Goal: Information Seeking & Learning: Learn about a topic

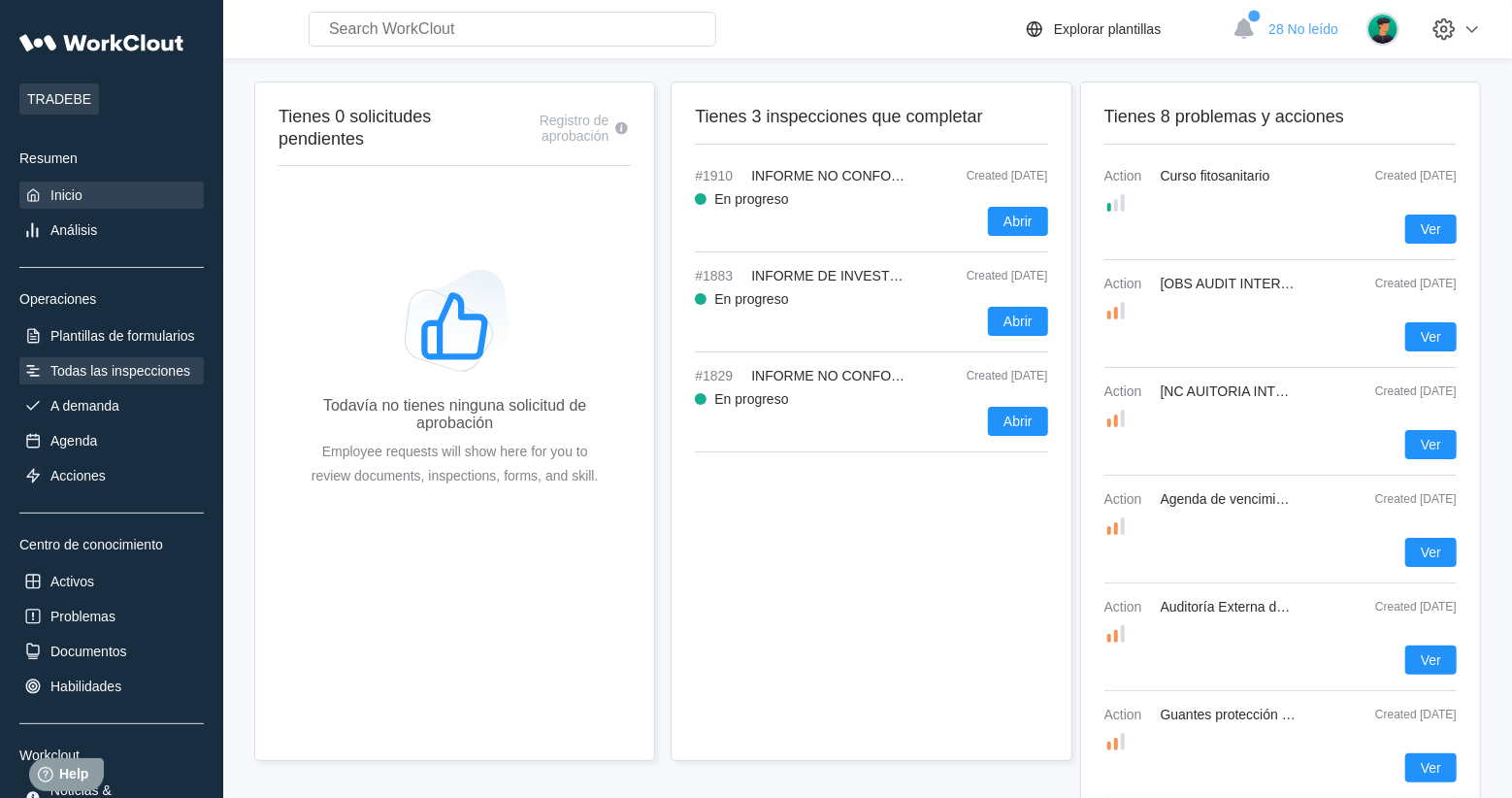
click at [100, 373] on div "Todas las inspecciones" at bounding box center [120, 371] width 140 height 16
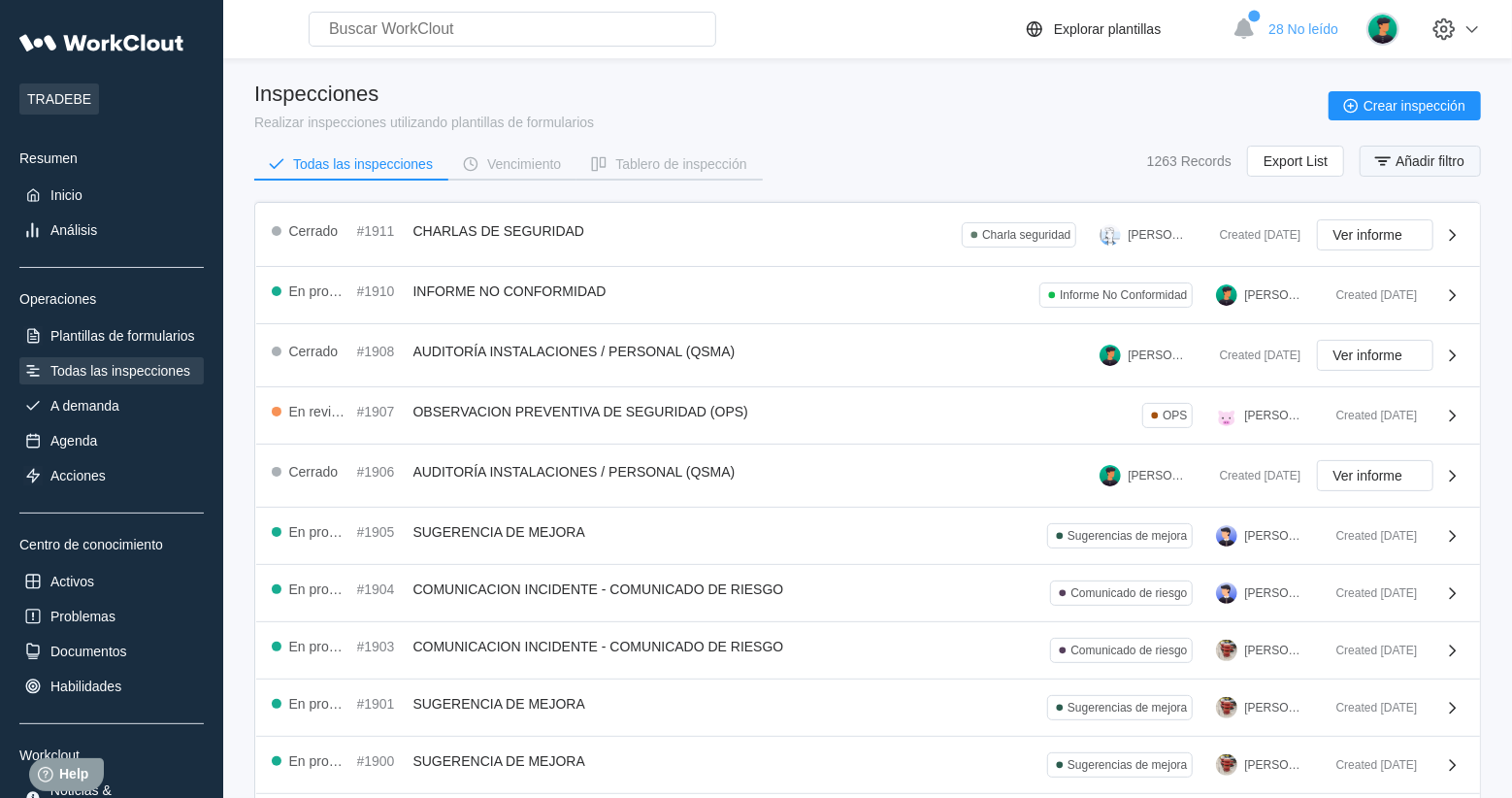
click at [1428, 158] on span "Añadir filtro" at bounding box center [1429, 162] width 68 height 14
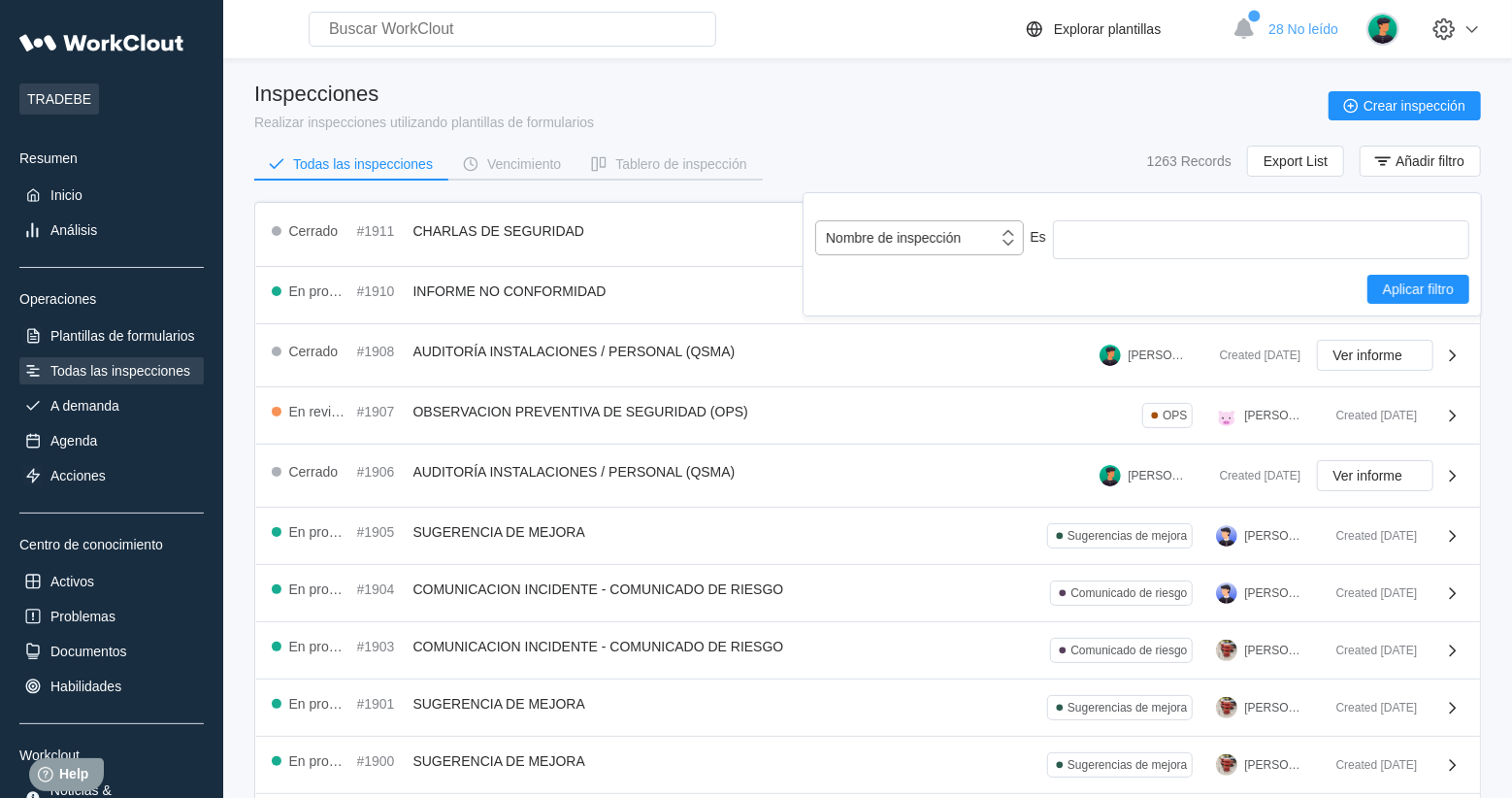
click at [913, 230] on div "Nombre de inspección" at bounding box center [893, 238] width 135 height 16
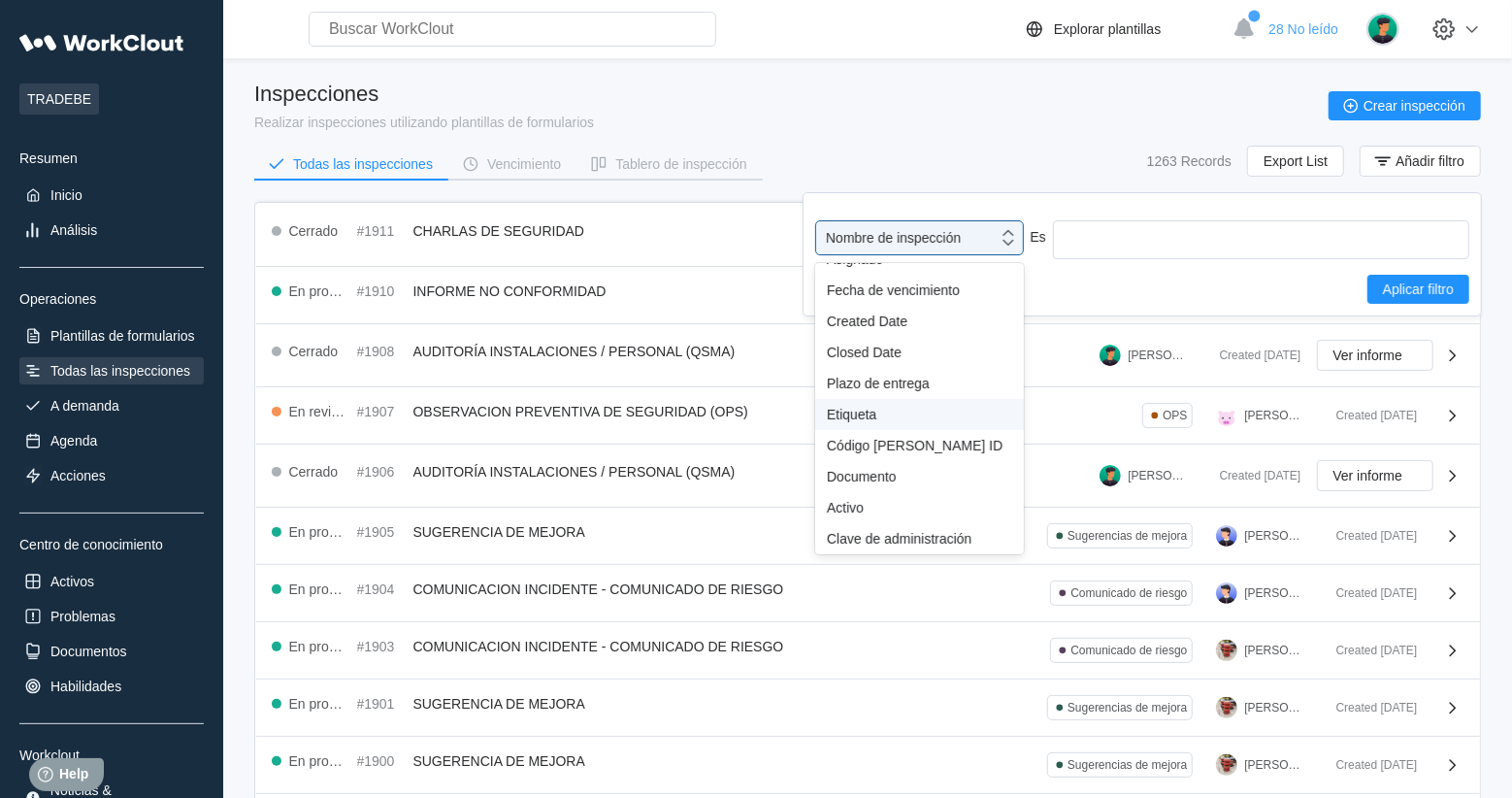
scroll to position [169, 0]
click at [852, 418] on div "Etiqueta" at bounding box center [919, 414] width 185 height 16
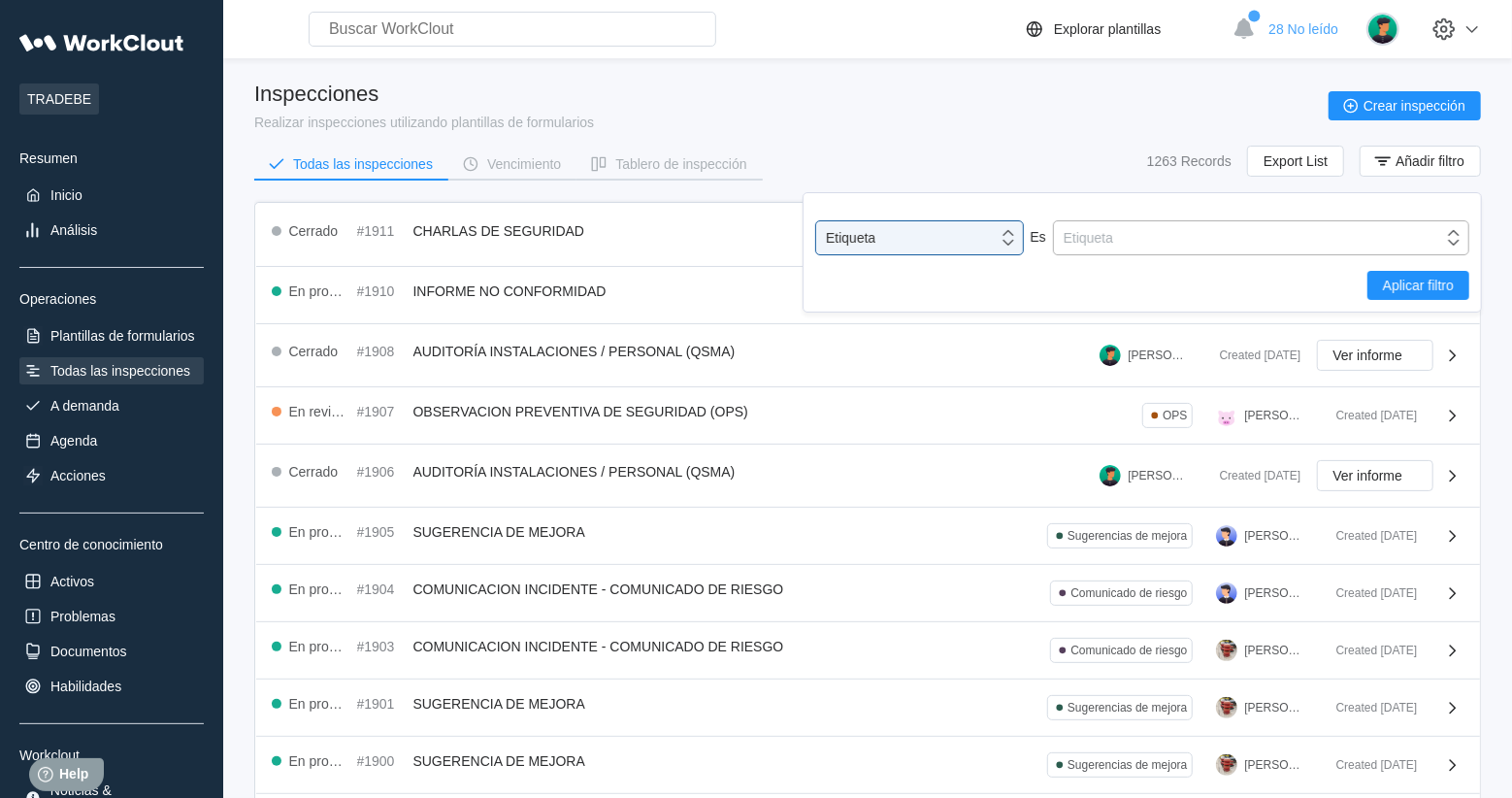
click at [1207, 227] on div "Etiqueta" at bounding box center [1248, 237] width 389 height 27
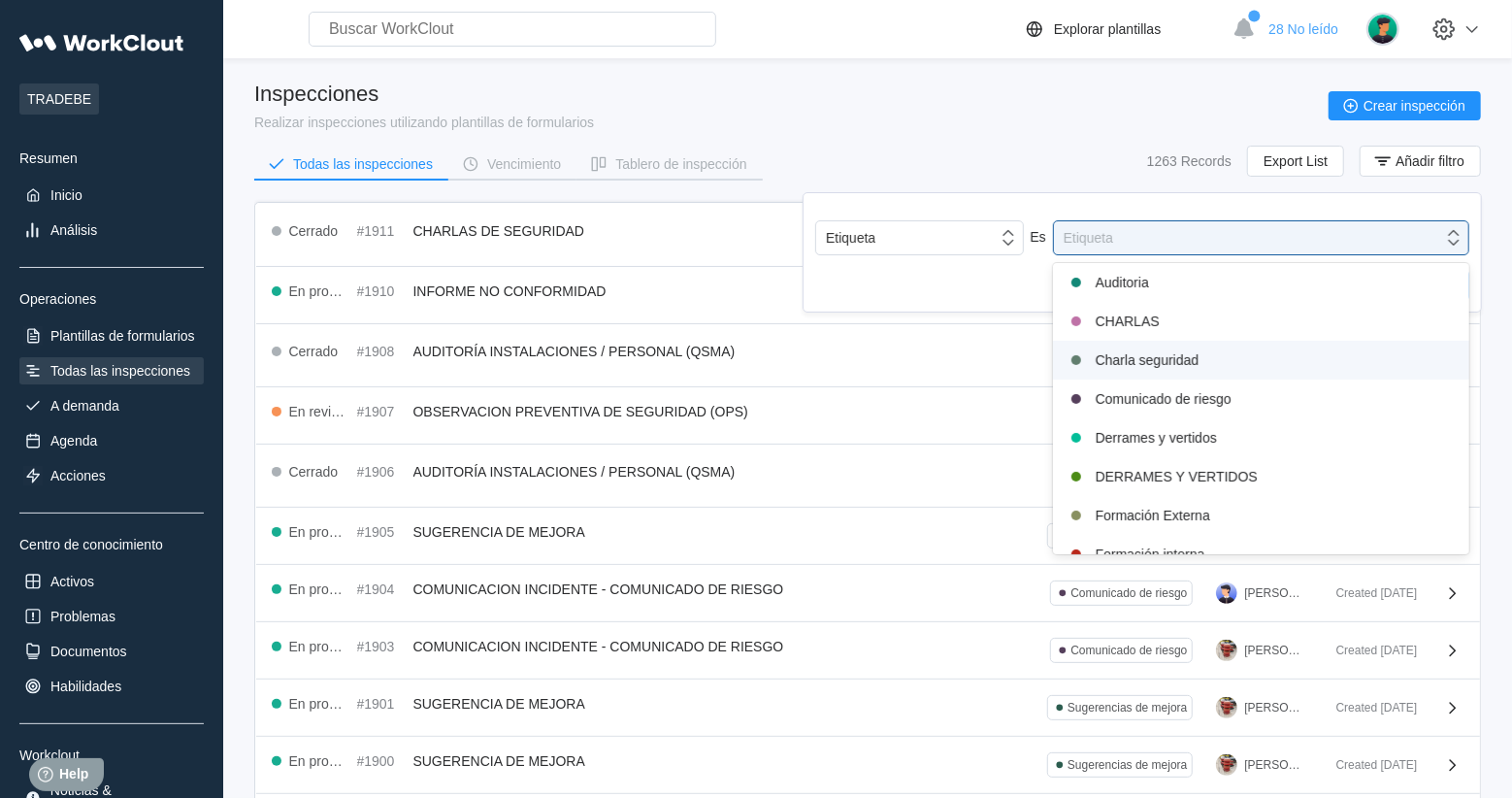
click at [1165, 376] on div "Charla seguridad" at bounding box center [1261, 360] width 416 height 39
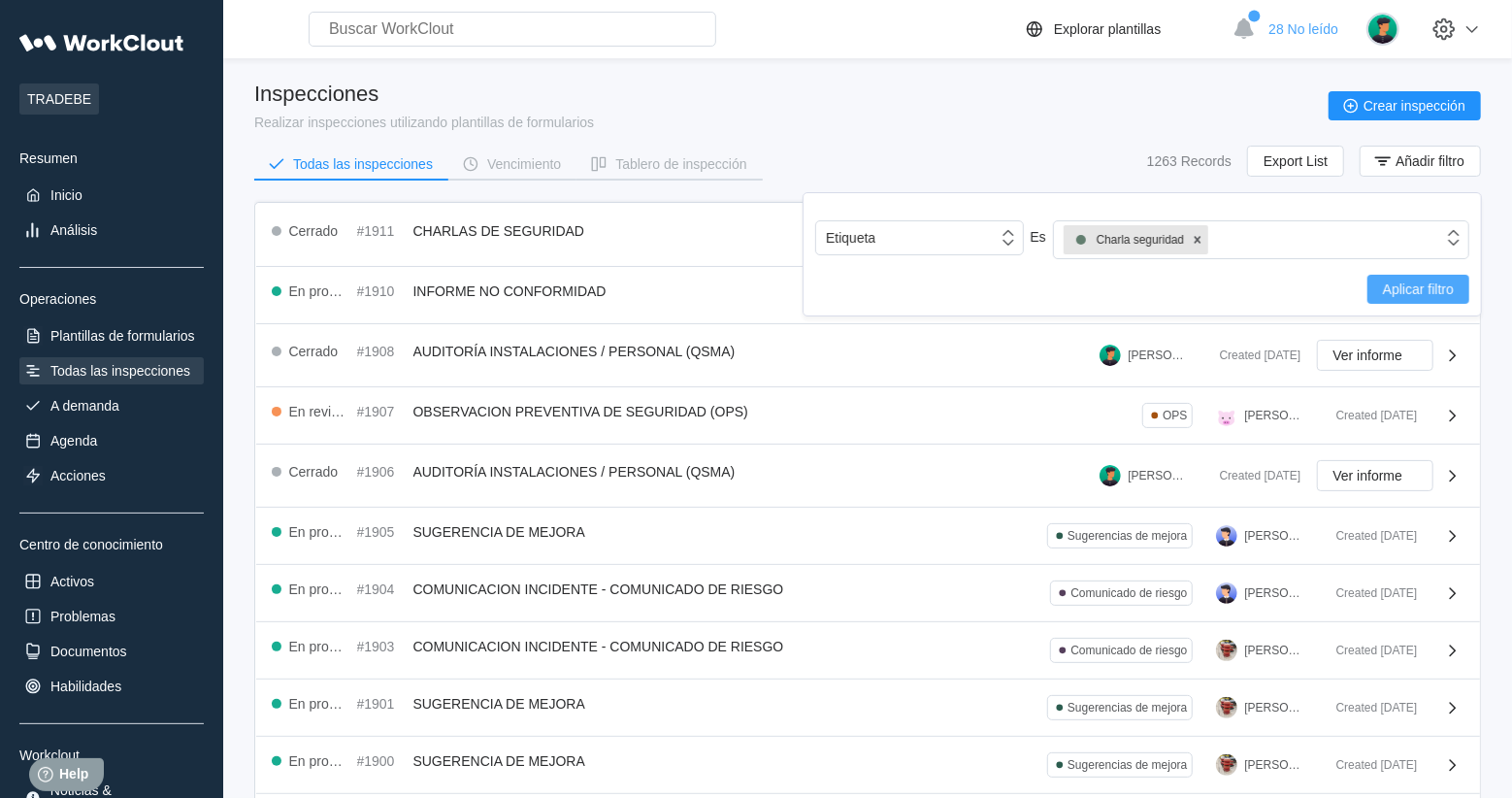
click at [1439, 288] on span "Aplicar filtro" at bounding box center [1418, 289] width 70 height 14
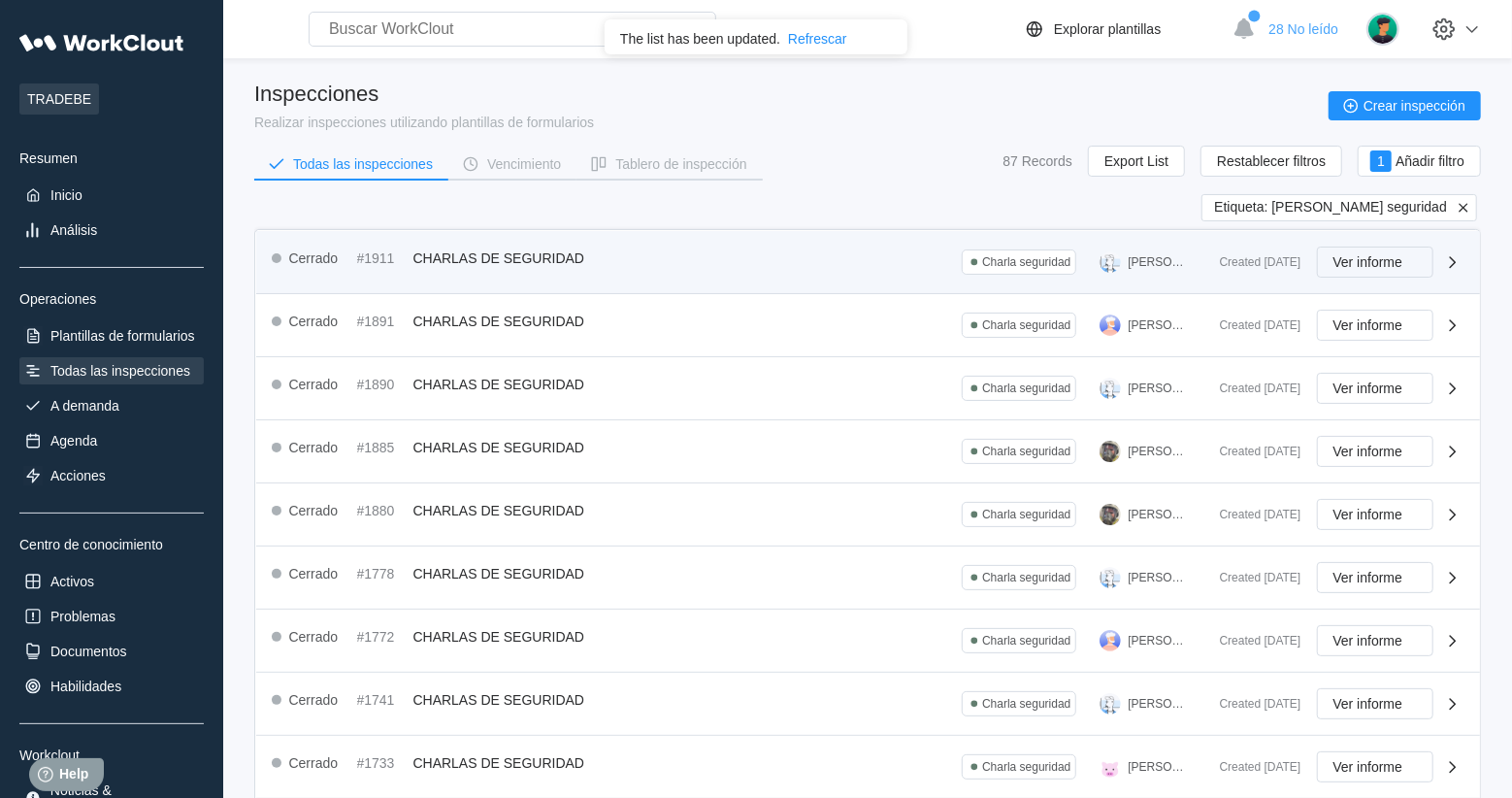
click at [1355, 259] on span "Ver informe" at bounding box center [1368, 262] width 69 height 14
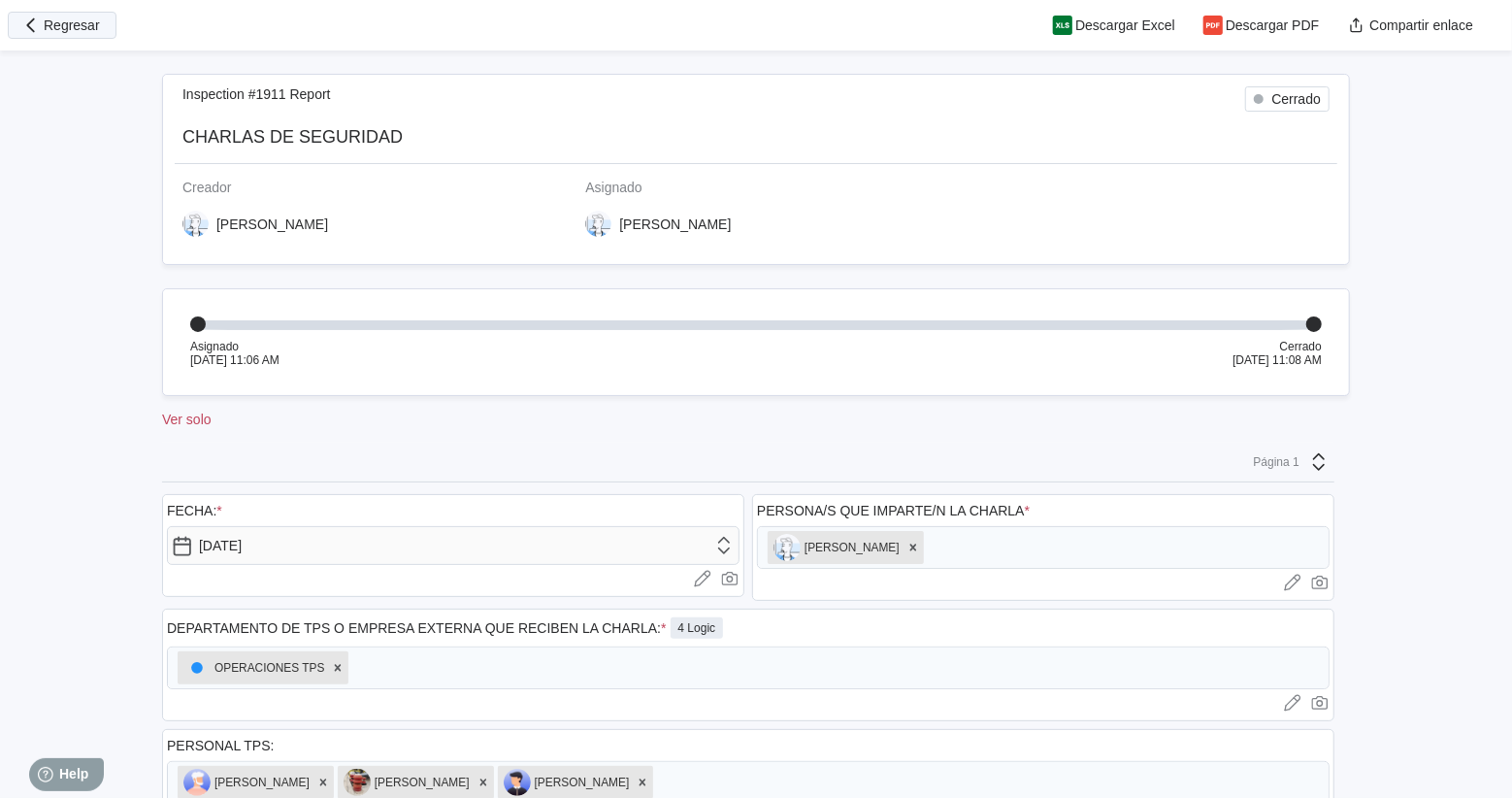
click at [67, 21] on span "Regresar" at bounding box center [71, 26] width 57 height 14
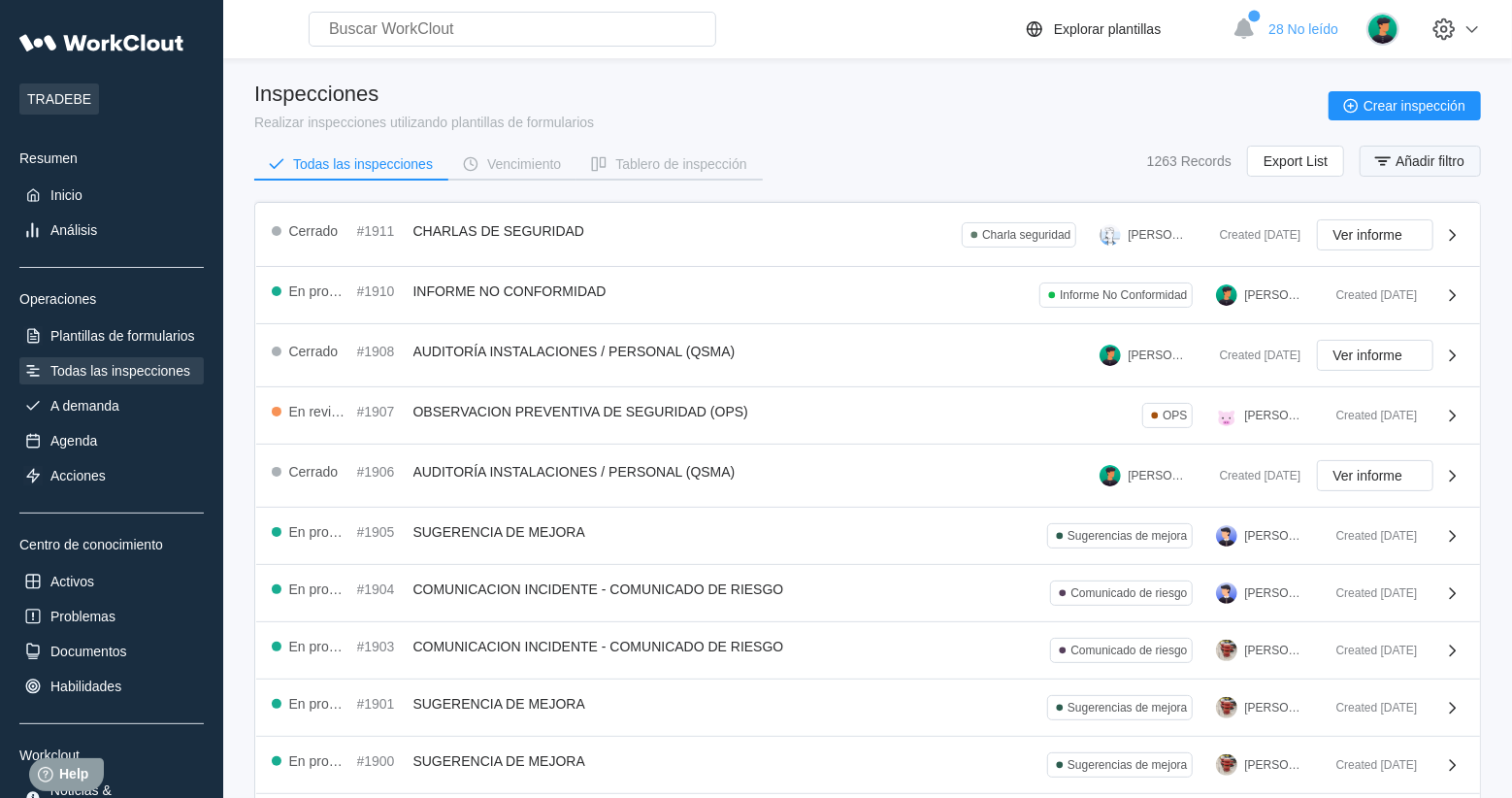
click at [1438, 150] on button "Añadir filtro" at bounding box center [1420, 161] width 121 height 31
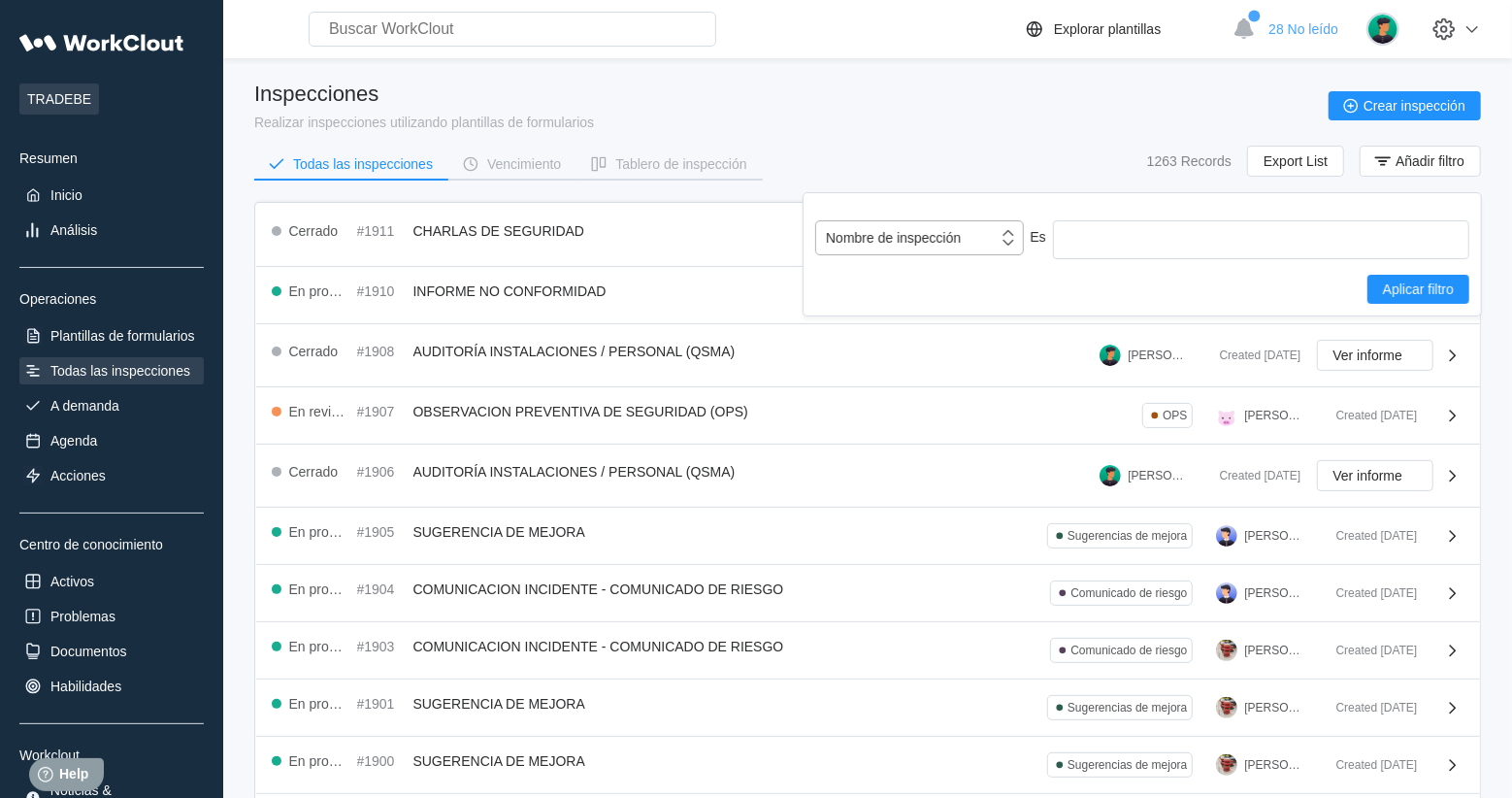
click at [953, 232] on div "Nombre de inspección" at bounding box center [893, 238] width 135 height 16
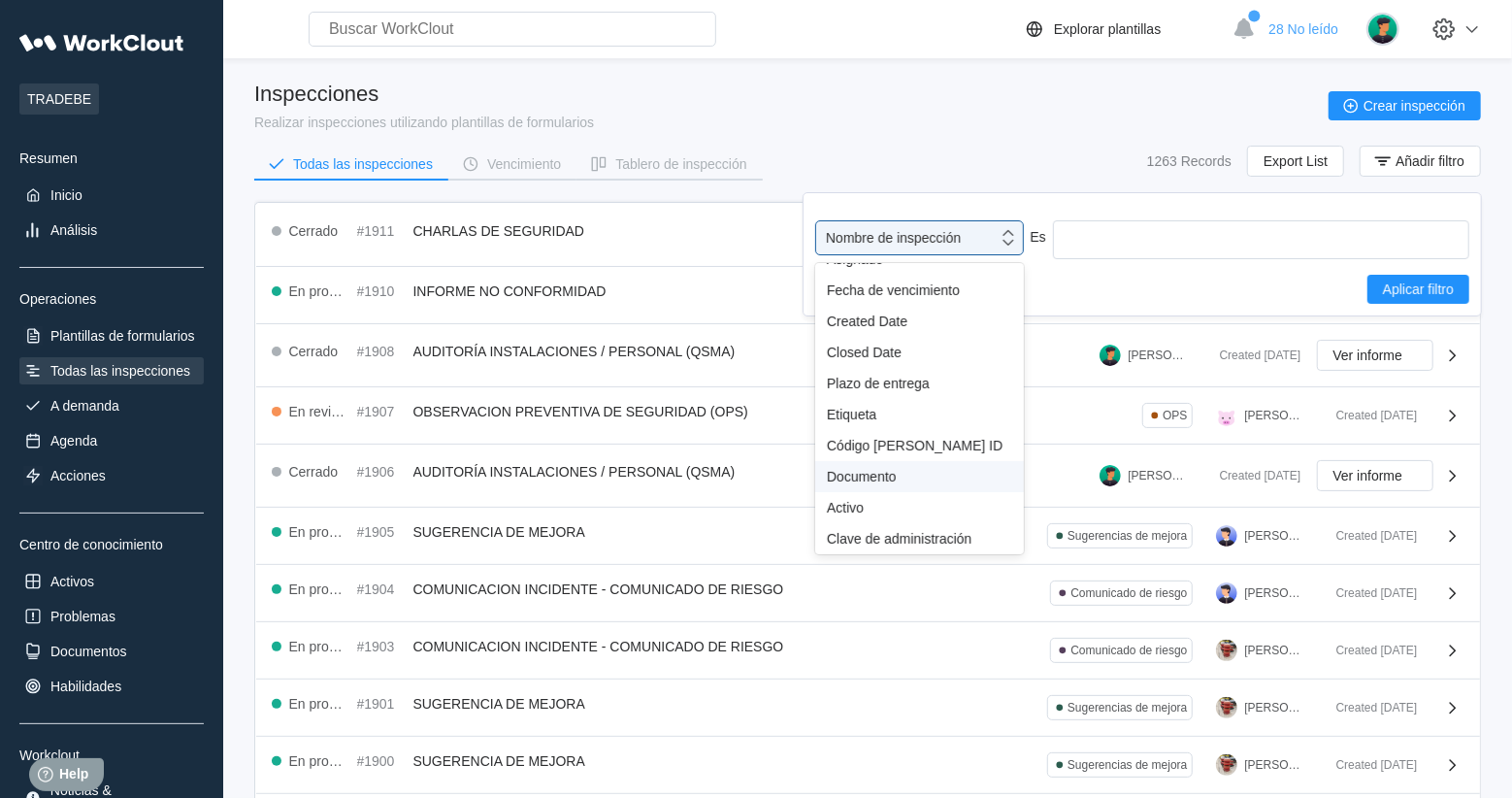
scroll to position [169, 0]
click at [847, 410] on div "Etiqueta" at bounding box center [919, 414] width 185 height 16
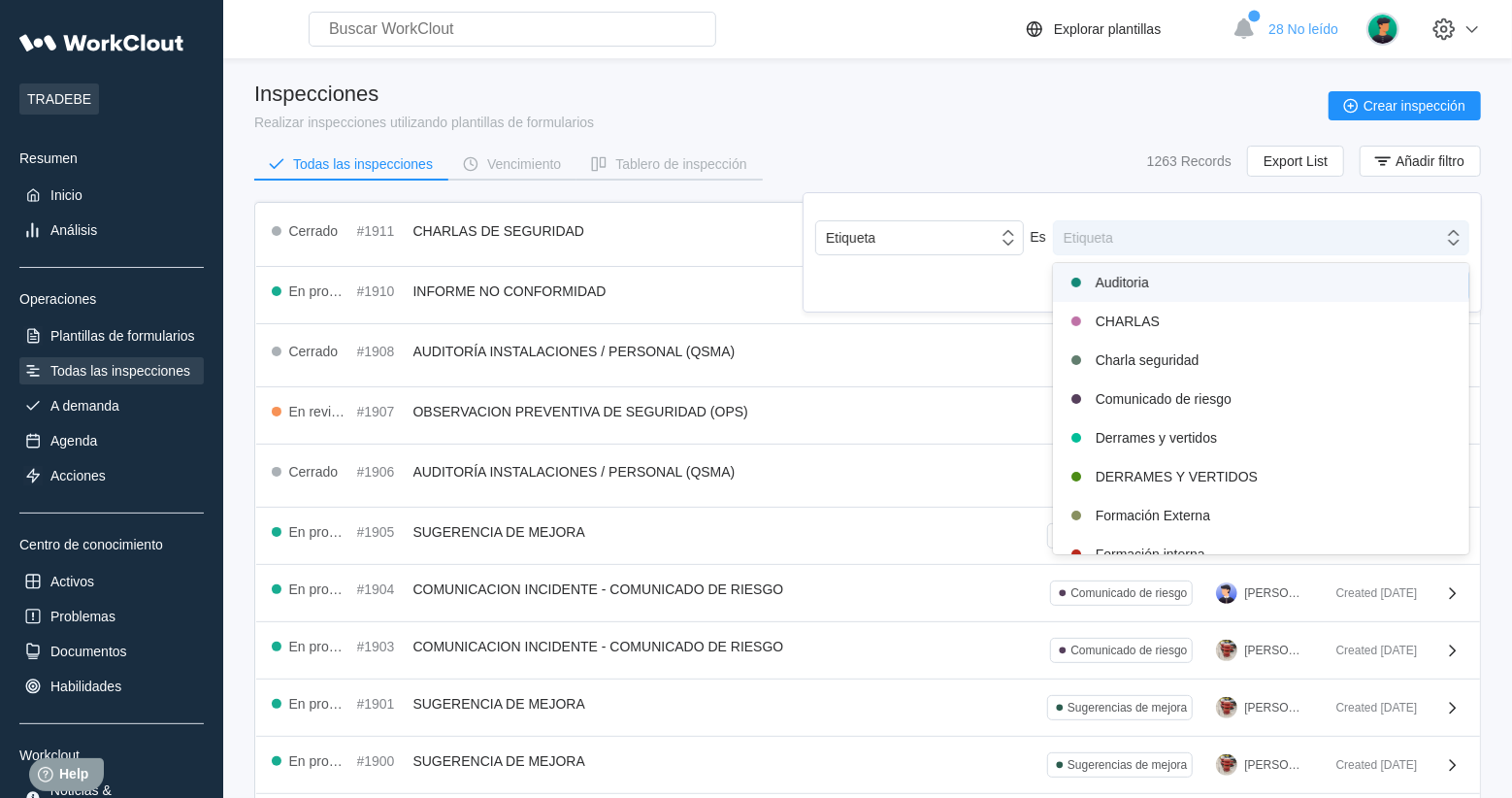
click at [1182, 237] on div "Etiqueta" at bounding box center [1248, 237] width 389 height 27
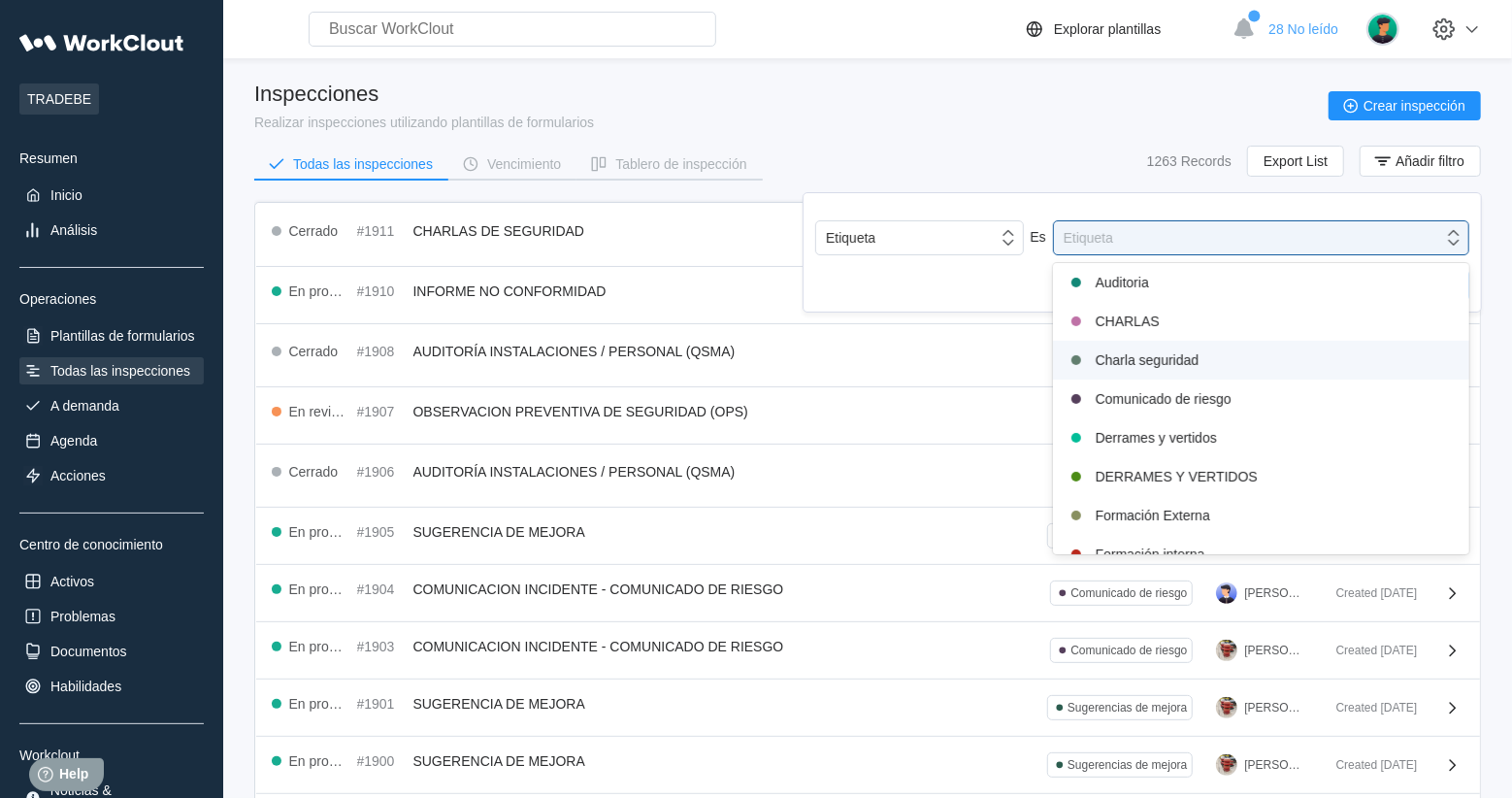
click at [1194, 351] on div "Charla seguridad" at bounding box center [1261, 359] width 393 height 23
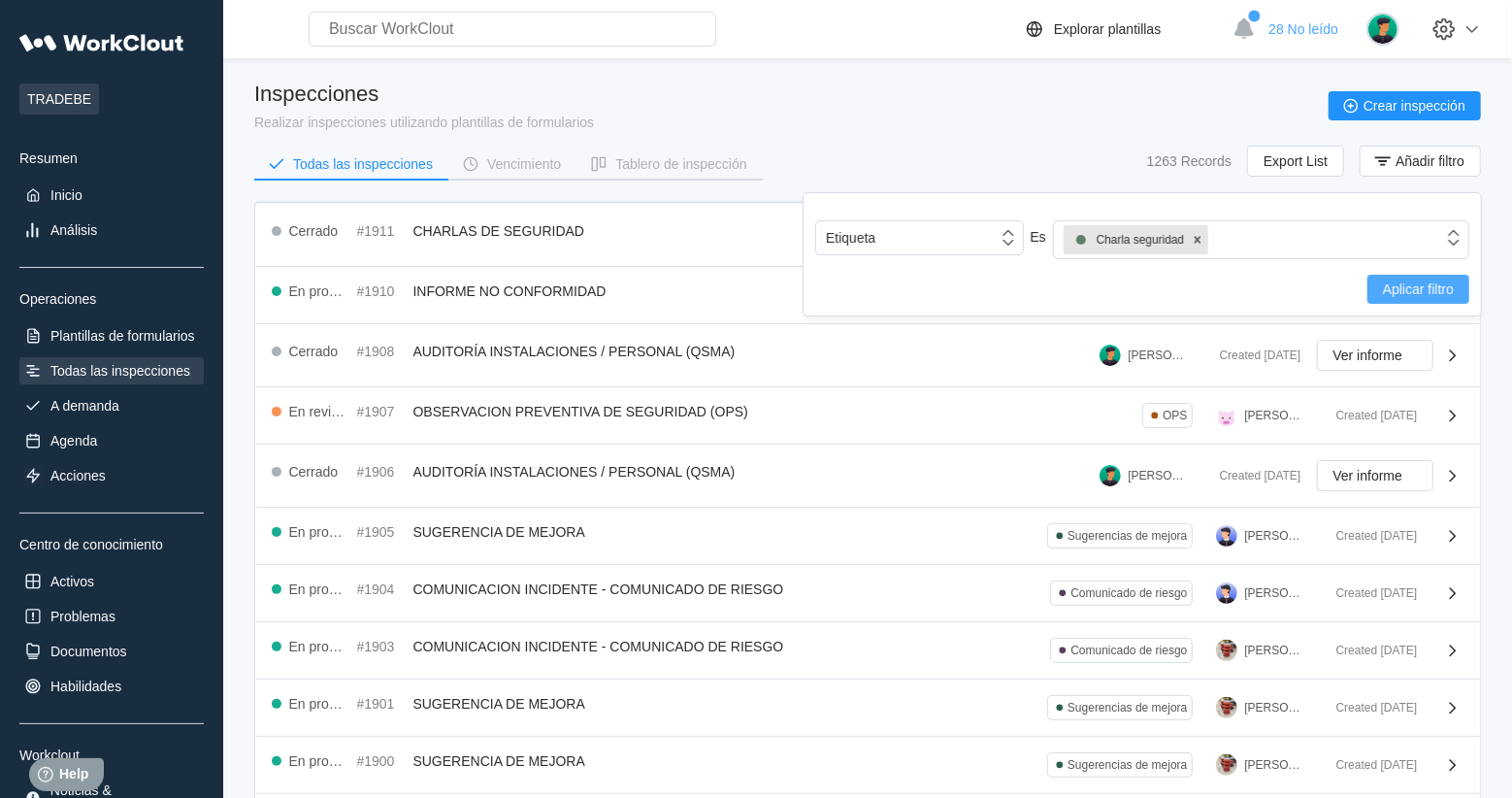
click at [1422, 297] on button "Aplicar filtro" at bounding box center [1418, 288] width 102 height 29
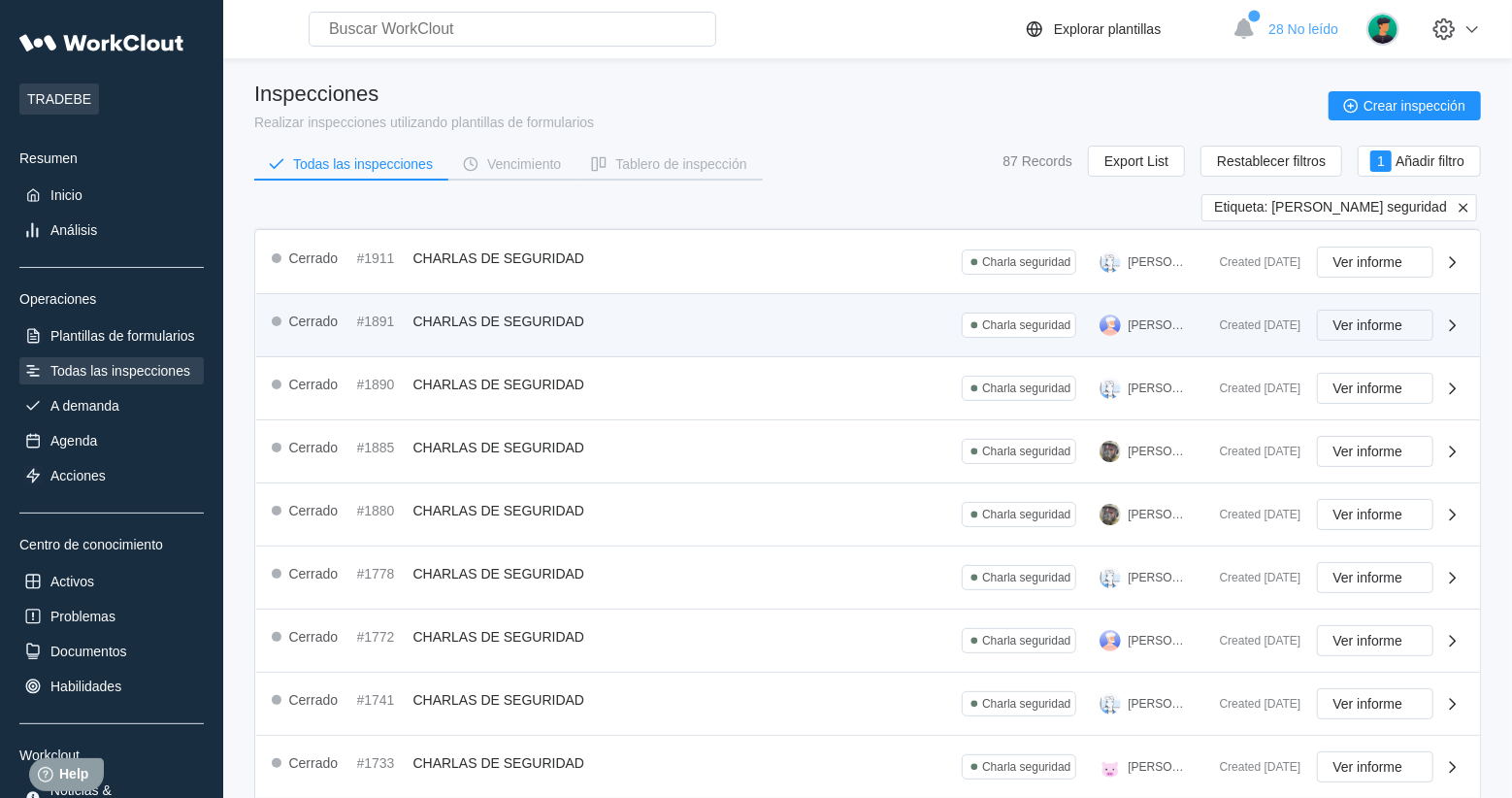
click at [1369, 320] on span "Ver informe" at bounding box center [1368, 325] width 69 height 14
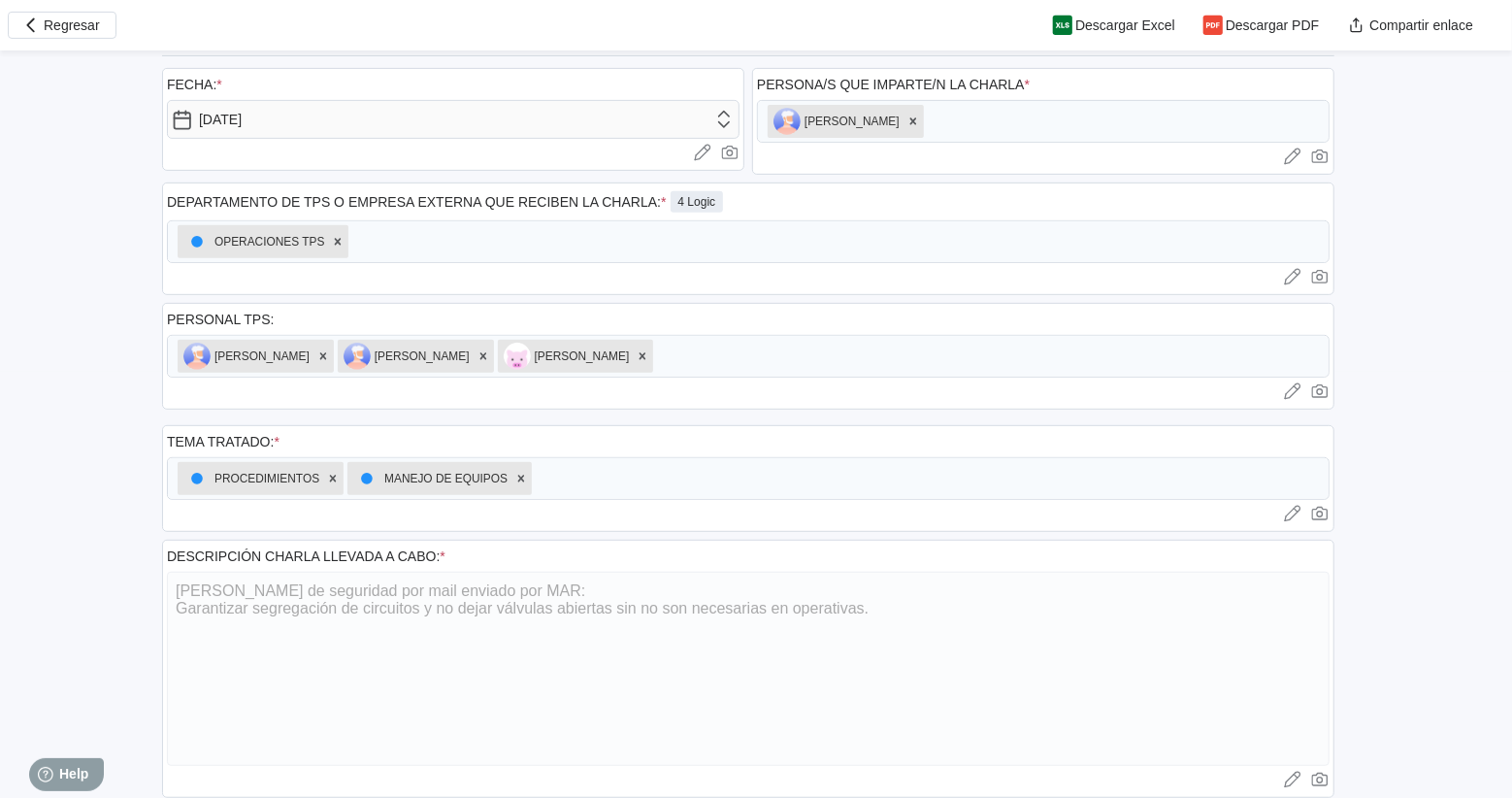
scroll to position [428, 0]
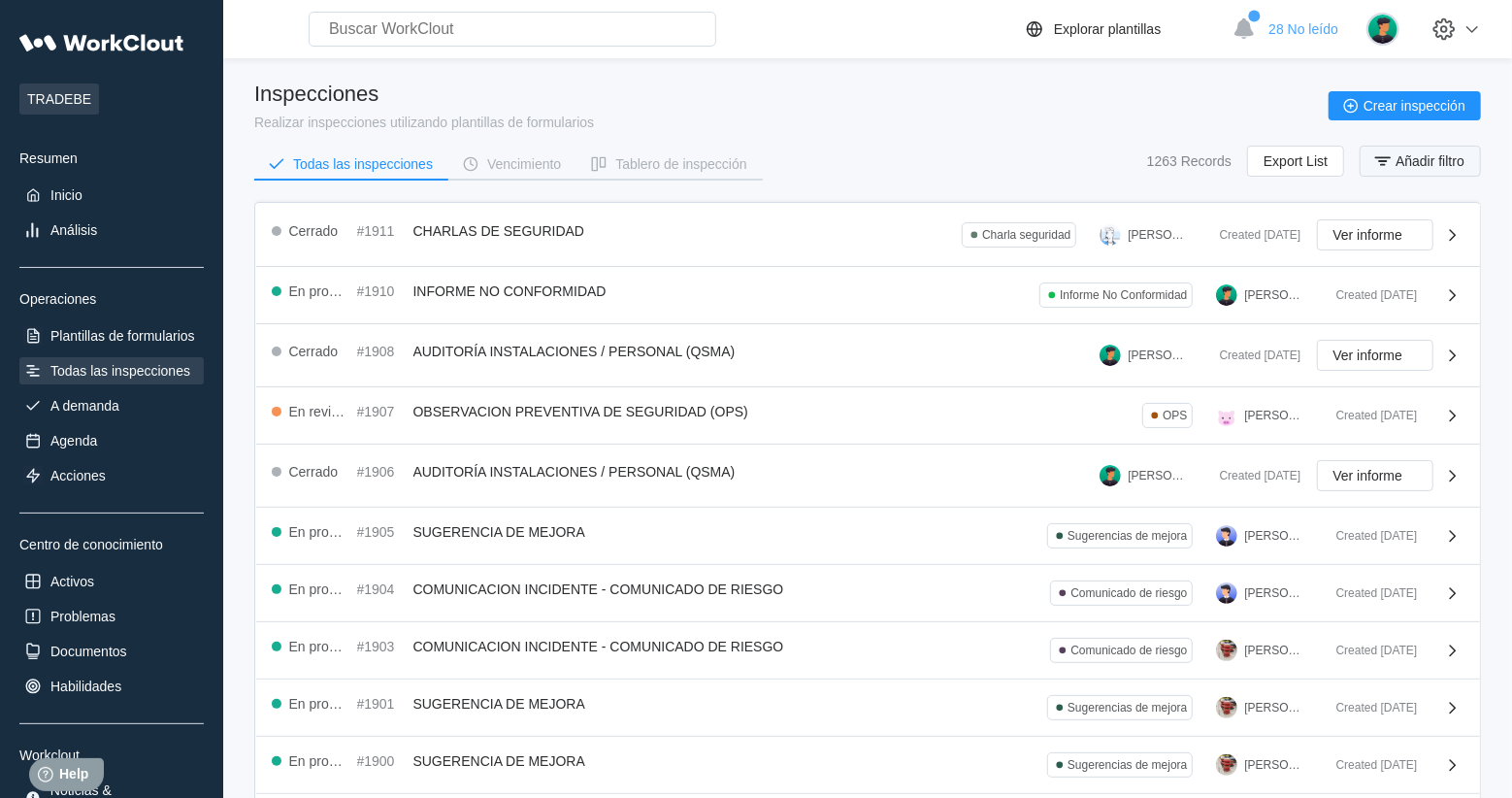
click at [1454, 164] on span "Añadir filtro" at bounding box center [1429, 162] width 68 height 14
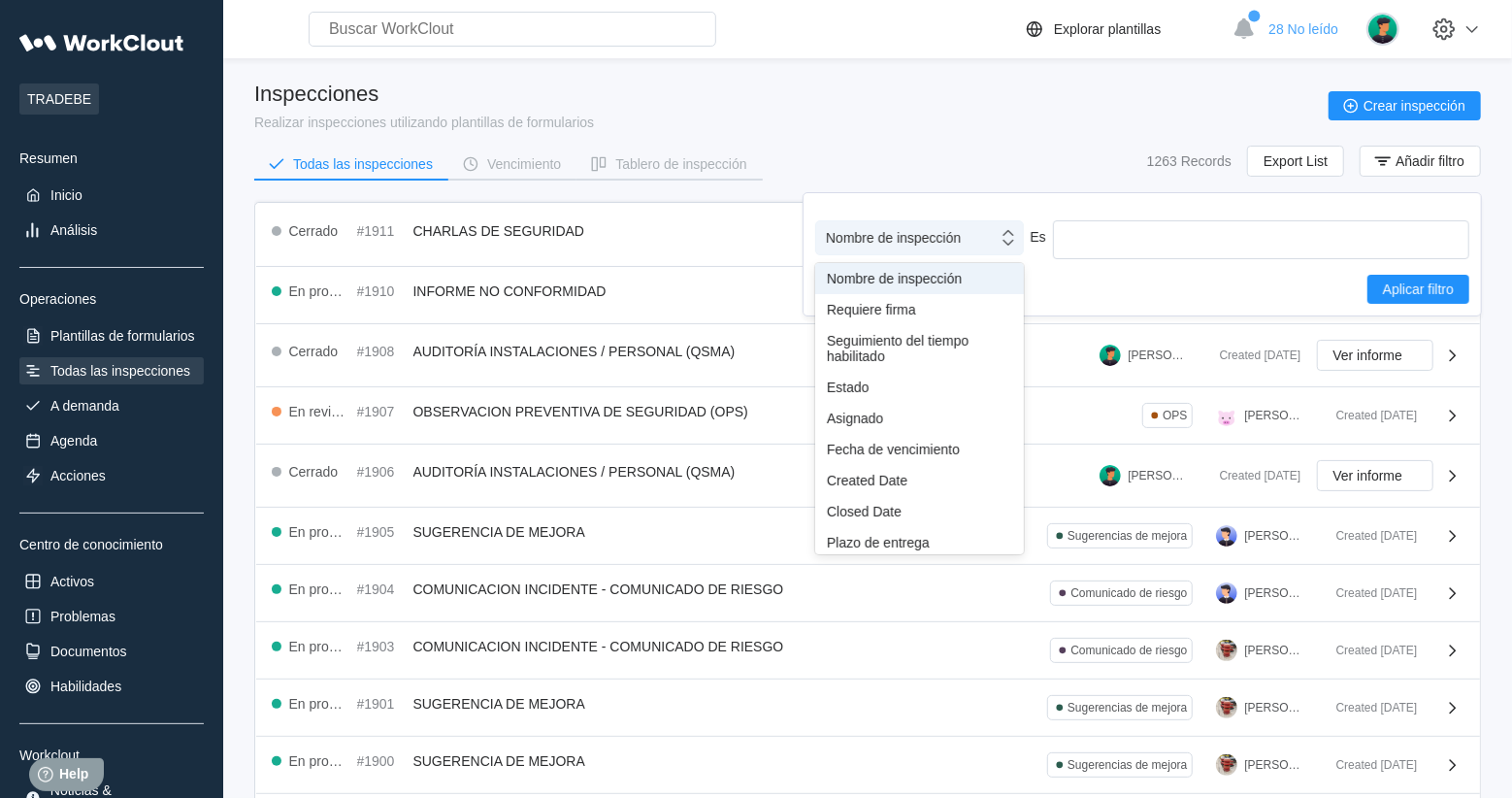
click at [917, 235] on div "Nombre de inspección" at bounding box center [893, 238] width 135 height 16
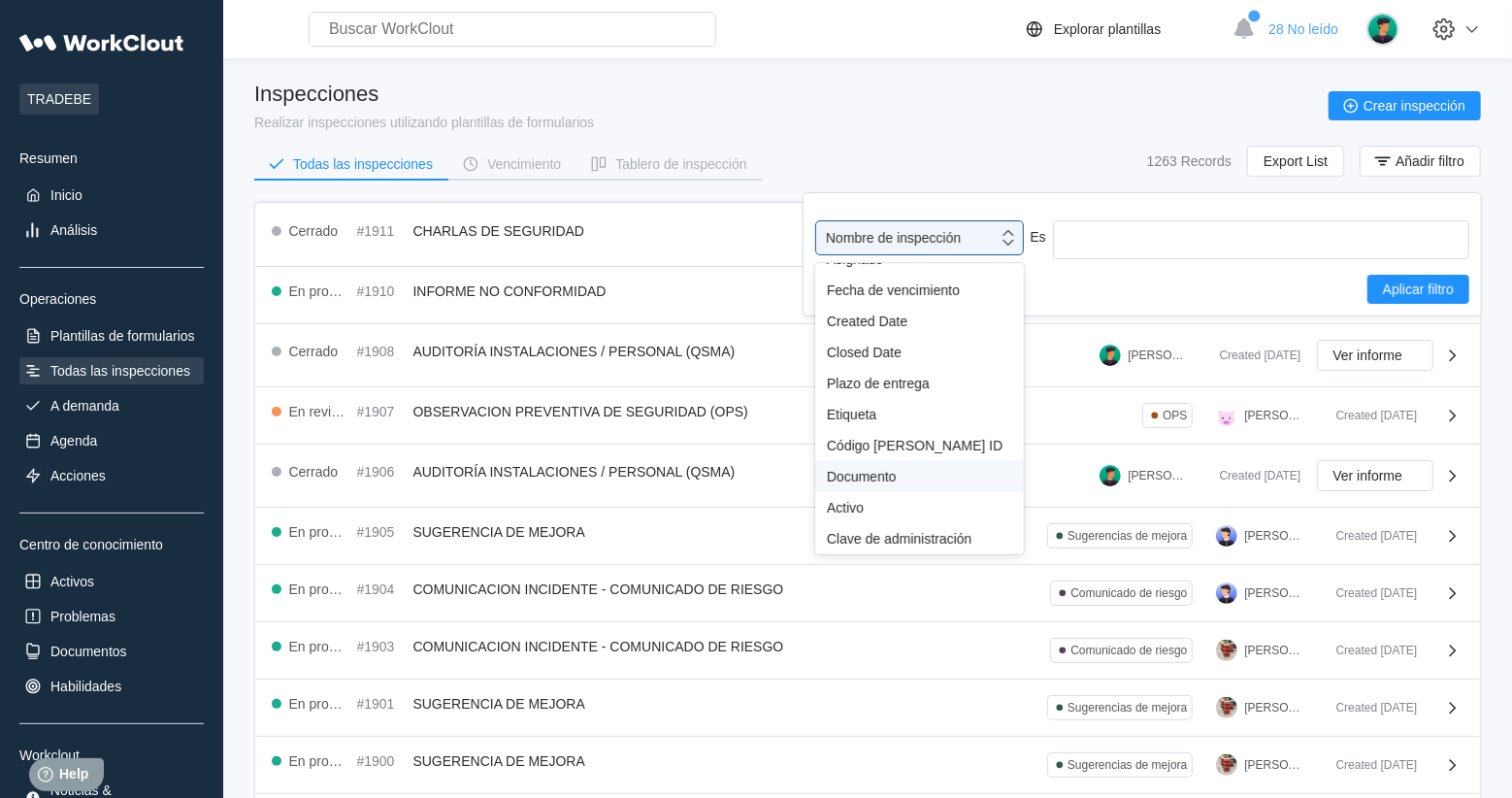
scroll to position [169, 0]
click at [847, 418] on div "Etiqueta" at bounding box center [919, 414] width 185 height 16
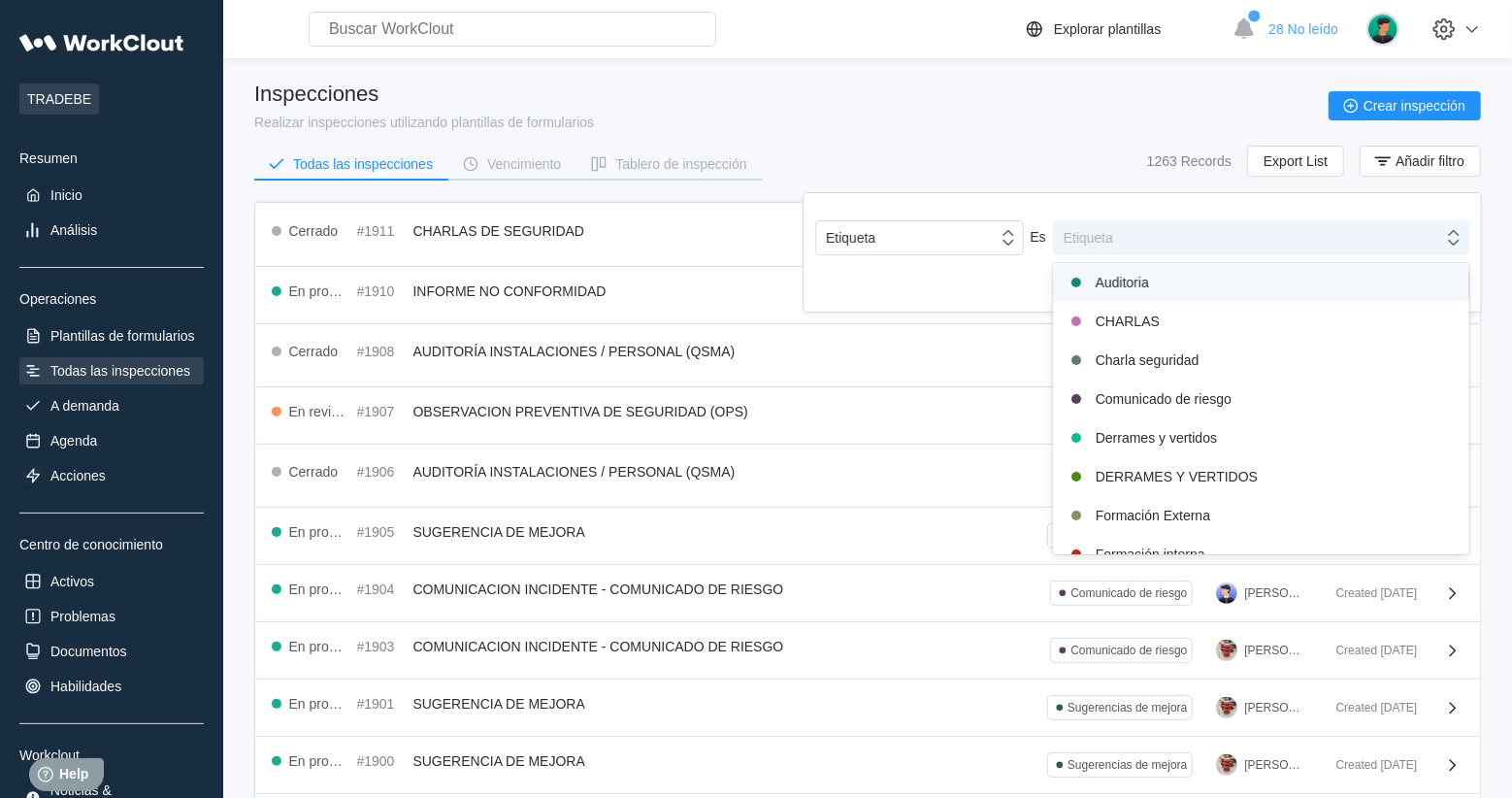
click at [1200, 234] on div "Etiqueta" at bounding box center [1248, 237] width 389 height 27
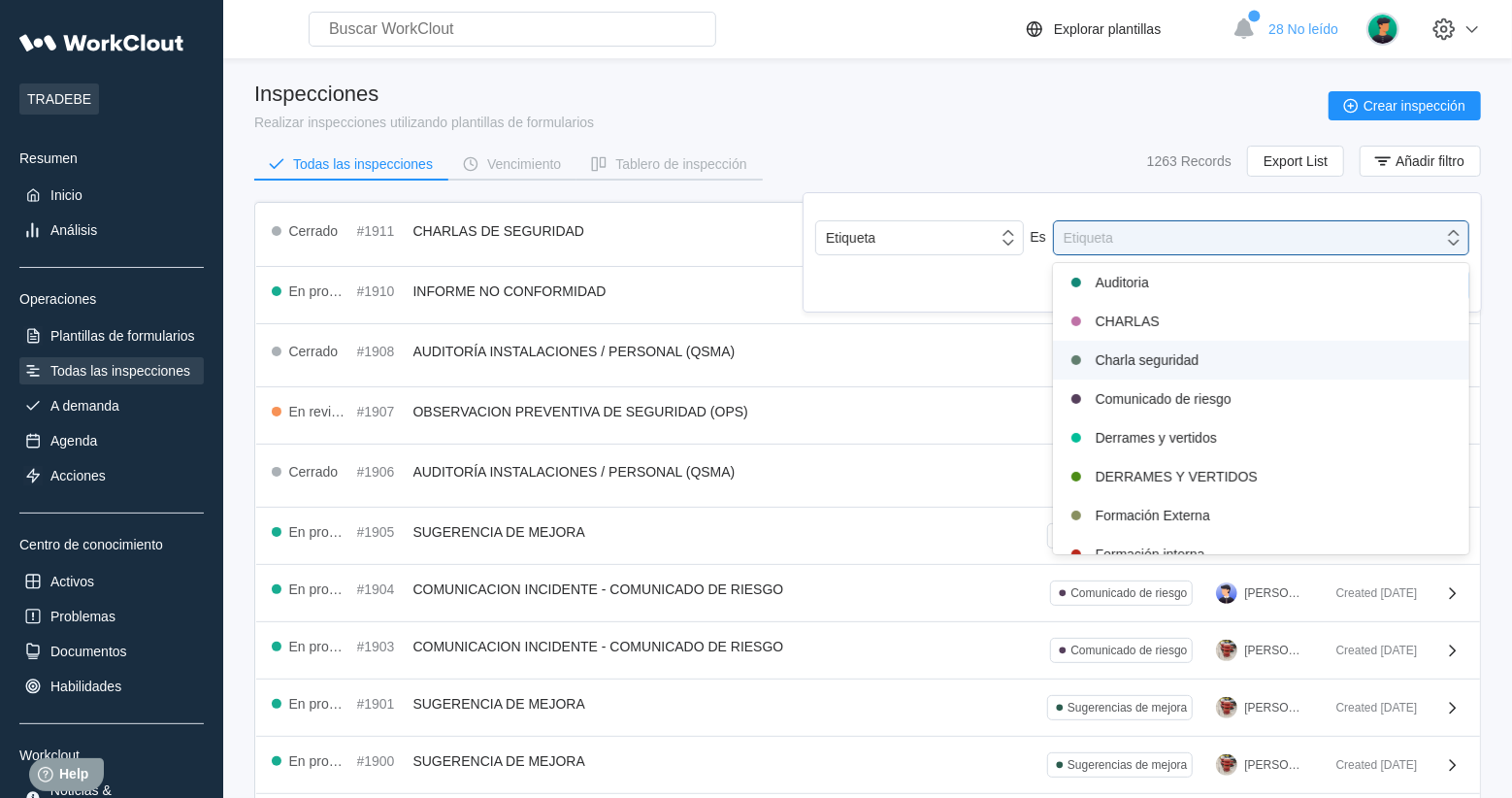
click at [1187, 361] on div "Charla seguridad" at bounding box center [1261, 359] width 393 height 23
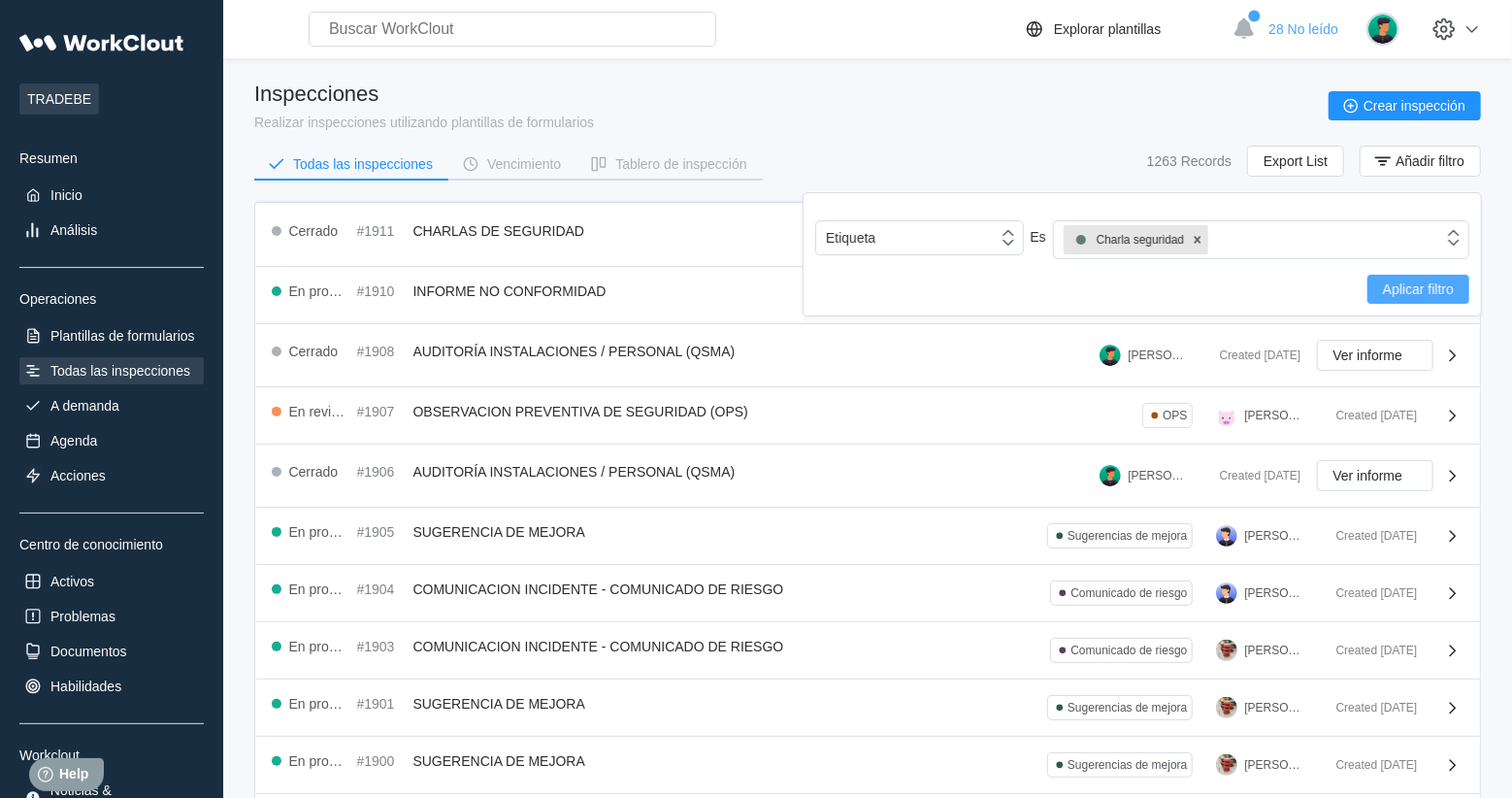
click at [1427, 297] on button "Aplicar filtro" at bounding box center [1418, 288] width 102 height 29
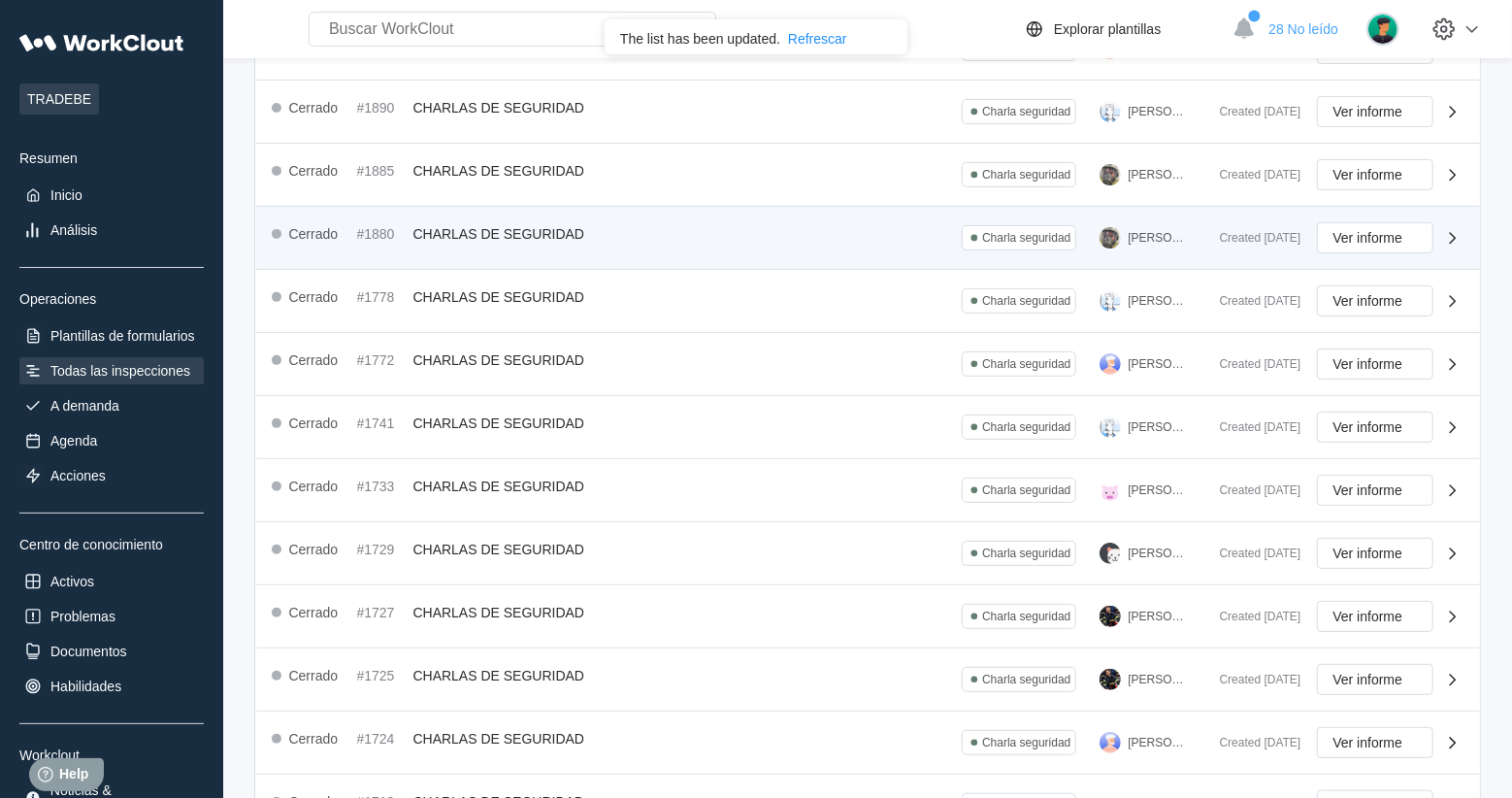
scroll to position [462, 0]
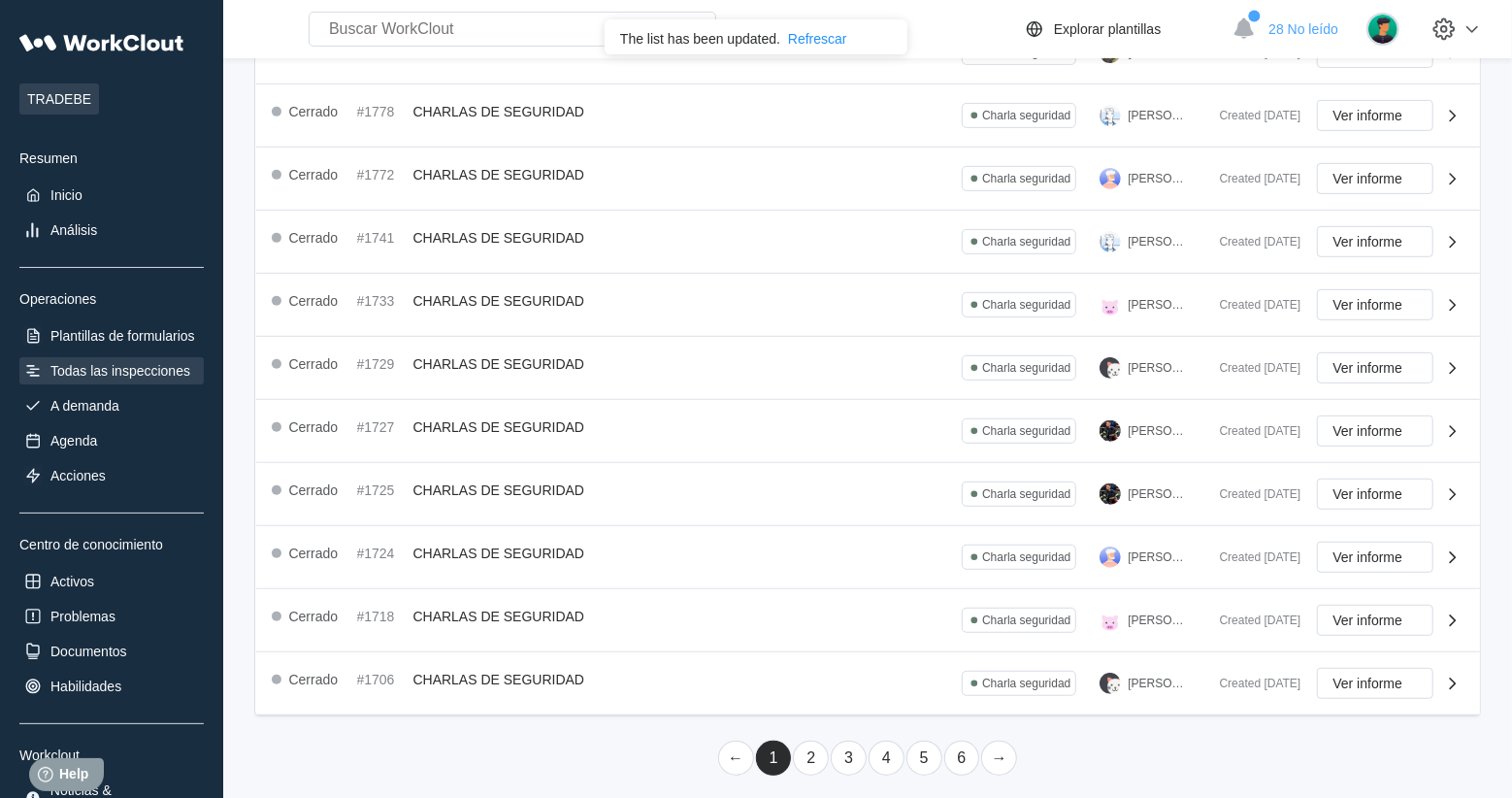
click at [815, 744] on link "2" at bounding box center [811, 757] width 36 height 35
click at [777, 746] on link "1" at bounding box center [773, 757] width 36 height 35
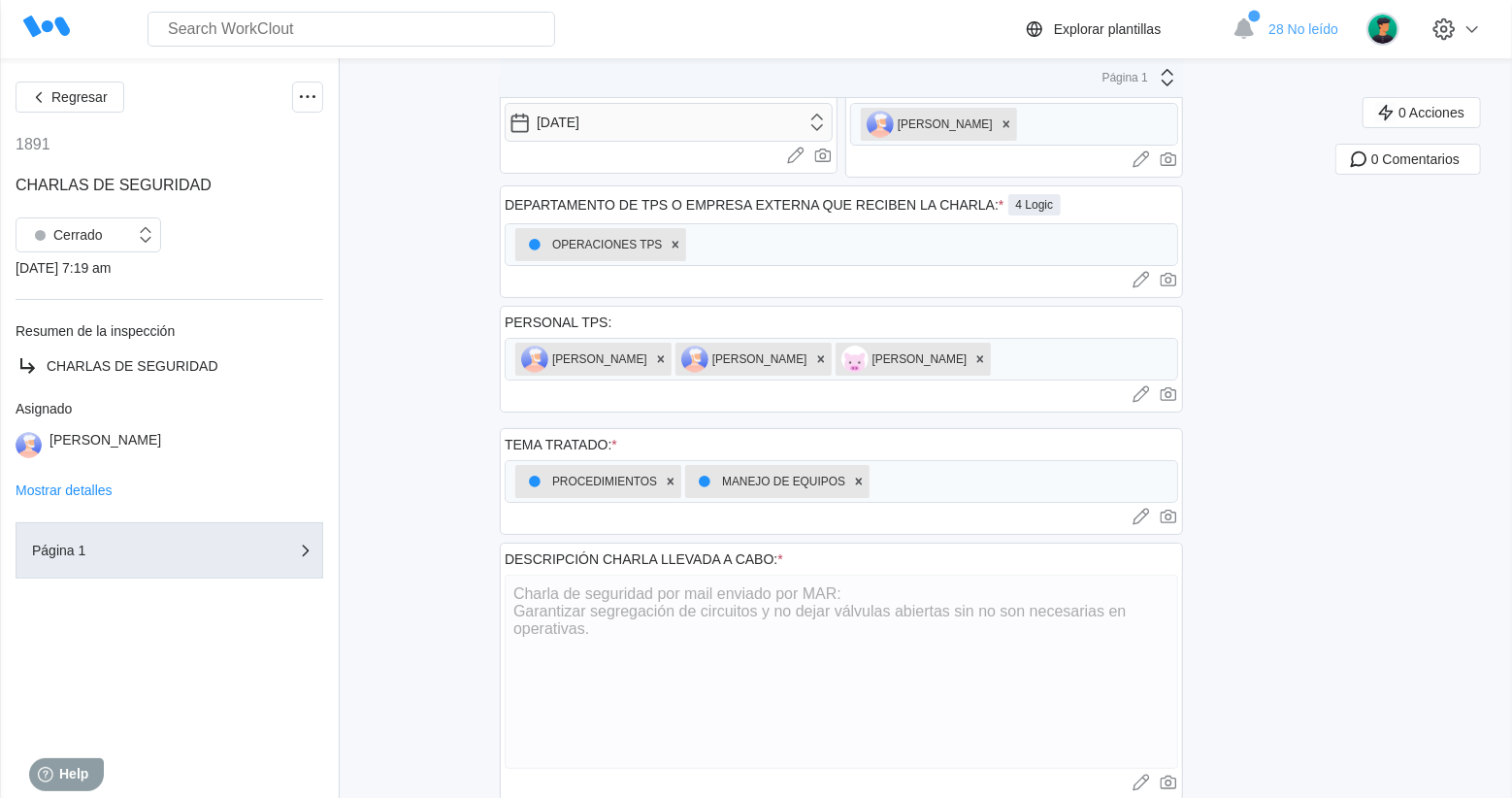
scroll to position [56, 0]
click at [1231, 416] on div "Regresar 1891 CHARLAS DE SEGURIDAD Cerrado 07/20/25 - 7:19 am Resumen de la ins…" at bounding box center [756, 569] width 1512 height 1133
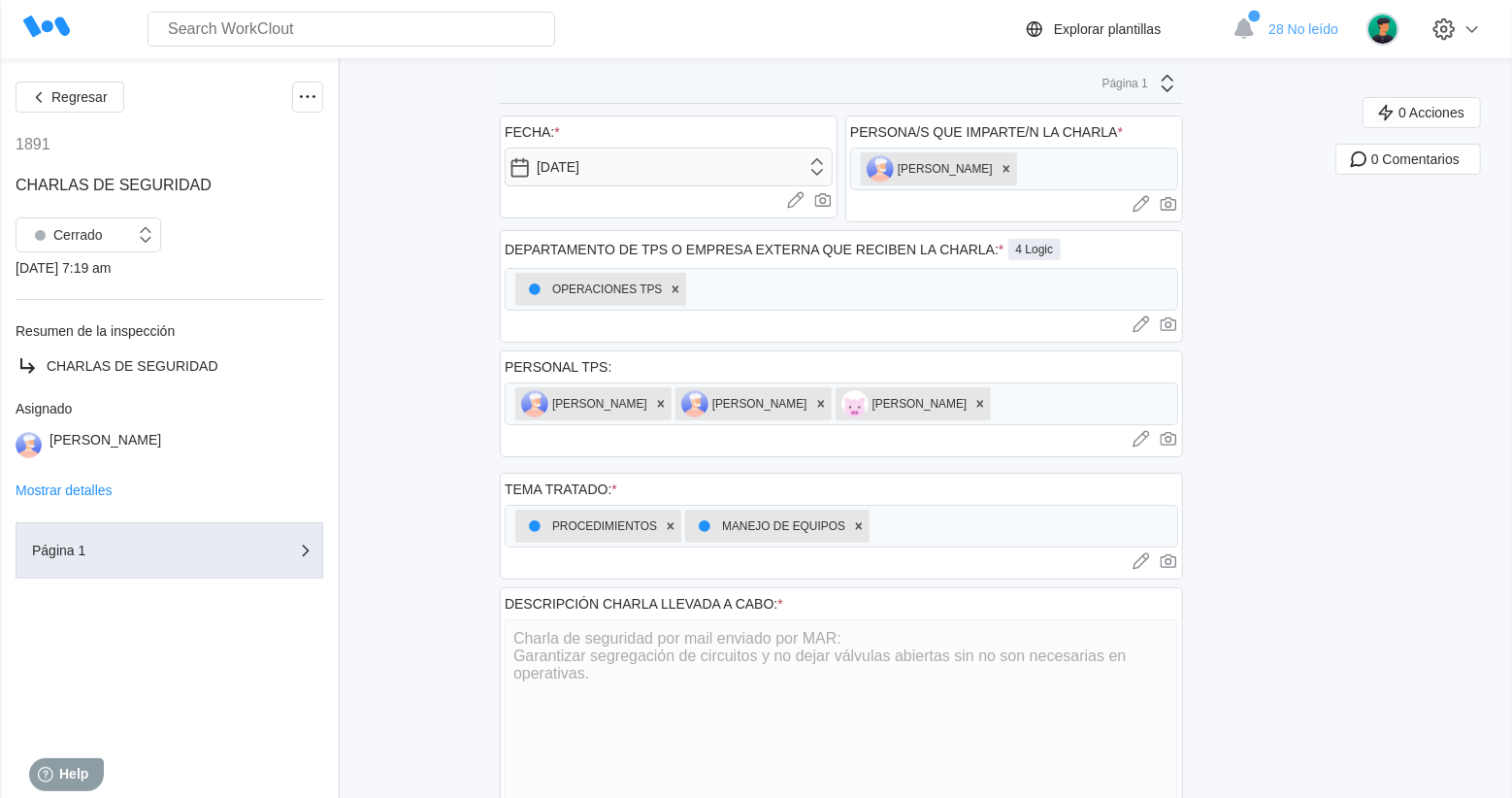
scroll to position [0, 0]
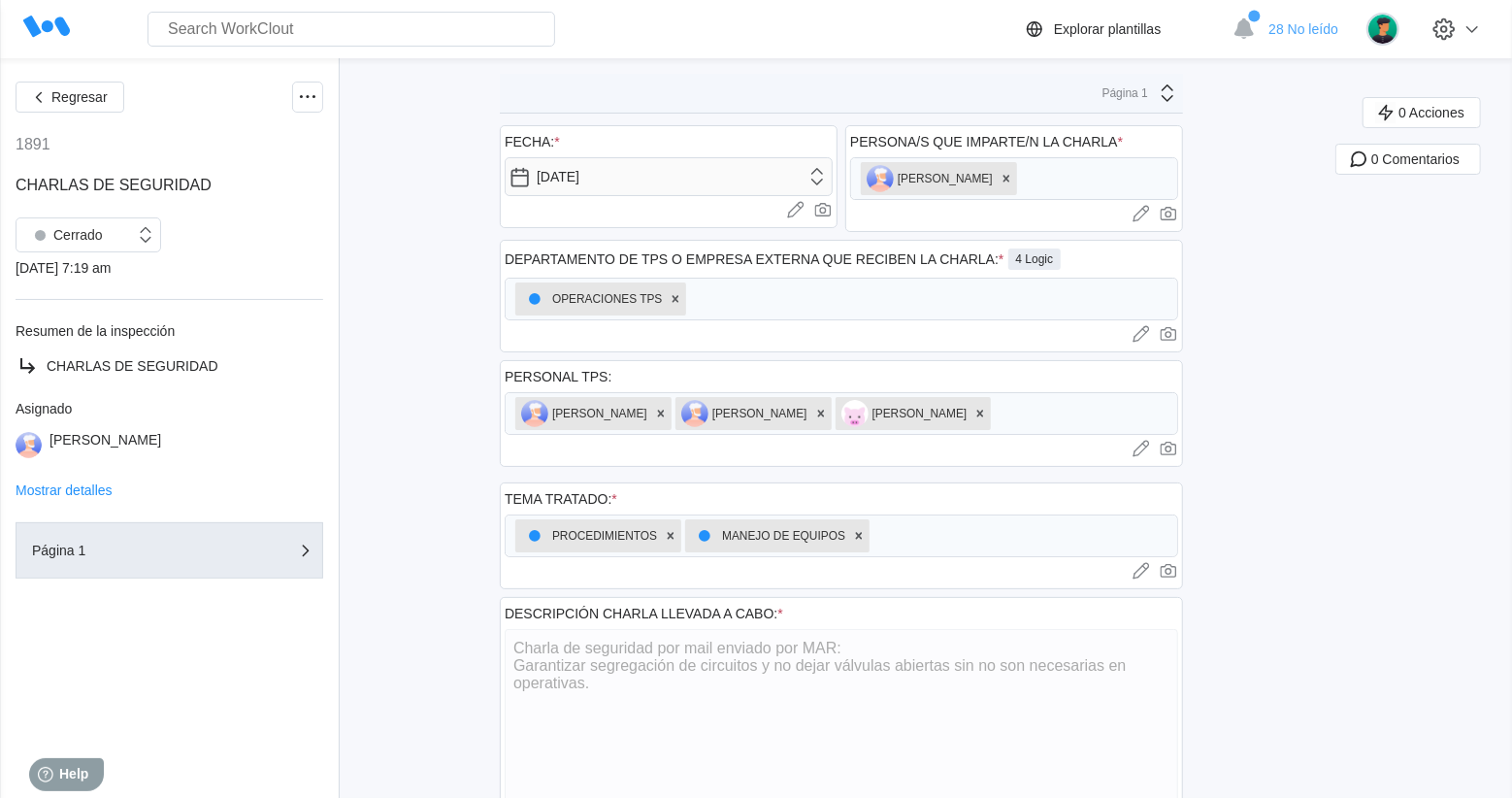
click at [53, 31] on icon at bounding box center [46, 27] width 47 height 47
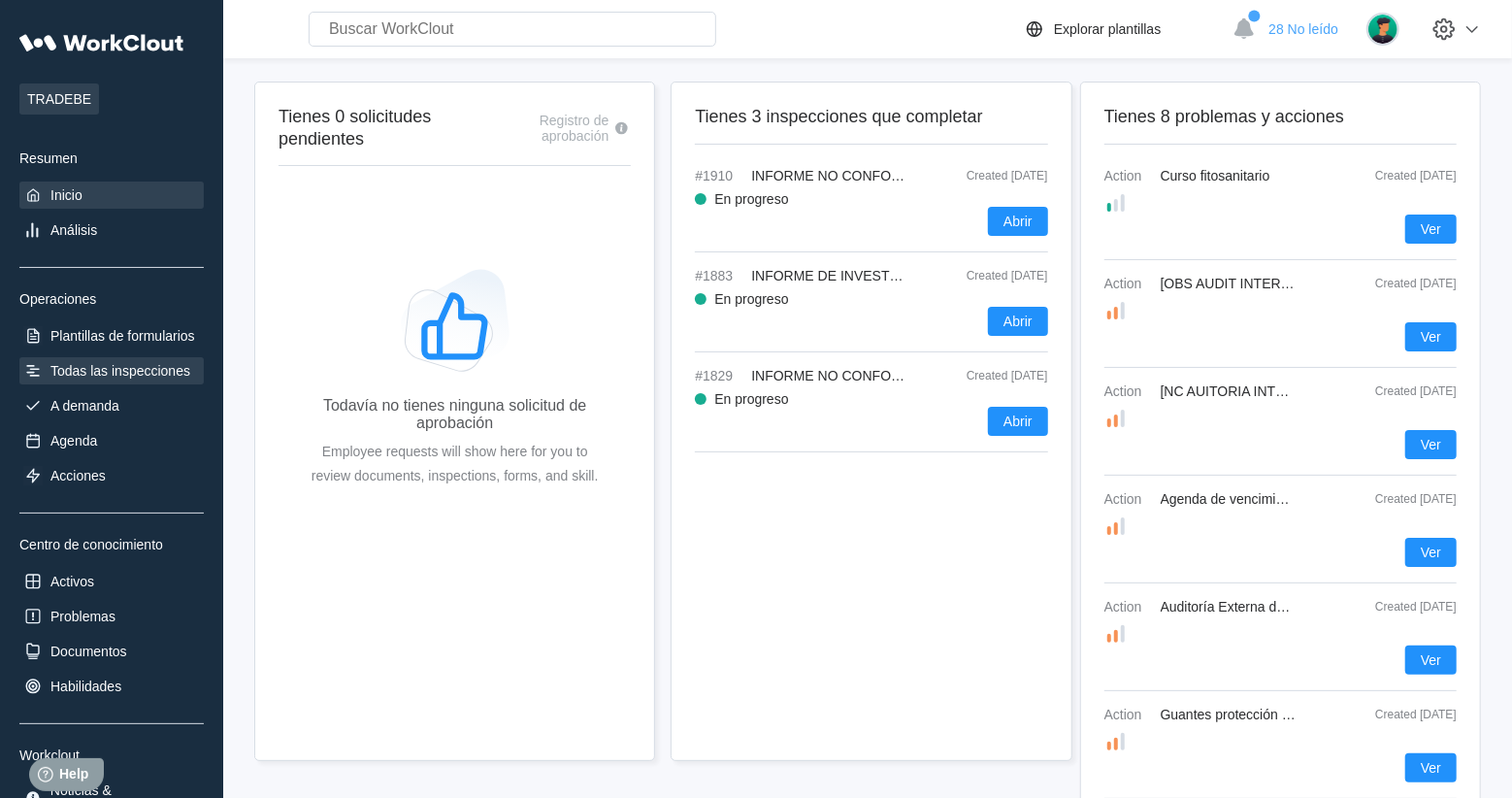
click at [141, 370] on div "Todas las inspecciones" at bounding box center [120, 371] width 140 height 16
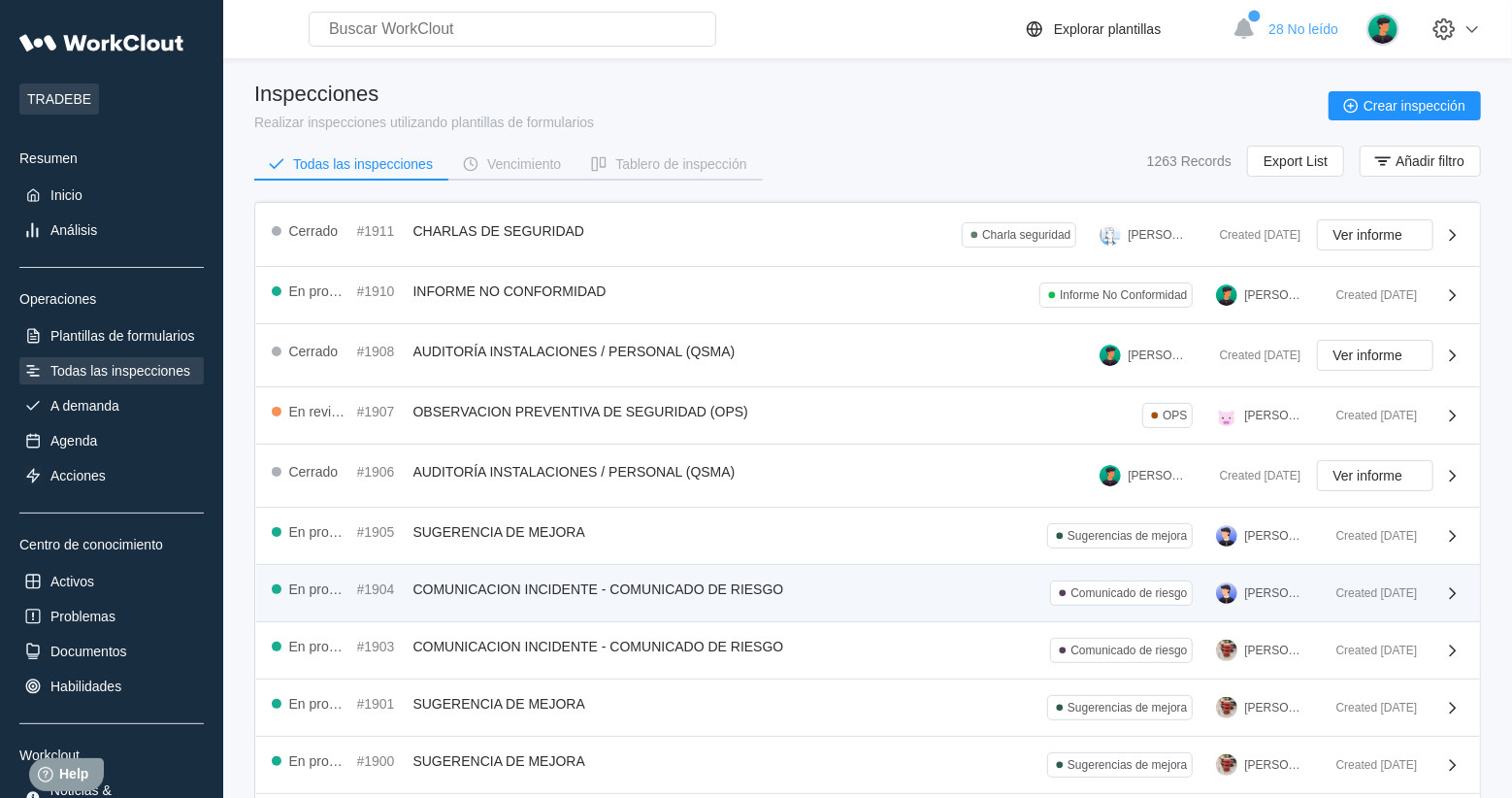
scroll to position [366, 0]
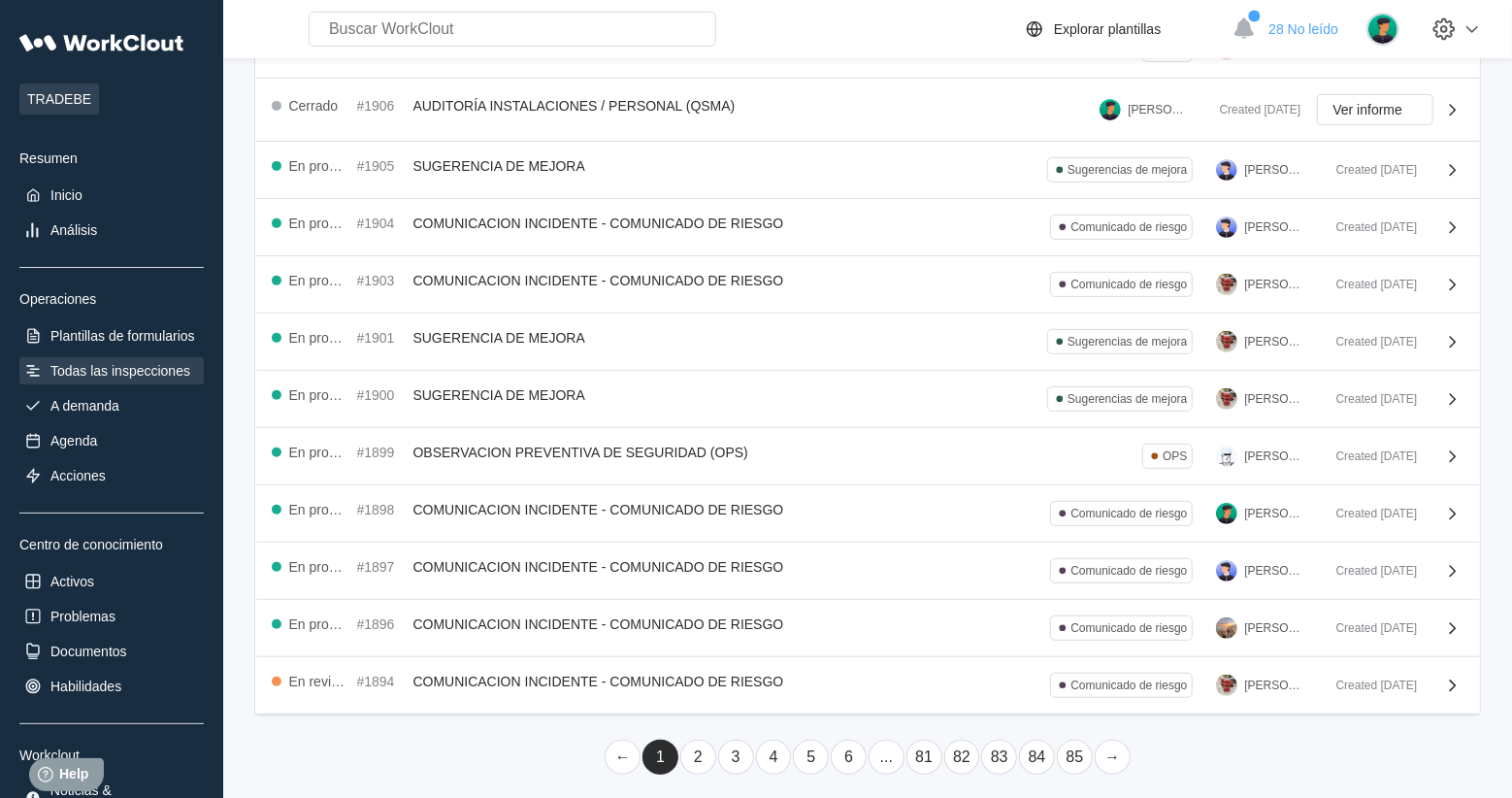
click at [740, 747] on link "3" at bounding box center [736, 756] width 36 height 35
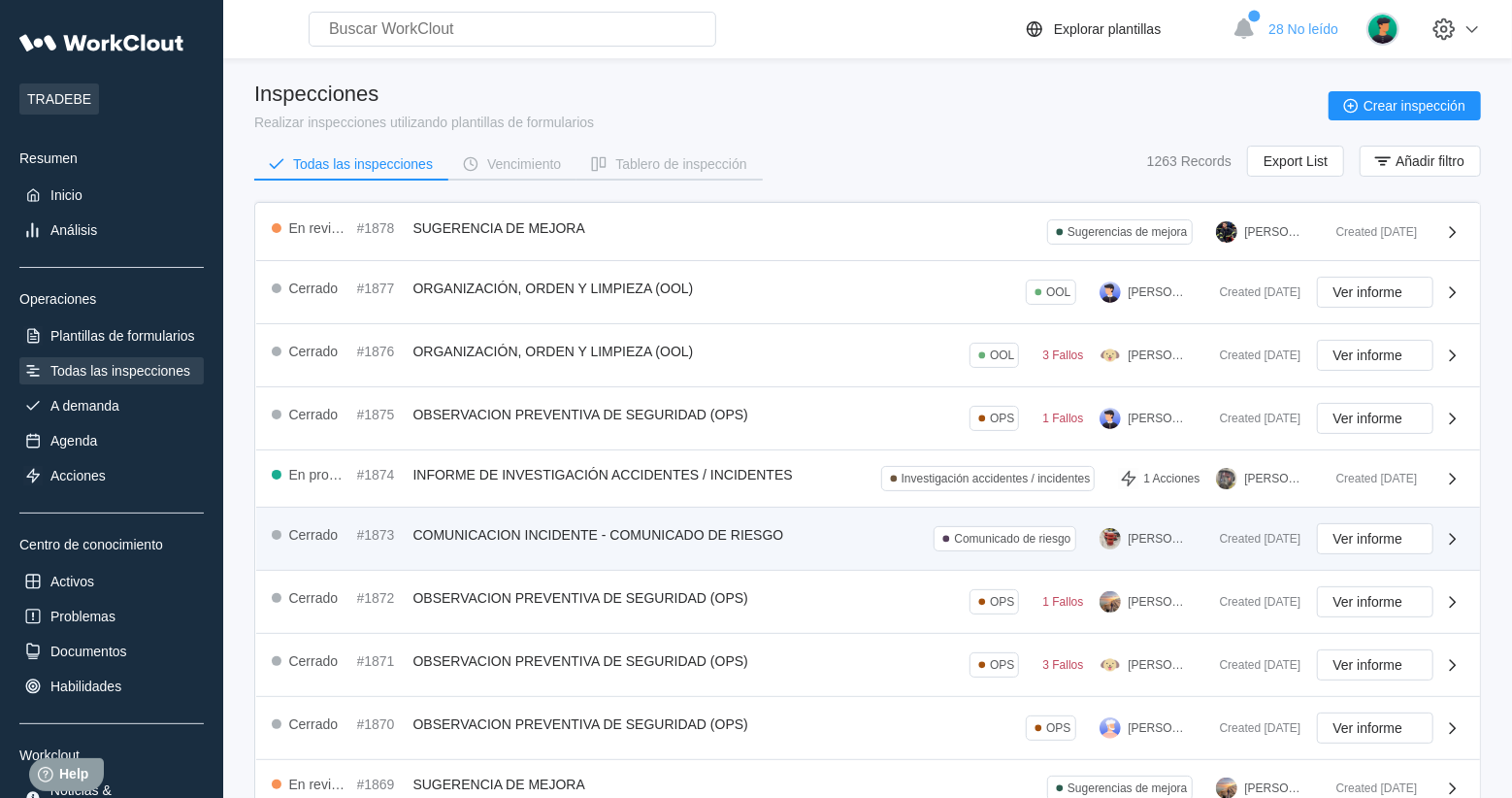
scroll to position [411, 0]
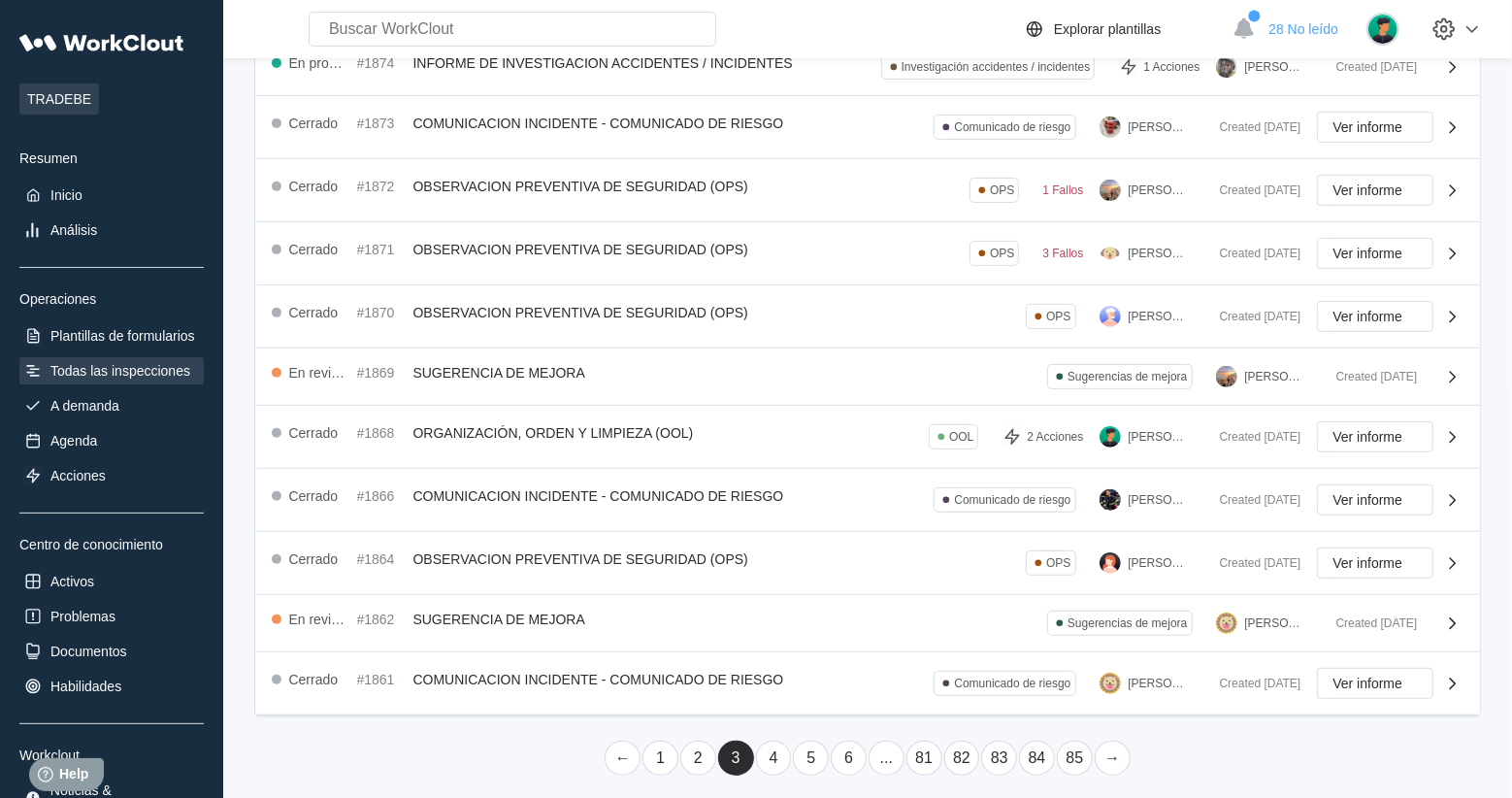
click at [860, 751] on link "6" at bounding box center [849, 757] width 36 height 35
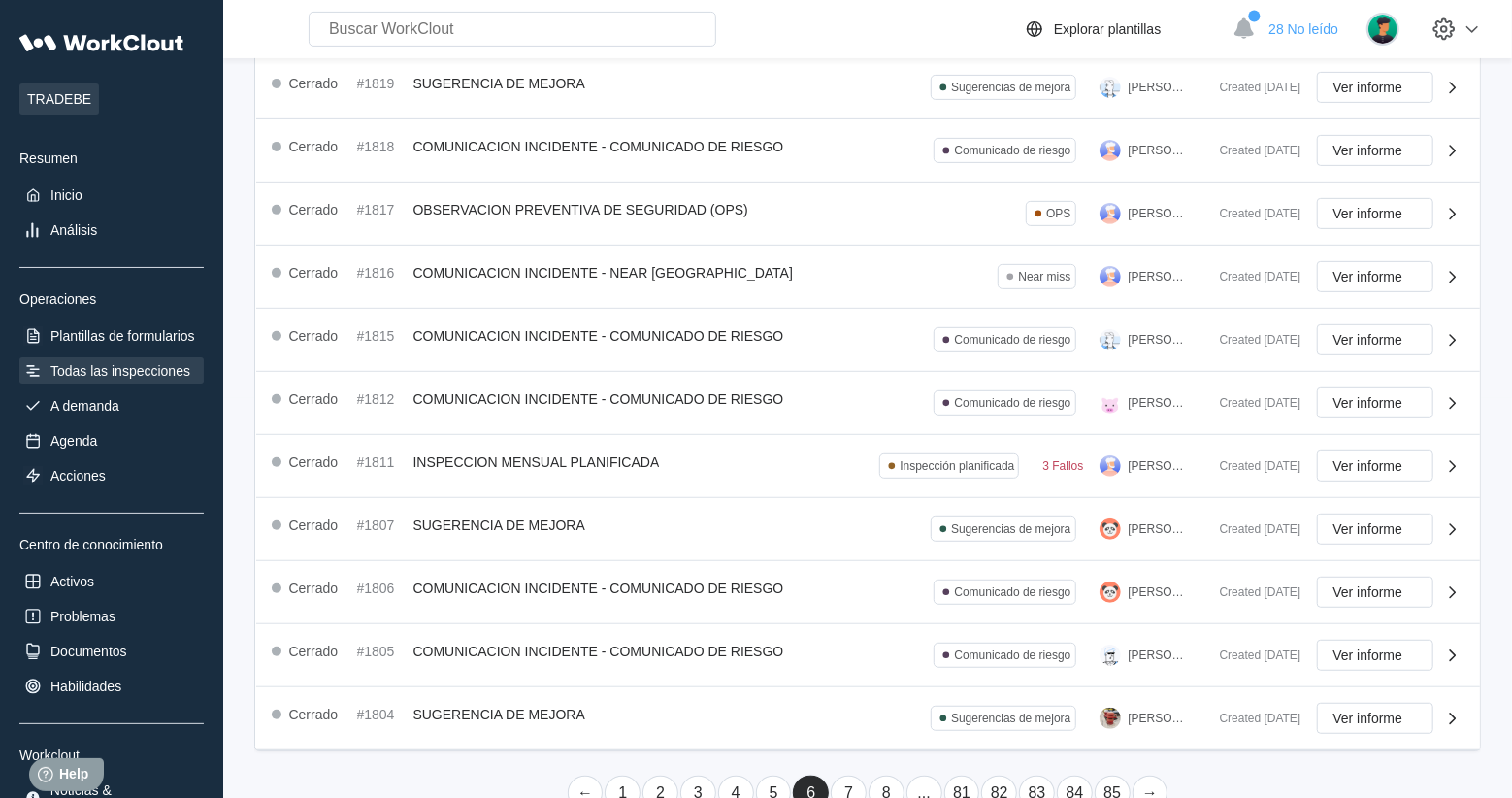
scroll to position [435, 0]
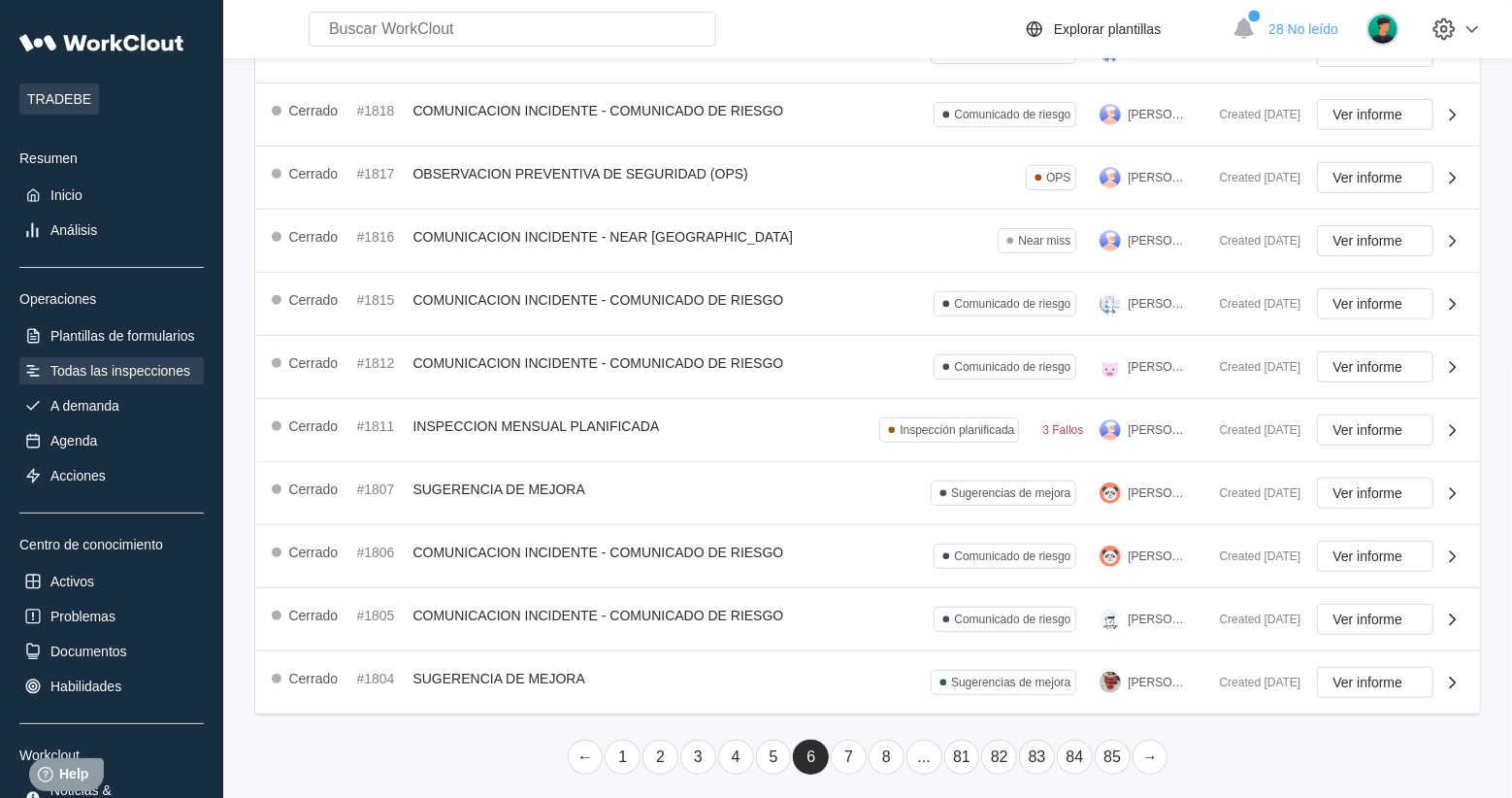
click at [964, 754] on link "81" at bounding box center [962, 756] width 36 height 35
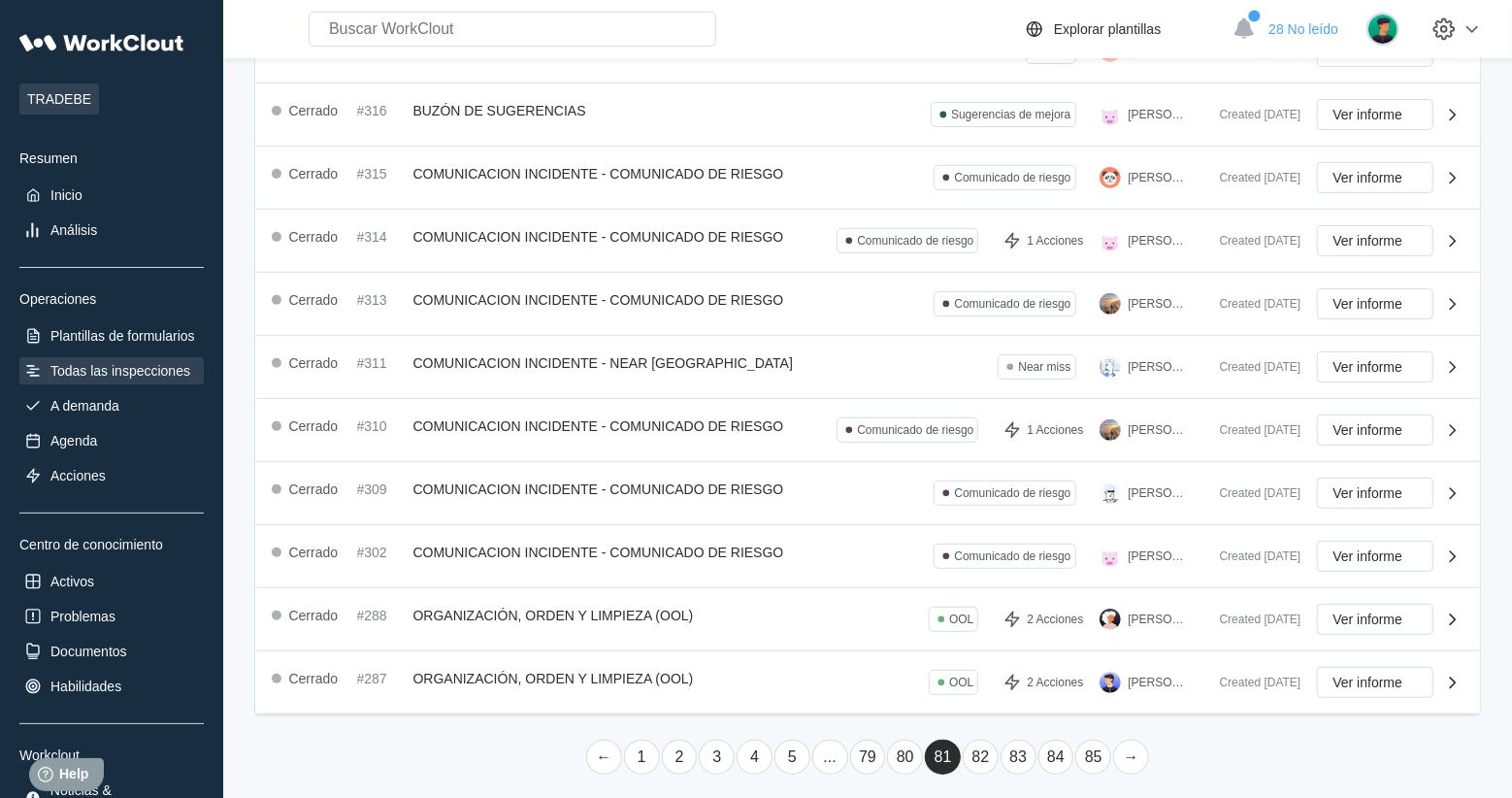
click at [798, 754] on link "5" at bounding box center [792, 756] width 36 height 35
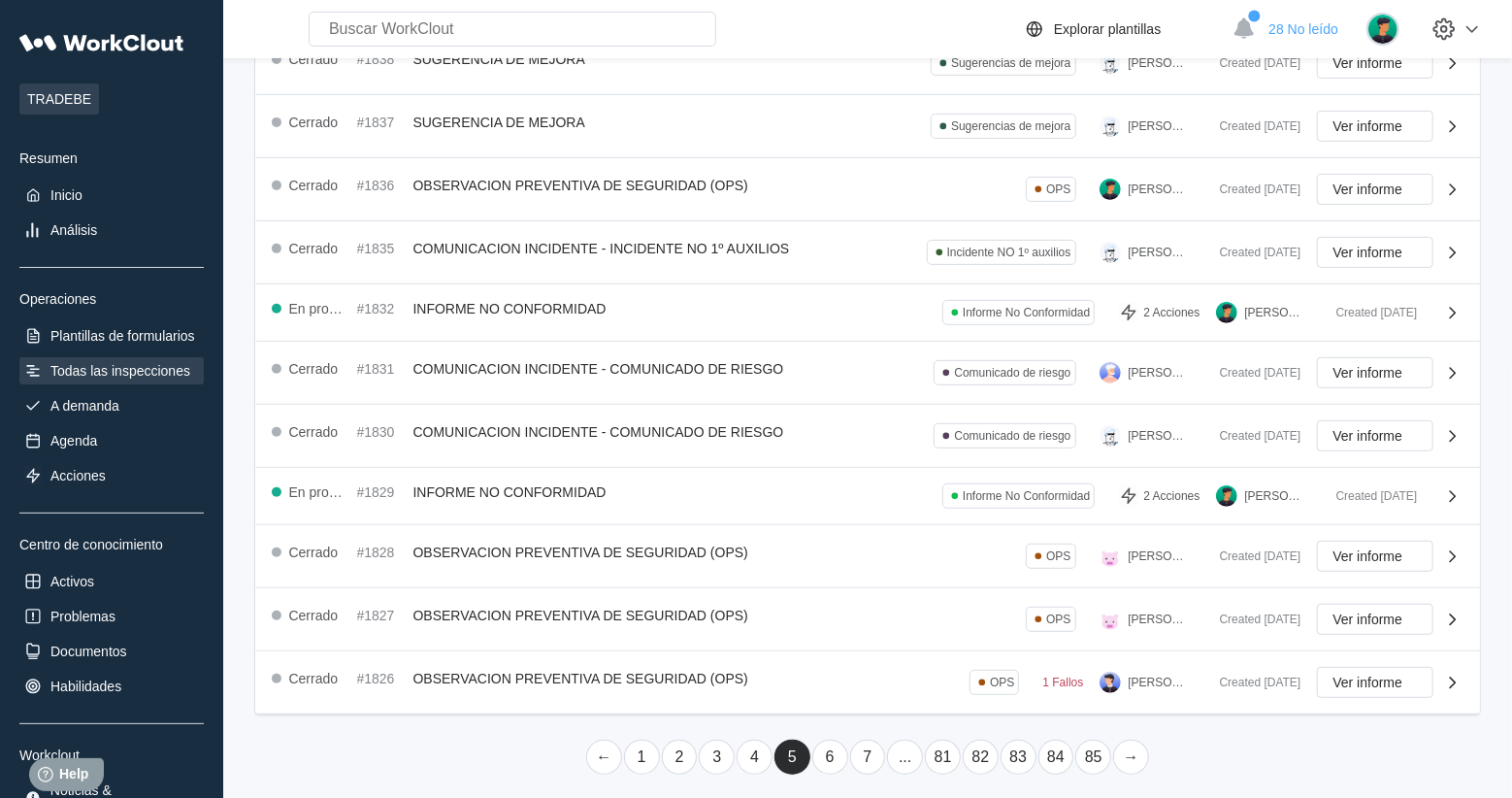
click at [901, 753] on link "..." at bounding box center [905, 756] width 36 height 35
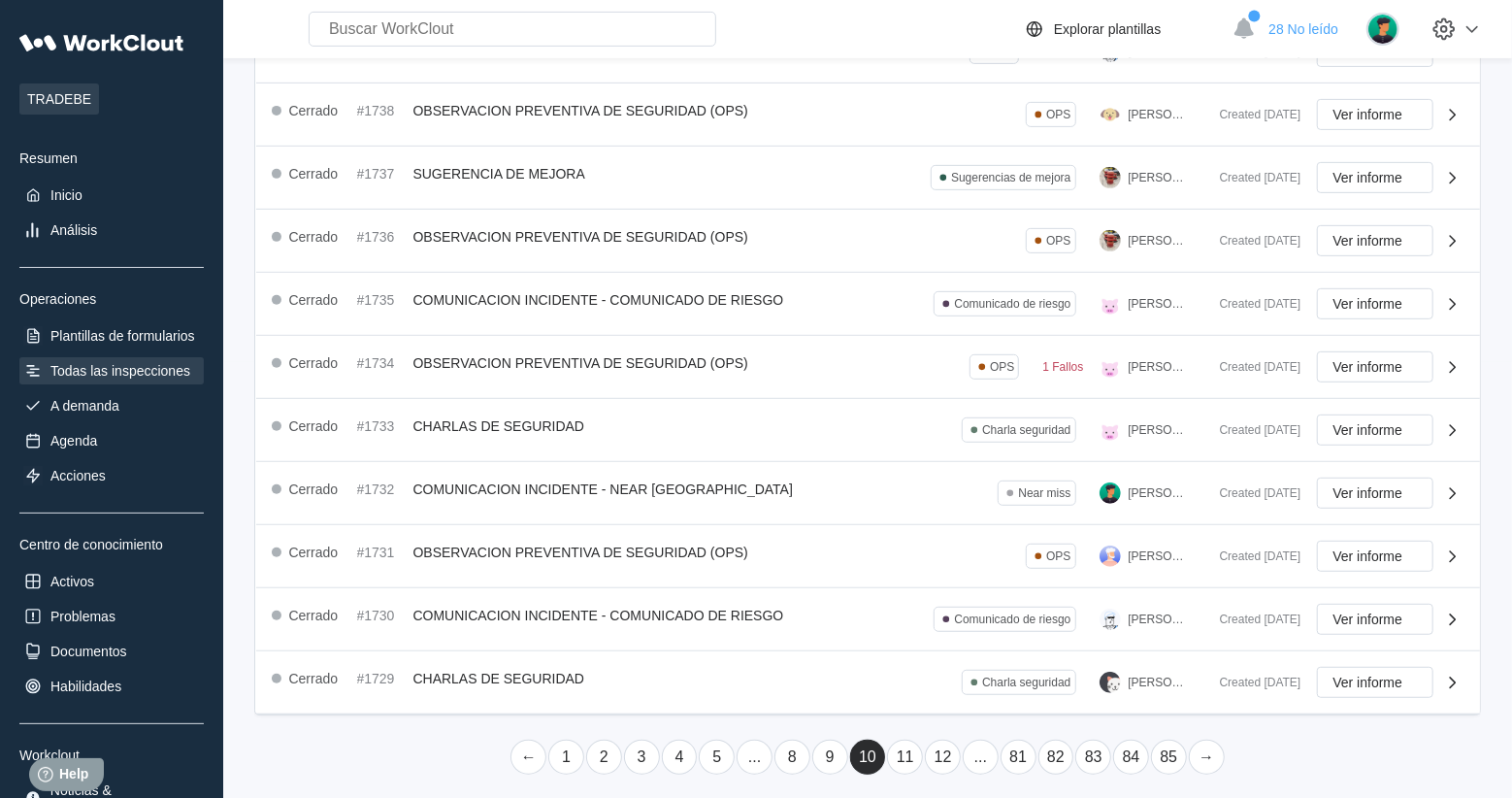
click at [949, 754] on link "12" at bounding box center [943, 756] width 36 height 35
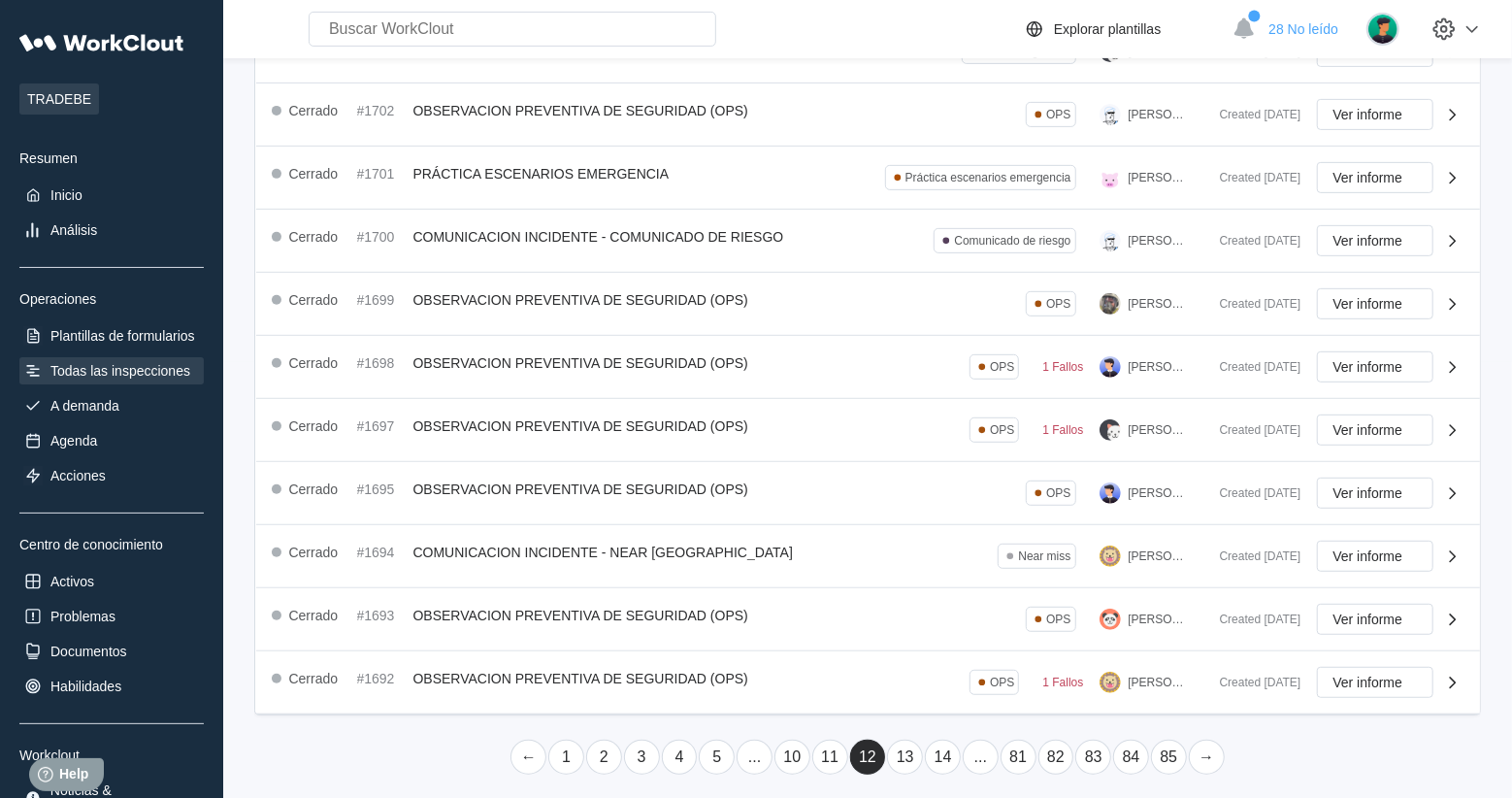
click at [946, 756] on link "14" at bounding box center [943, 756] width 36 height 35
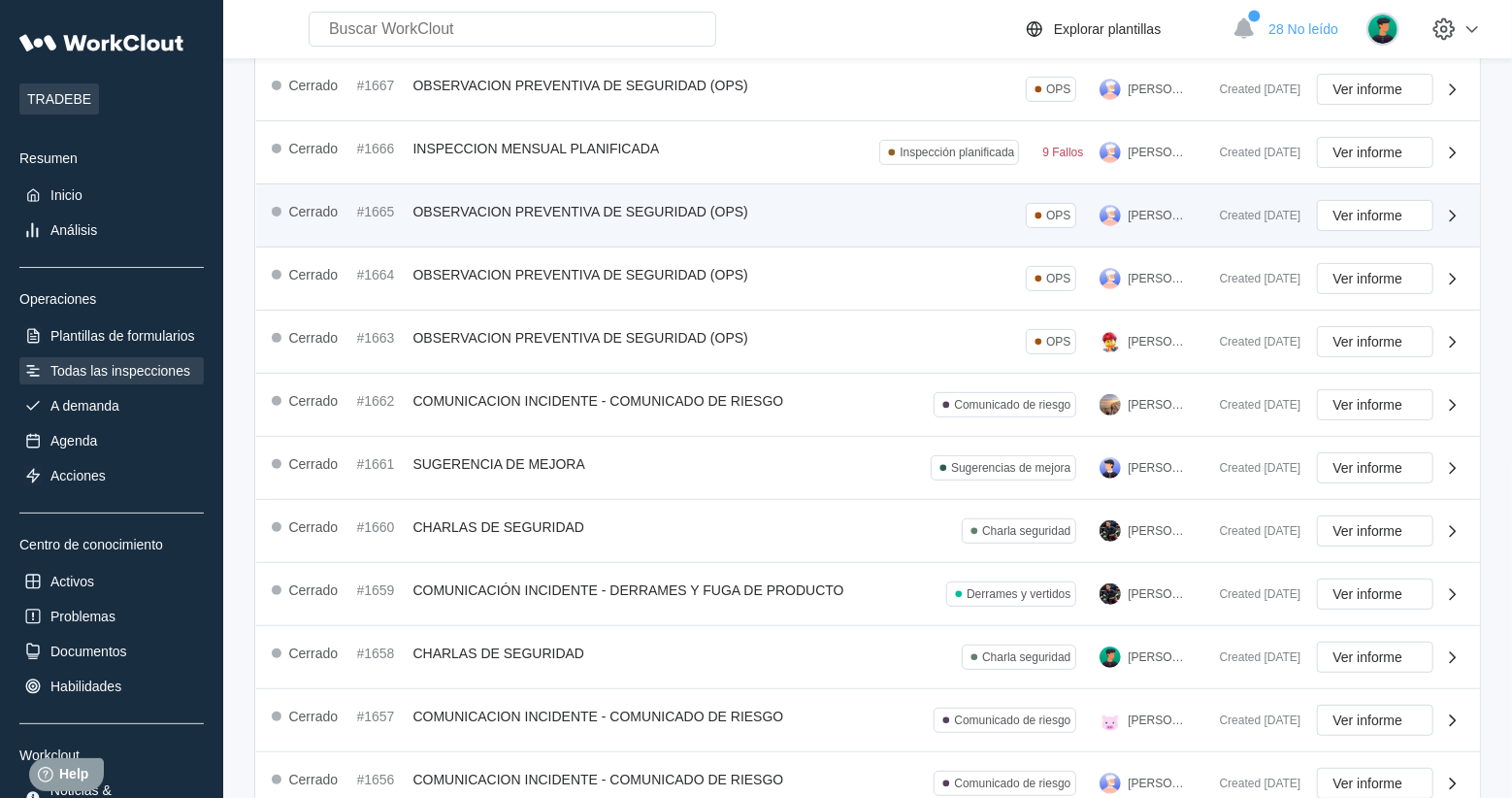
scroll to position [336, 0]
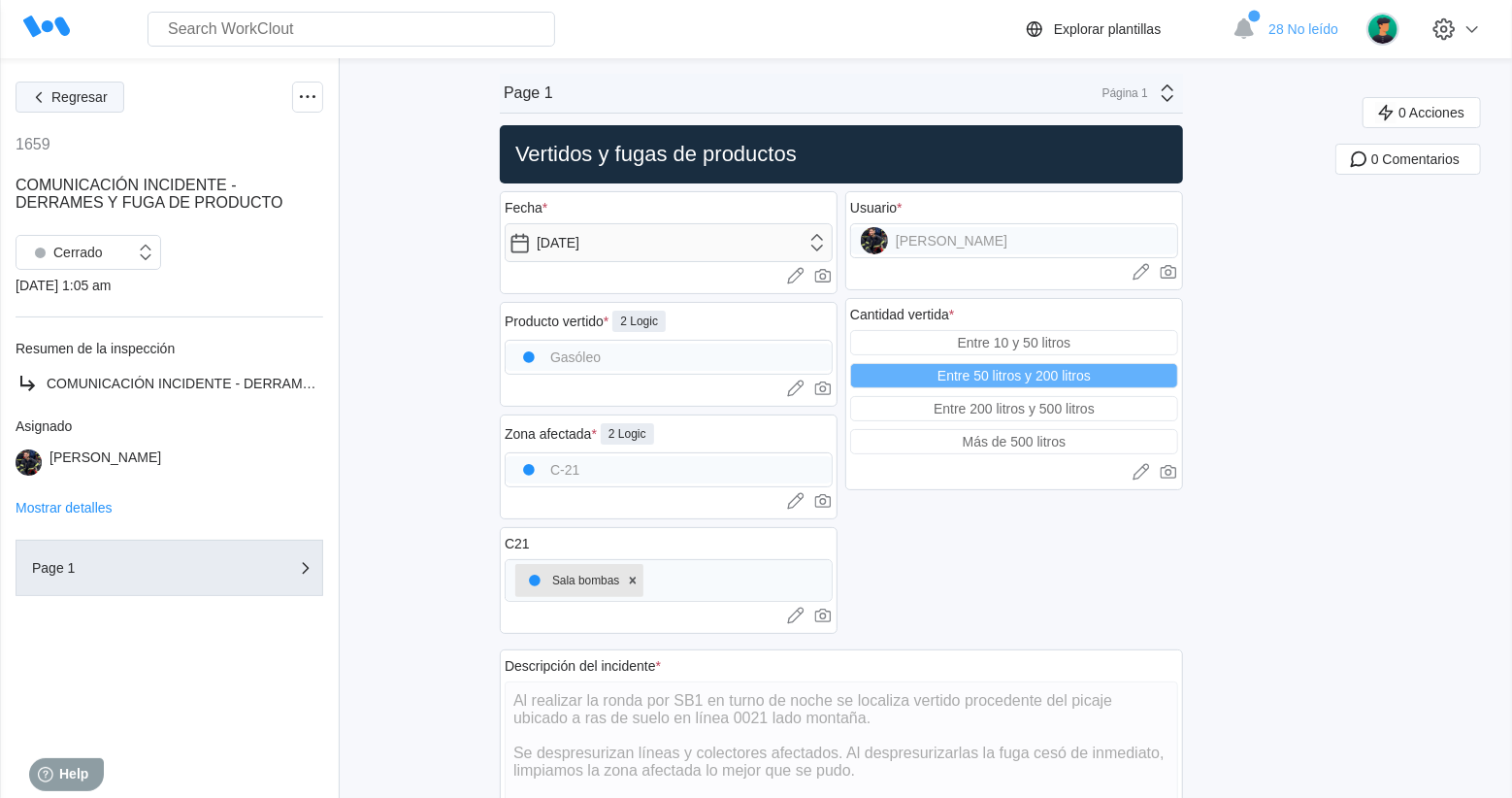
click at [92, 91] on span "Regresar" at bounding box center [79, 97] width 57 height 14
click at [81, 90] on span "Regresar" at bounding box center [79, 97] width 57 height 14
click at [38, 37] on icon at bounding box center [46, 27] width 47 height 47
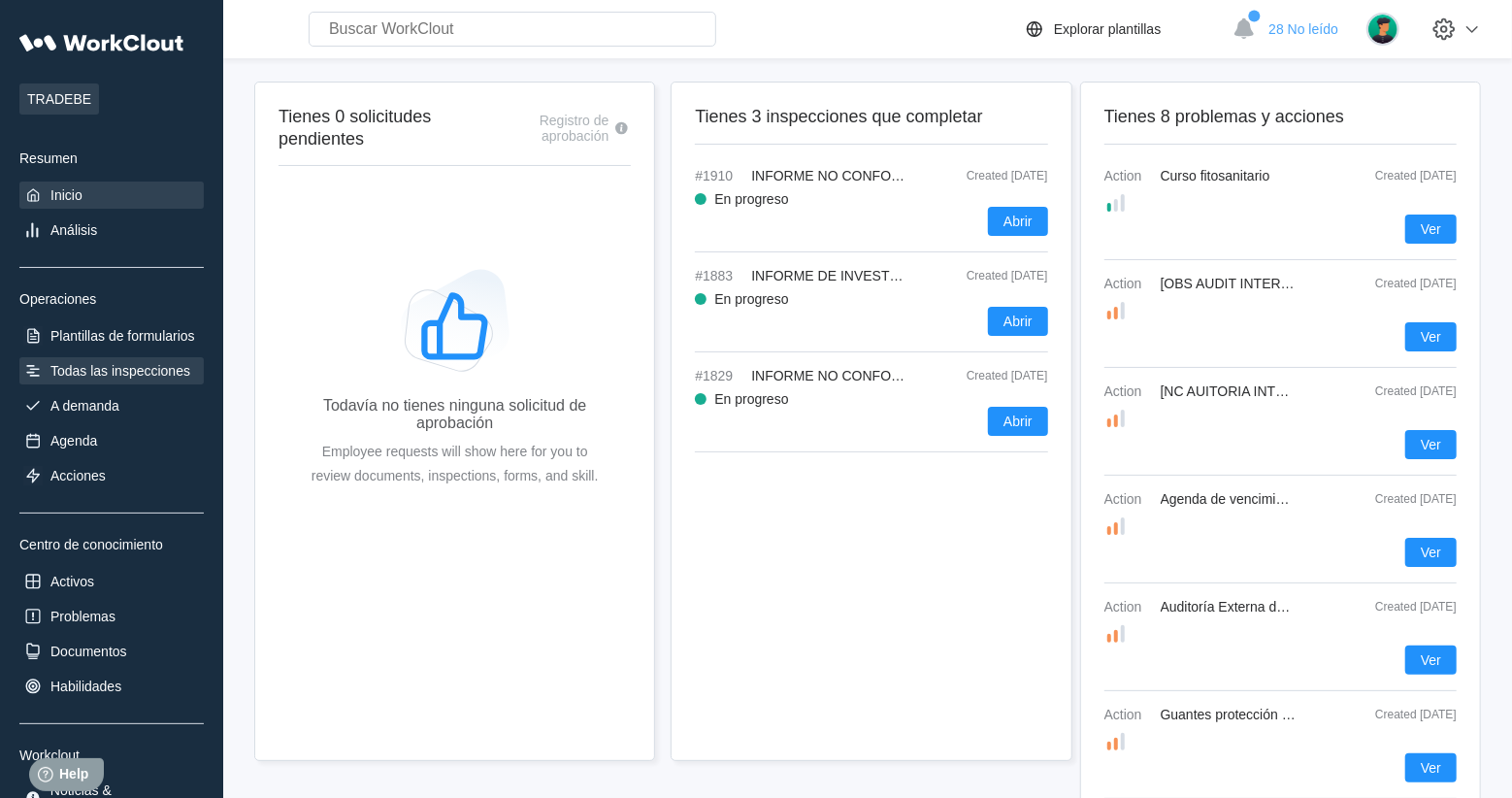
click at [116, 379] on div "Todas las inspecciones" at bounding box center [120, 371] width 140 height 16
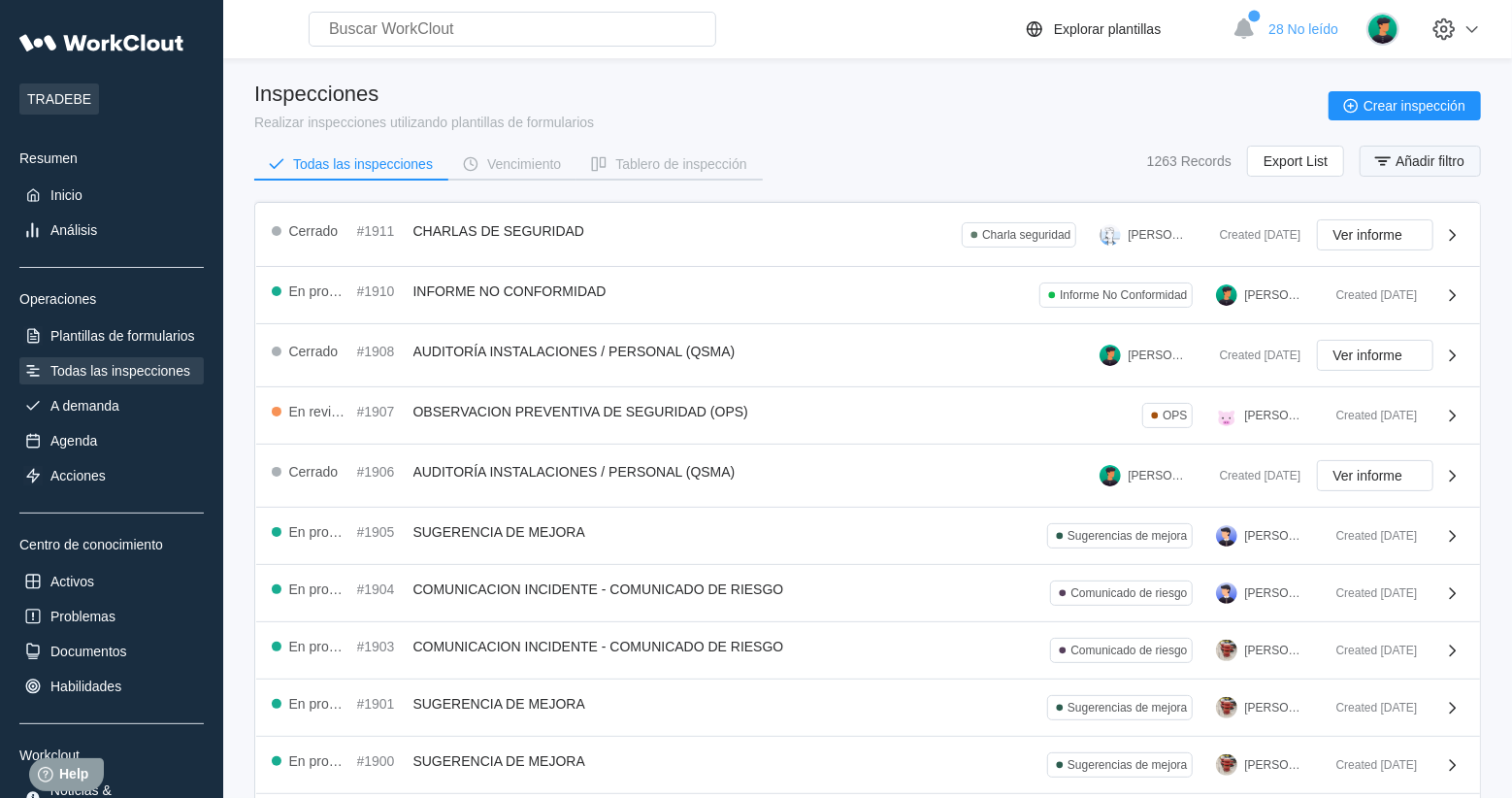
click at [1415, 161] on span "Añadir filtro" at bounding box center [1429, 162] width 68 height 14
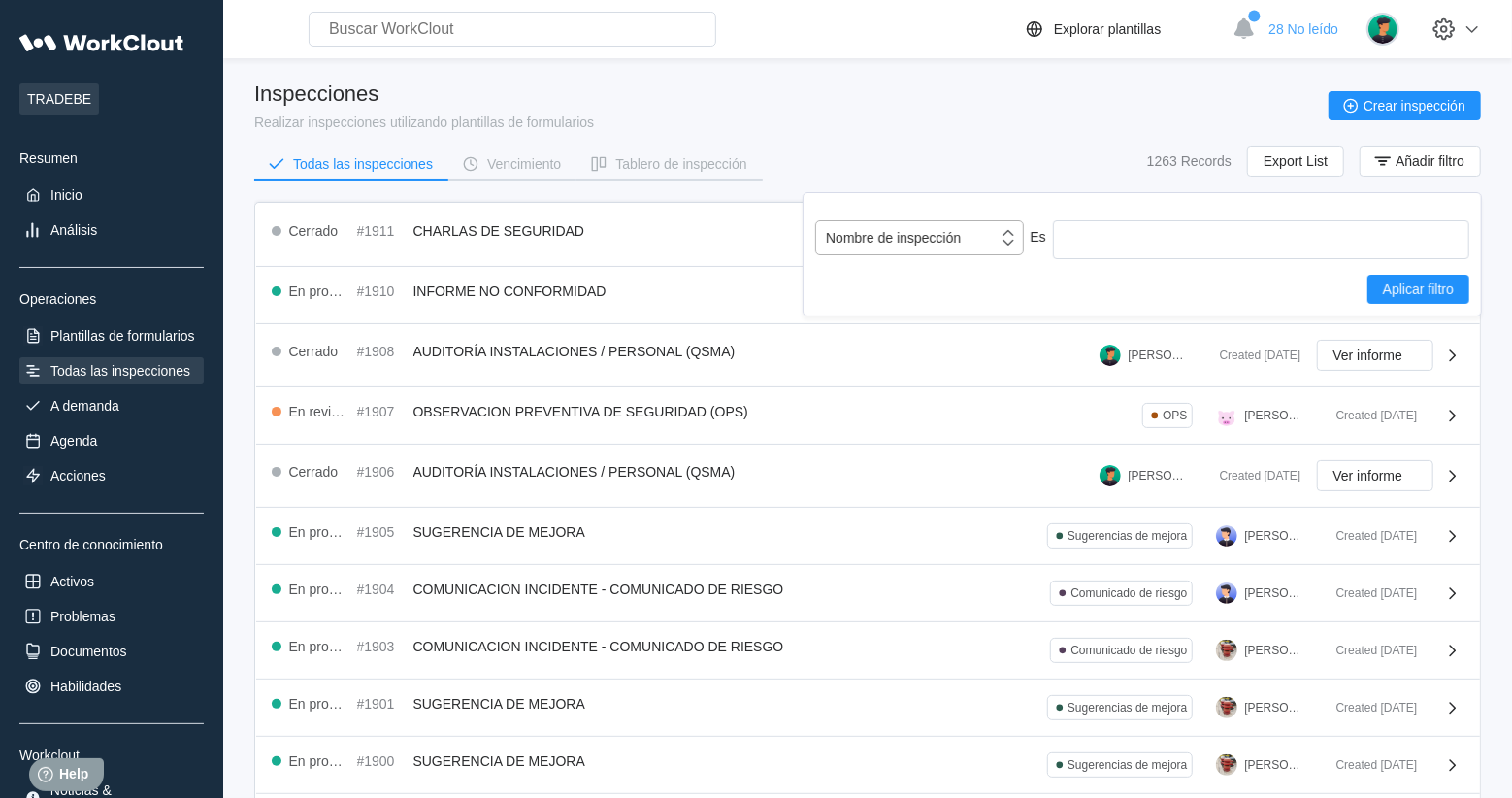
click at [934, 239] on div "Nombre de inspección" at bounding box center [893, 238] width 135 height 16
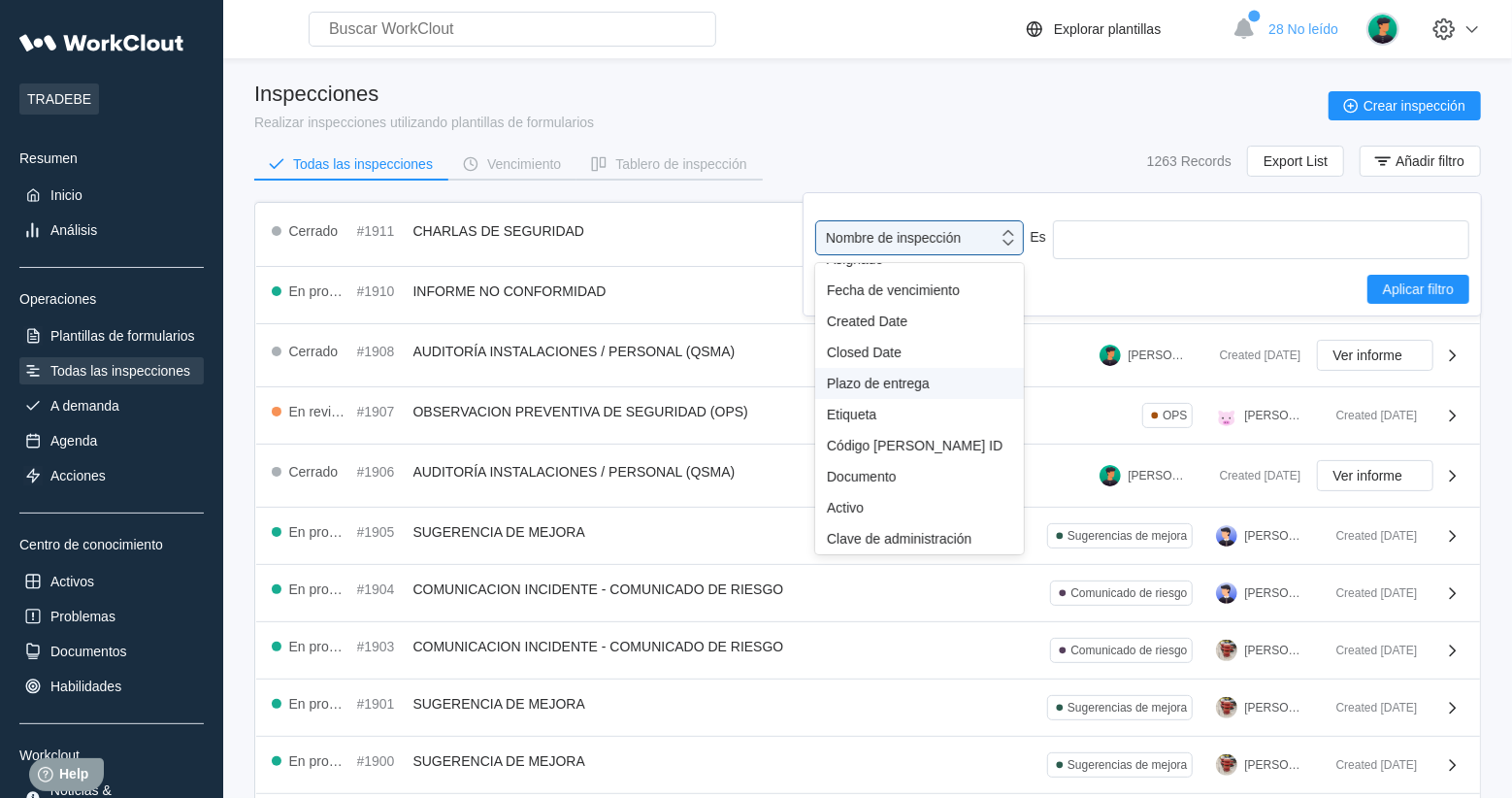
scroll to position [169, 0]
click at [857, 412] on div "Etiqueta" at bounding box center [919, 414] width 185 height 16
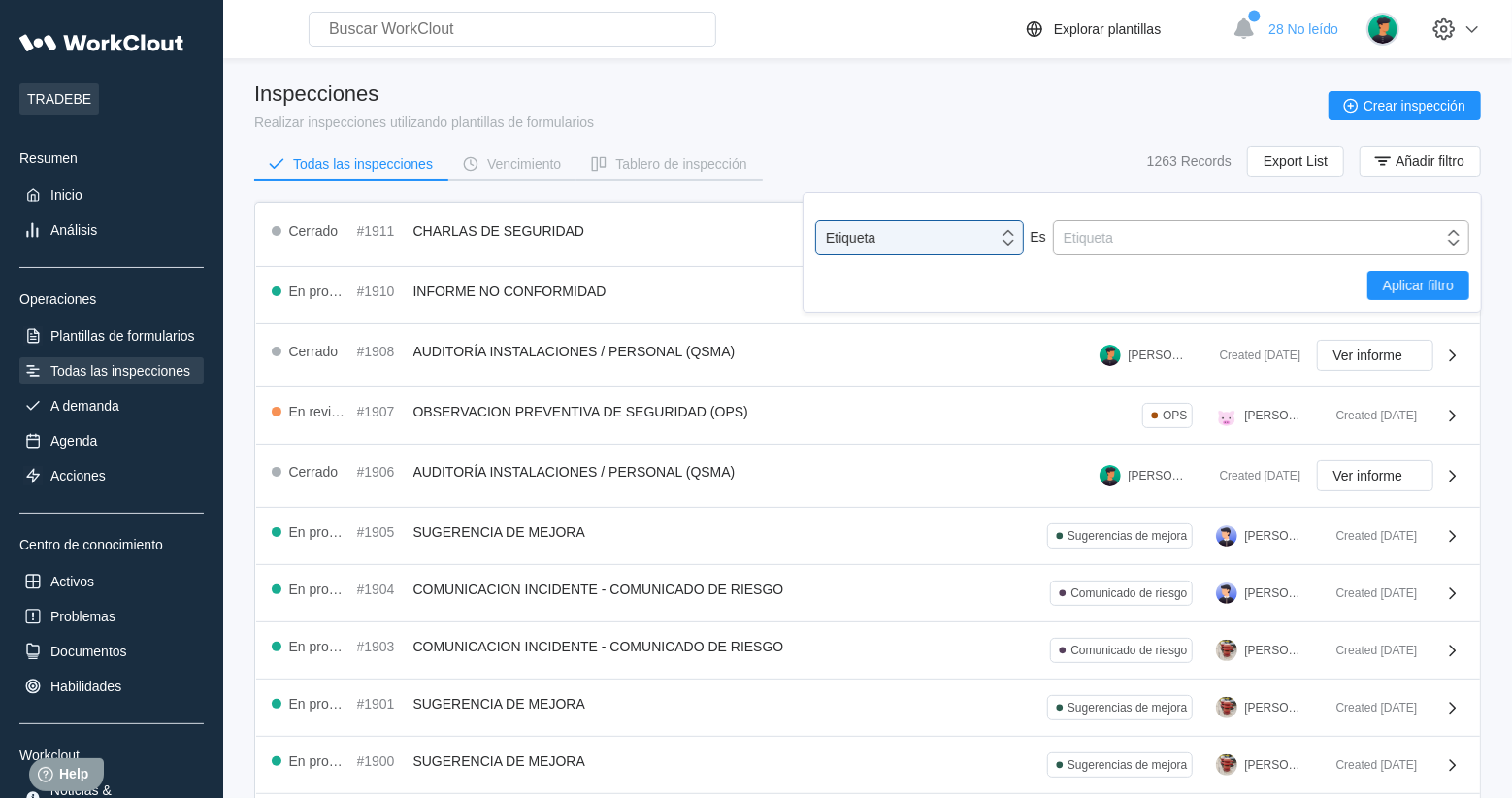
click at [1183, 228] on div "Etiqueta" at bounding box center [1248, 237] width 389 height 27
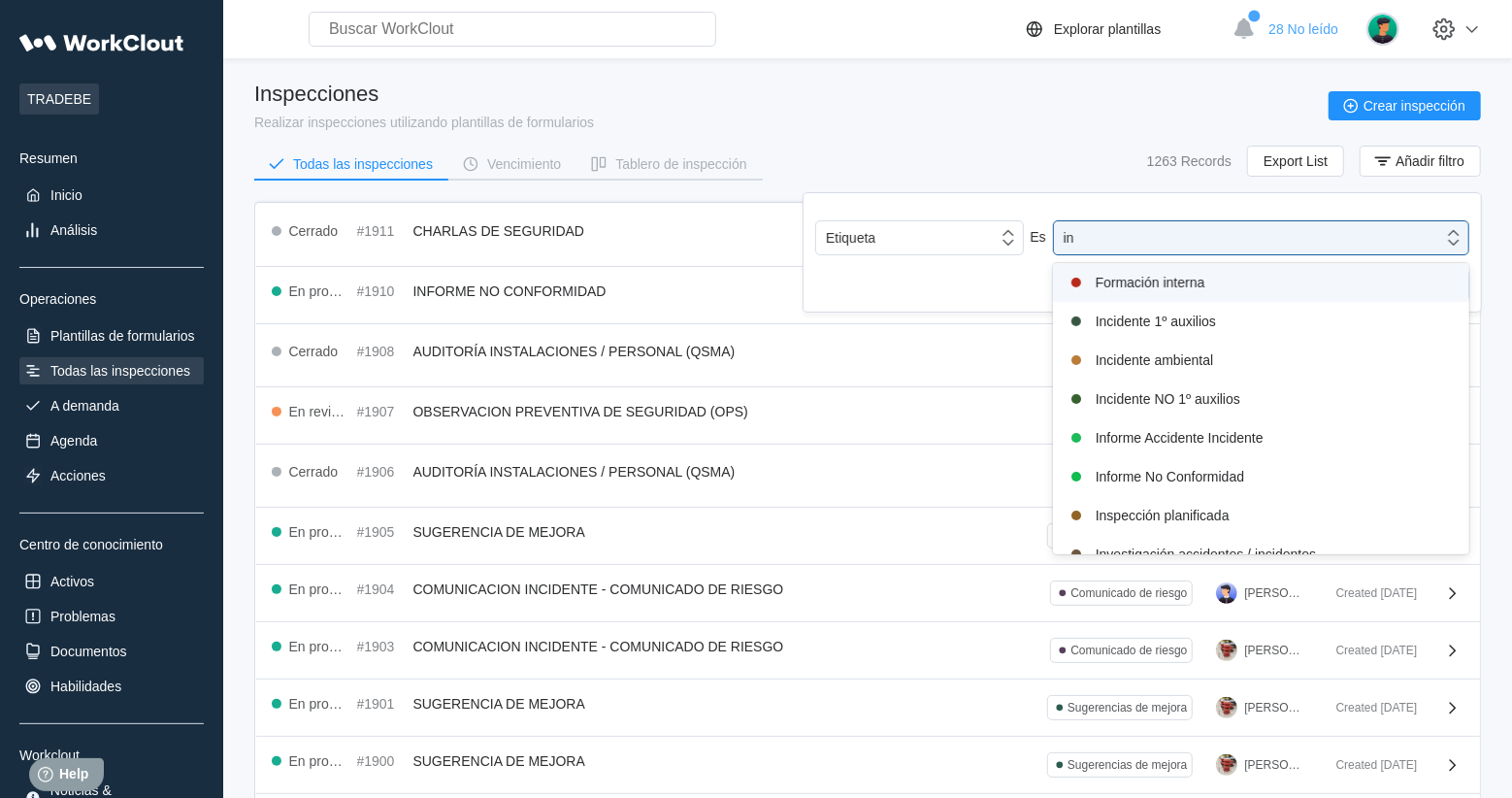
type input "inv"
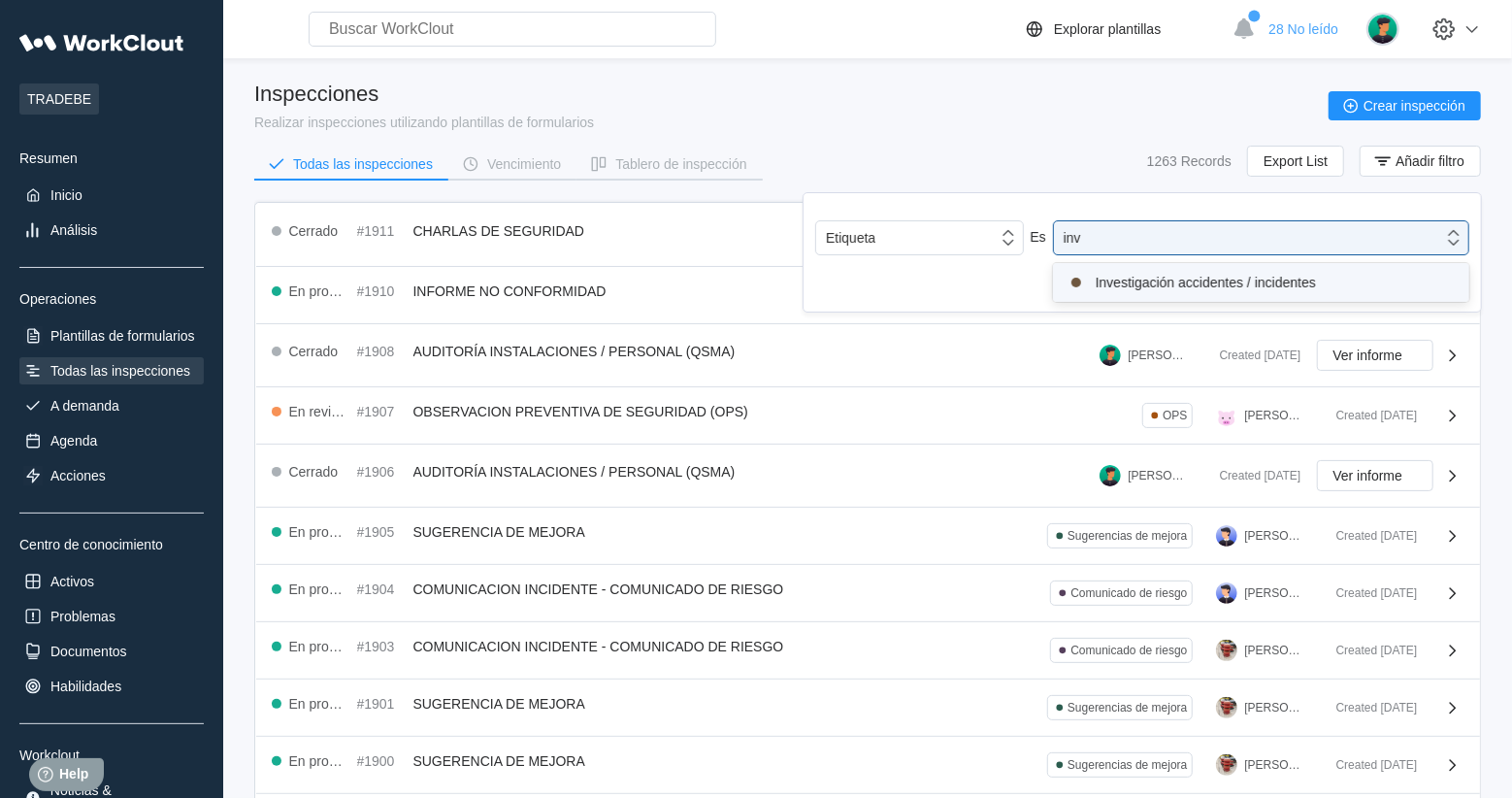
click at [1317, 285] on div "Investigación accidentes / incidentes" at bounding box center [1261, 282] width 393 height 23
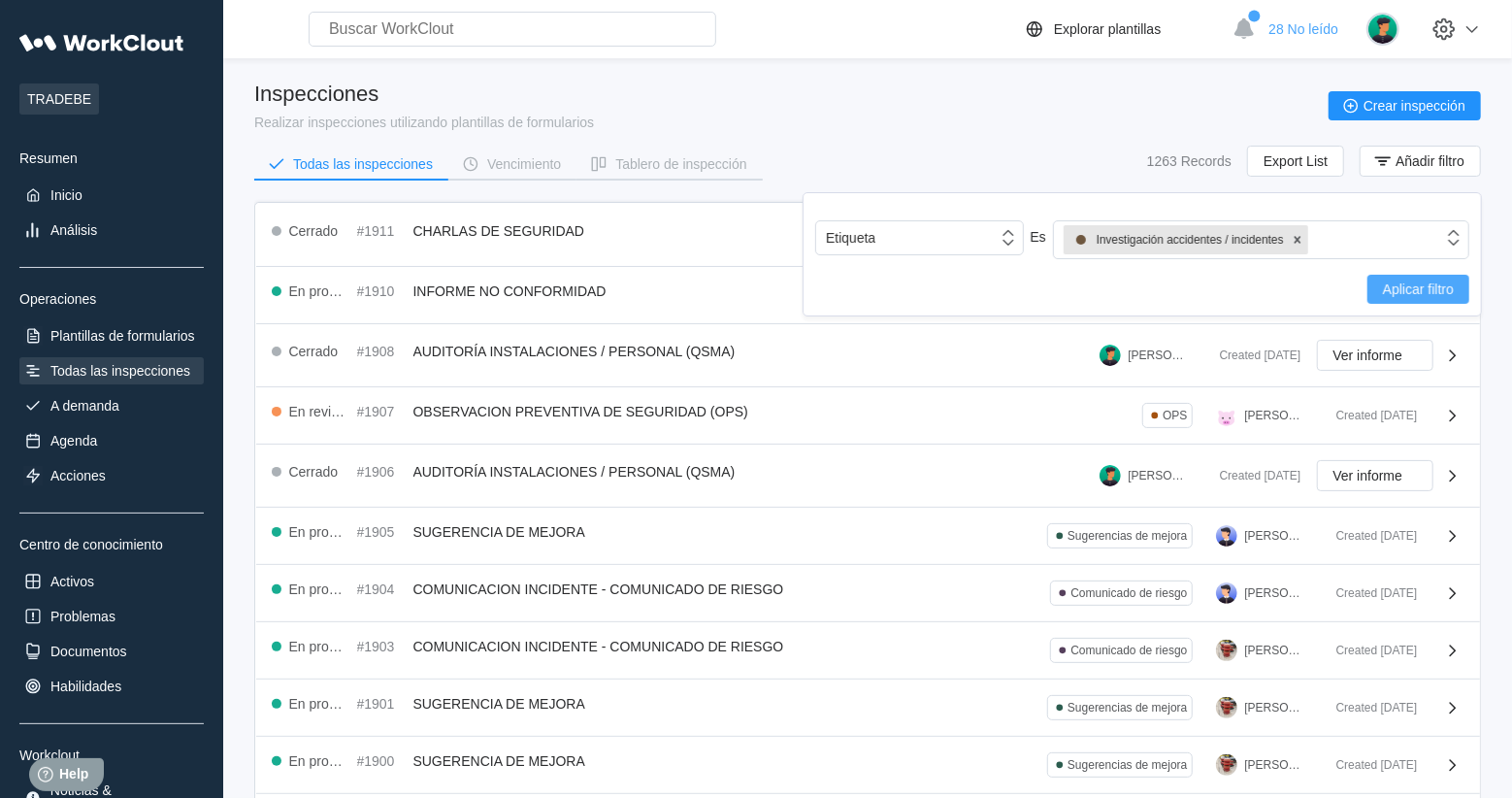
click at [1429, 278] on button "Aplicar filtro" at bounding box center [1418, 288] width 102 height 29
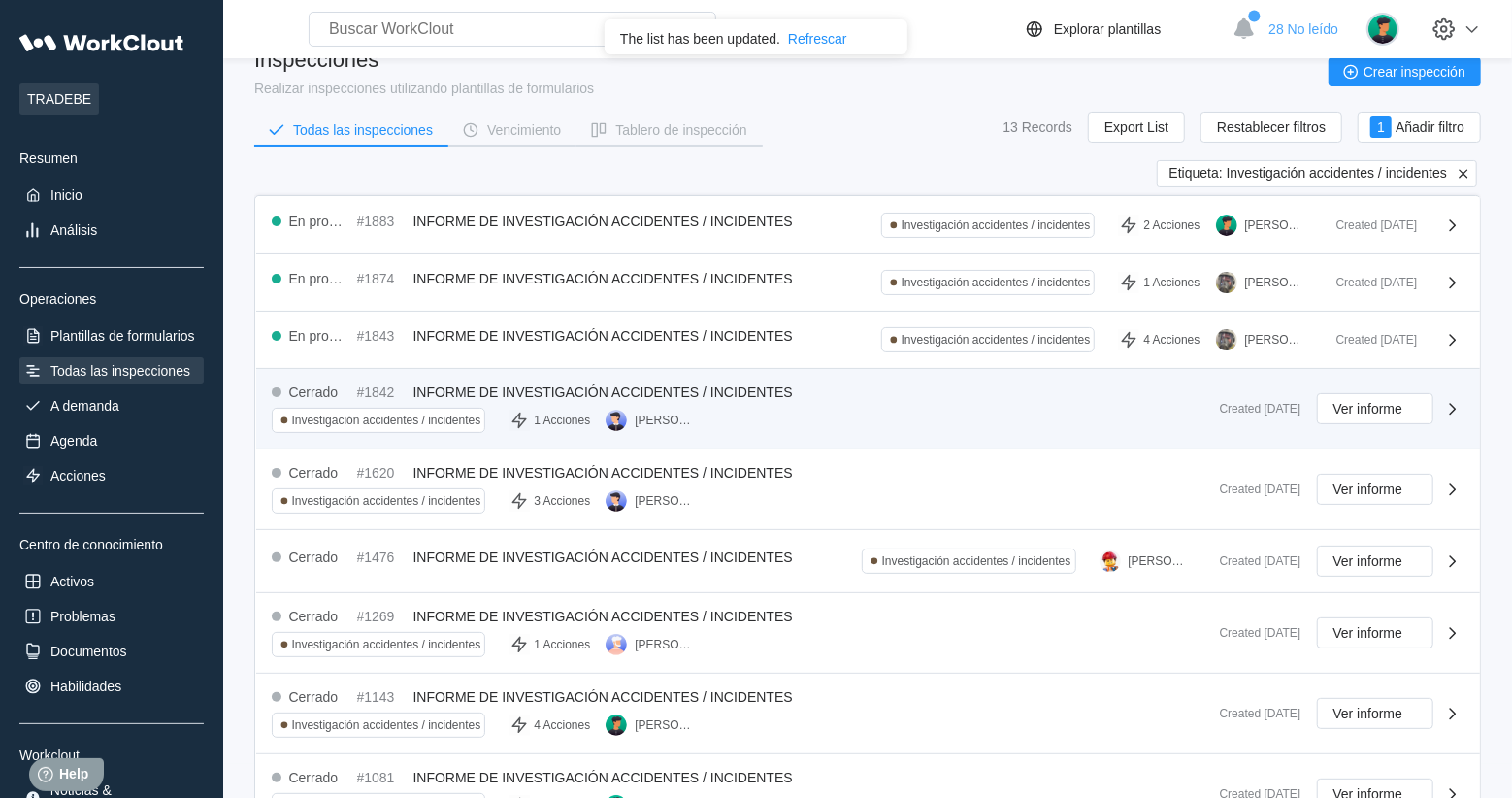
scroll to position [33, 0]
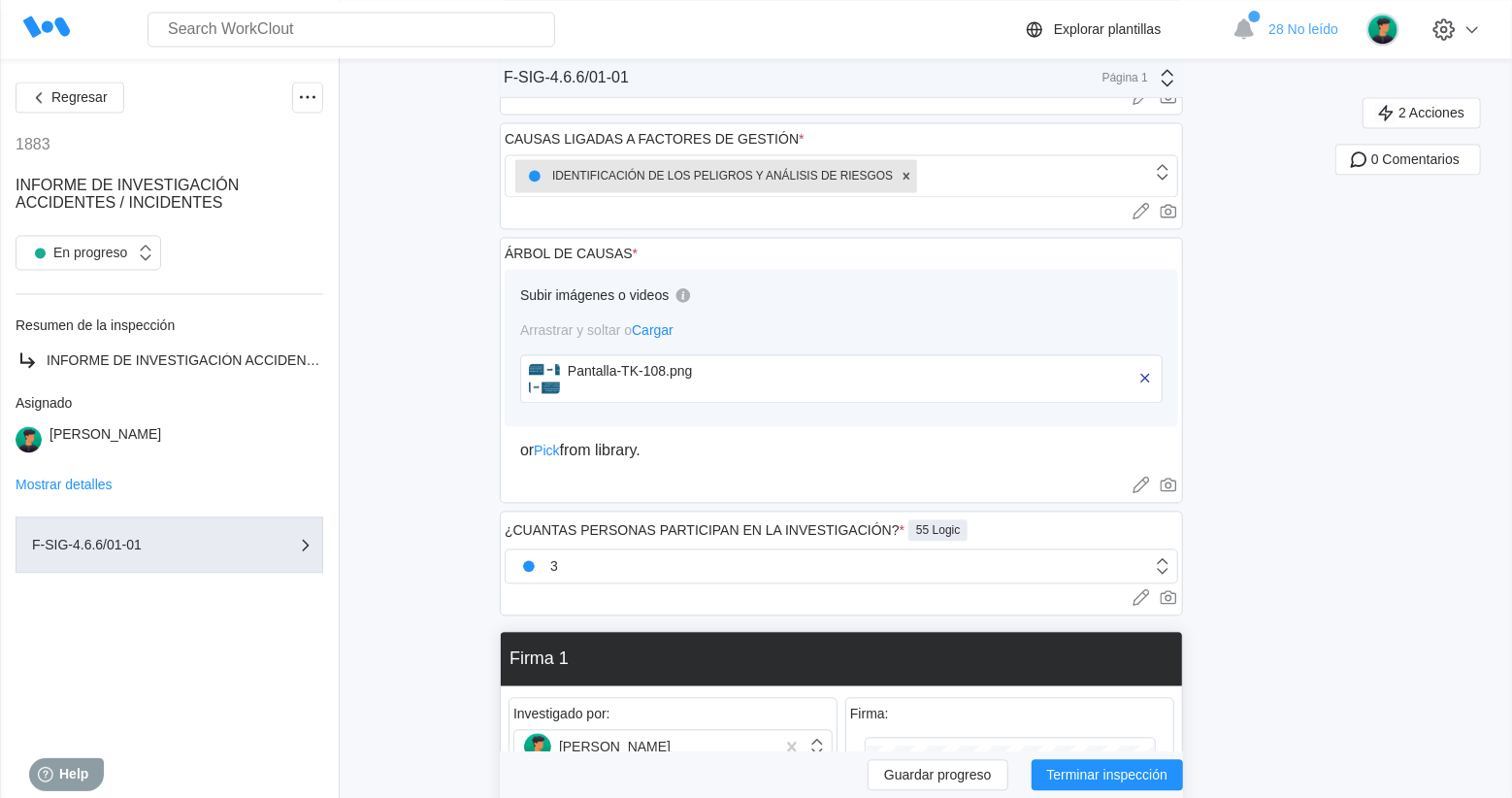
scroll to position [2347, 0]
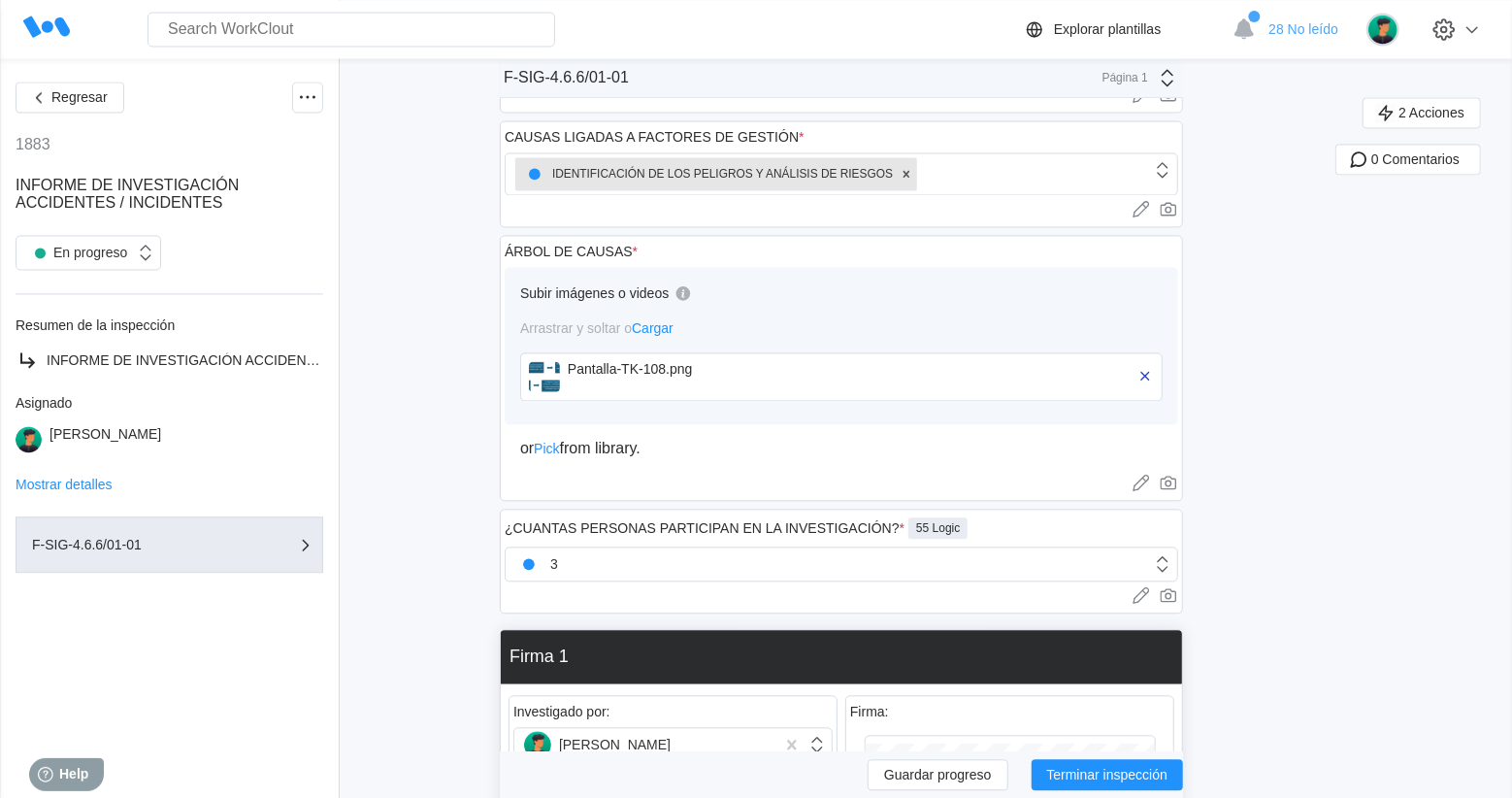
click at [623, 377] on div "Pantalla-TK-108.png" at bounding box center [679, 369] width 223 height 16
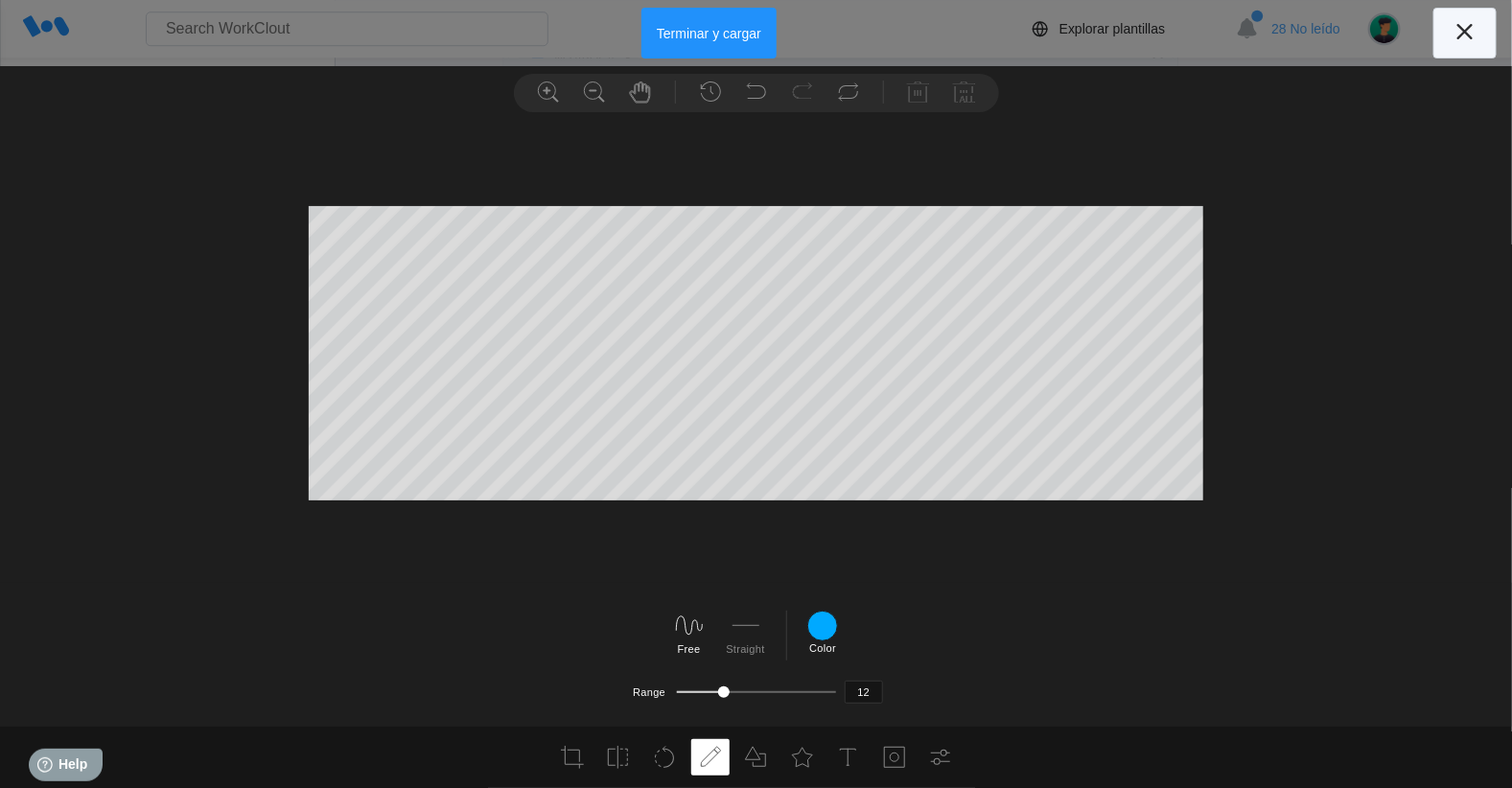
click at [1454, 46] on icon at bounding box center [1464, 31] width 30 height 30
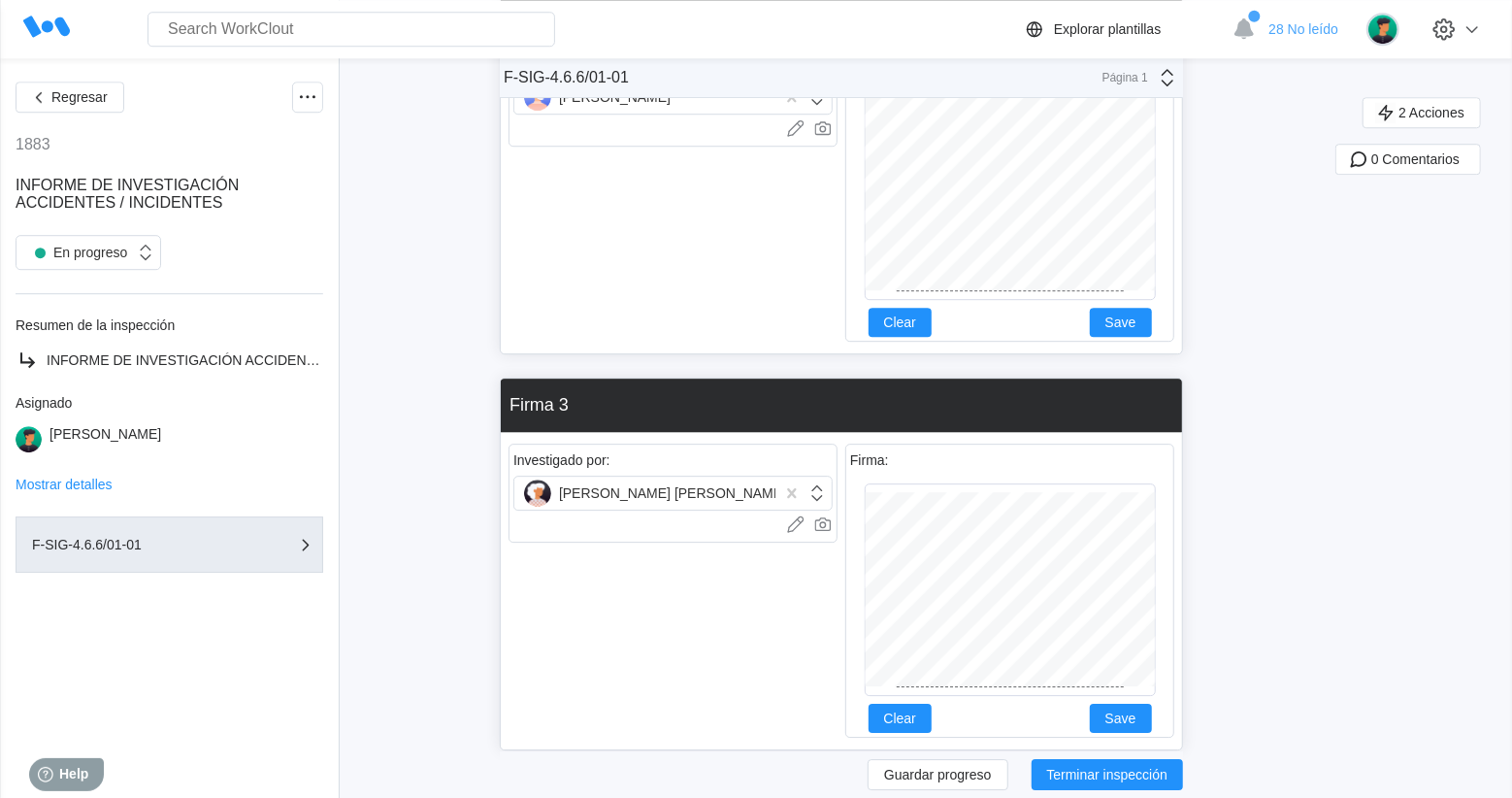
scroll to position [3486, 0]
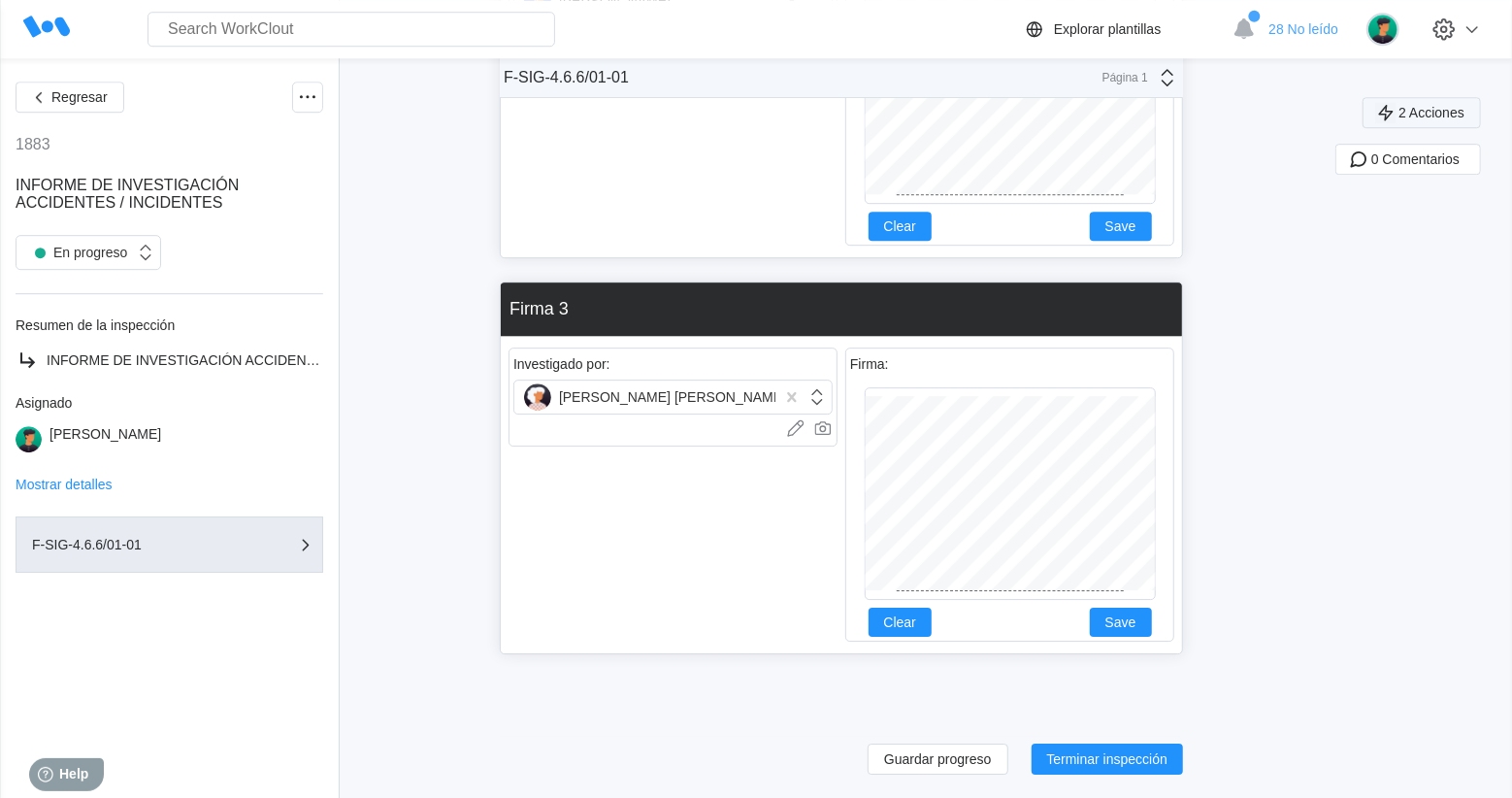
click at [1458, 106] on span "2 Acciones" at bounding box center [1431, 113] width 66 height 14
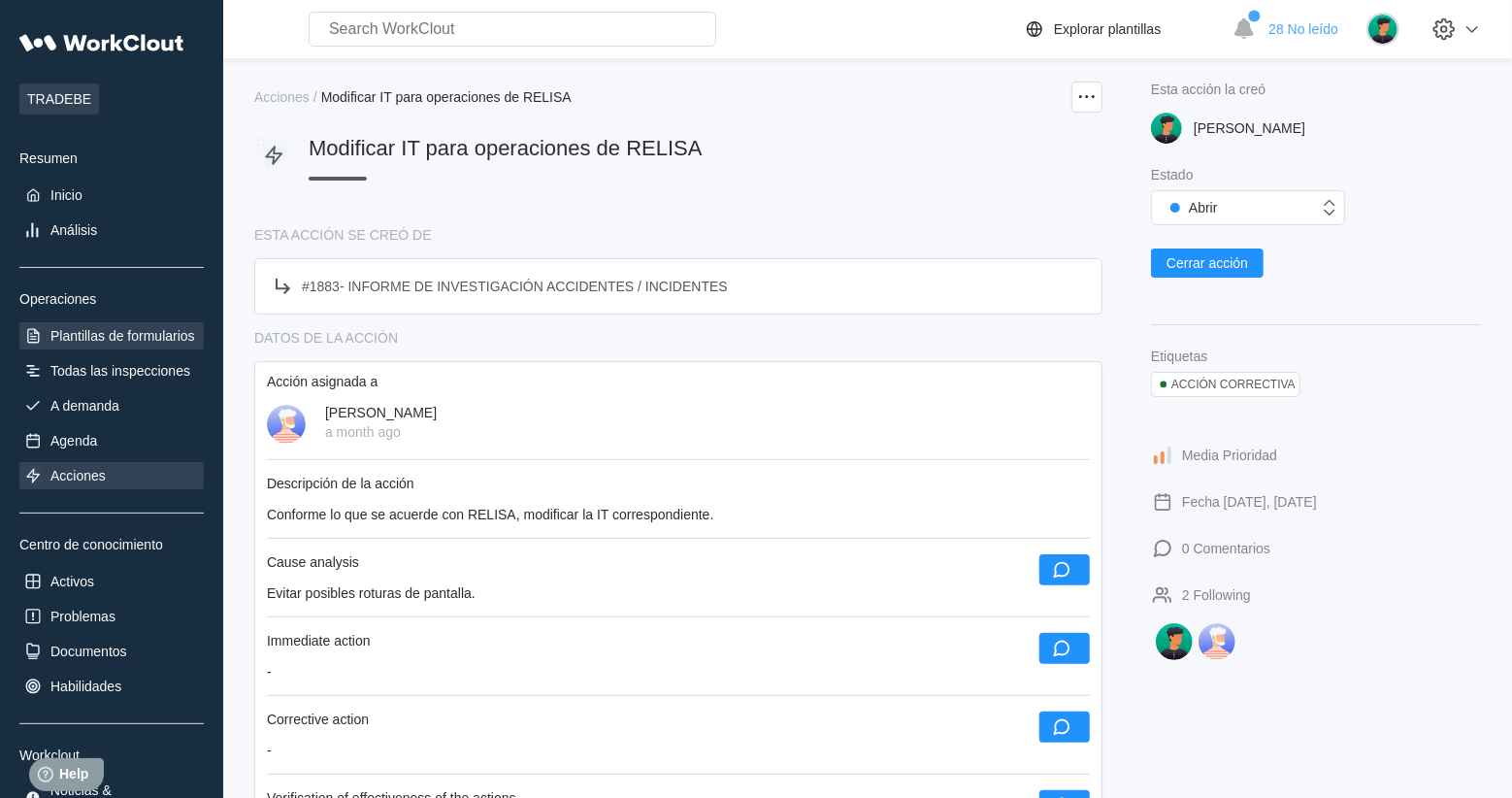
click at [121, 342] on div "Plantillas de formularios" at bounding box center [123, 336] width 145 height 16
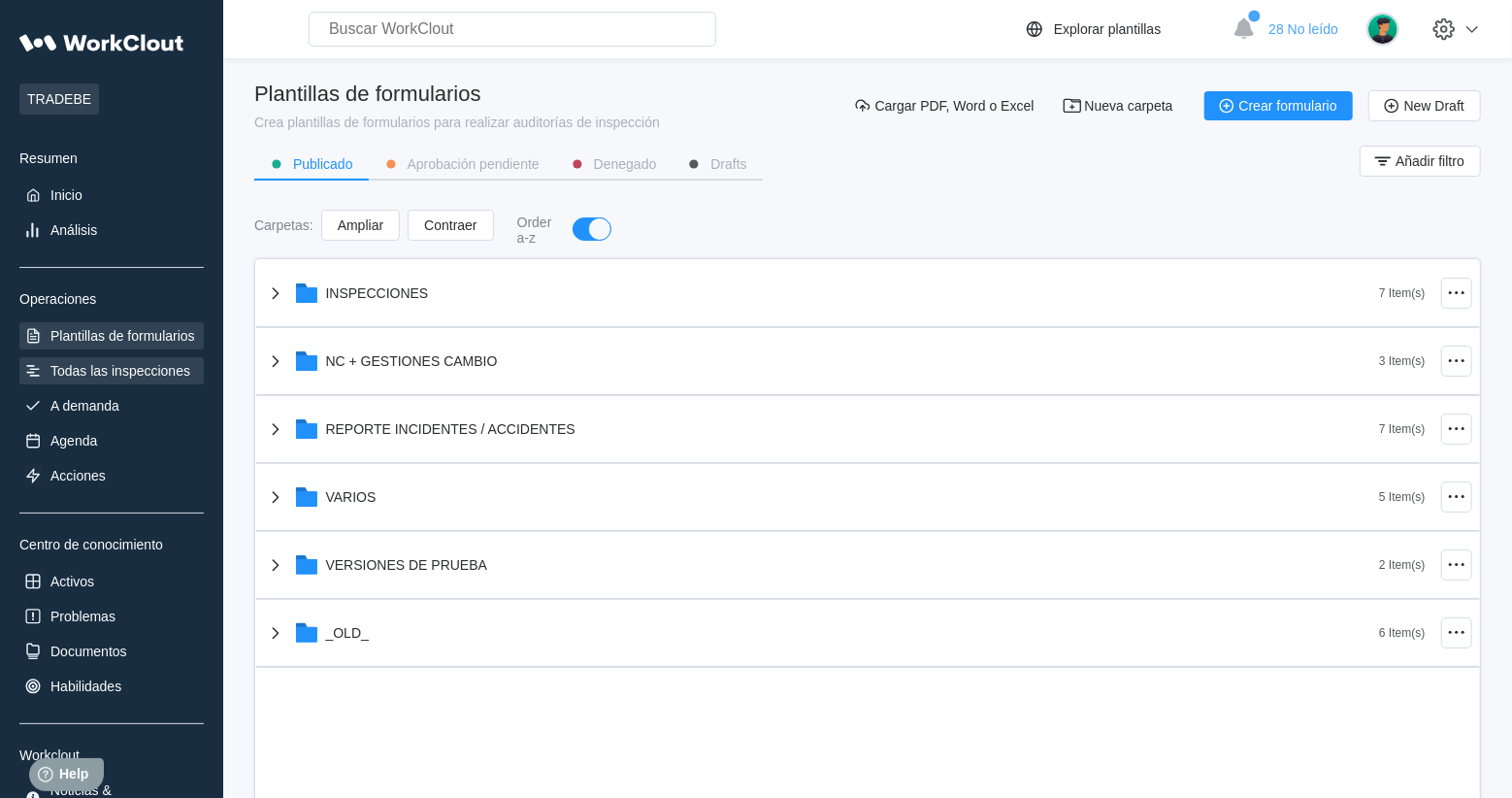
click at [160, 371] on div "Todas las inspecciones" at bounding box center [120, 371] width 140 height 16
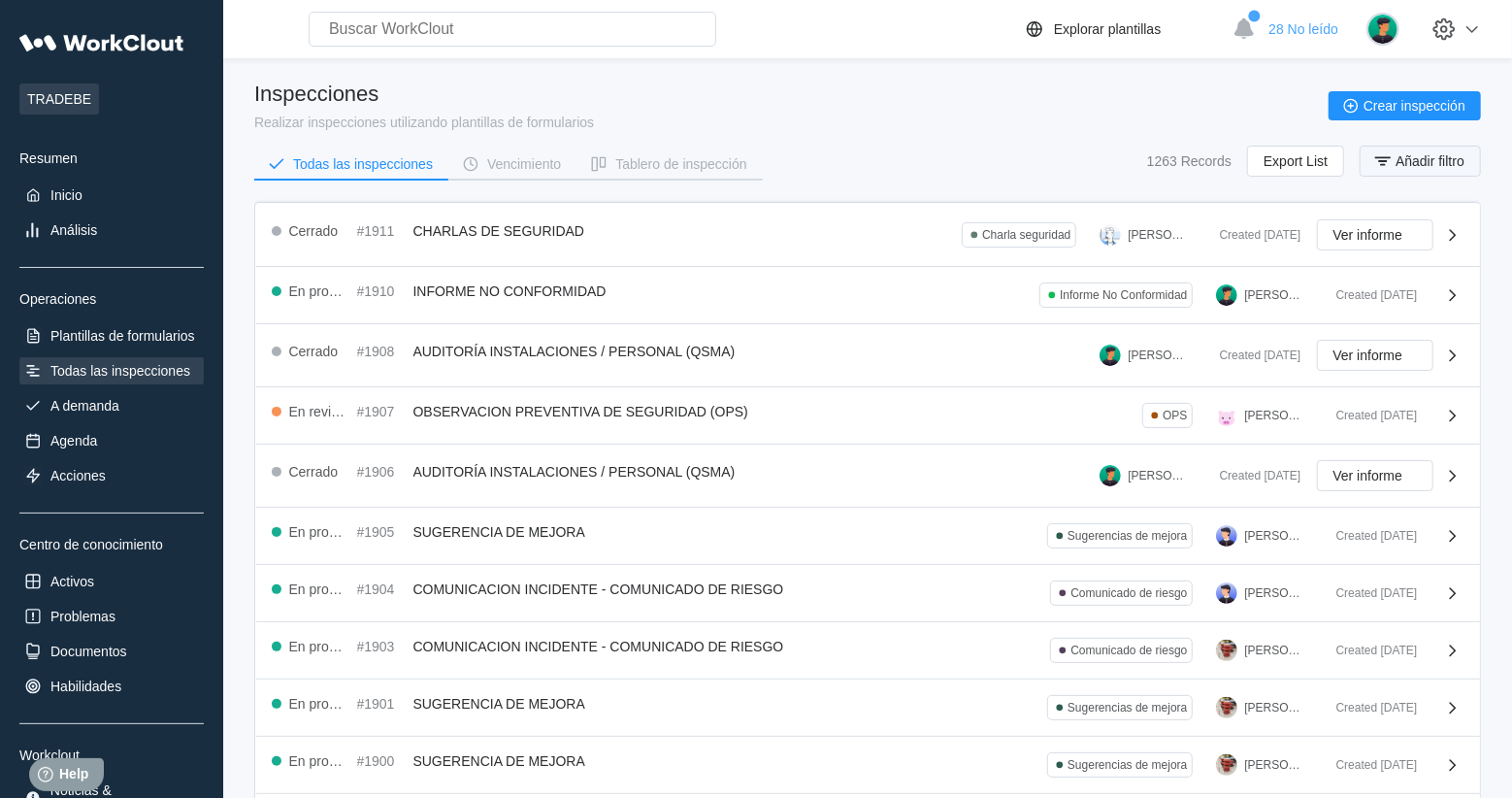
click at [1432, 162] on span "Añadir filtro" at bounding box center [1429, 162] width 68 height 14
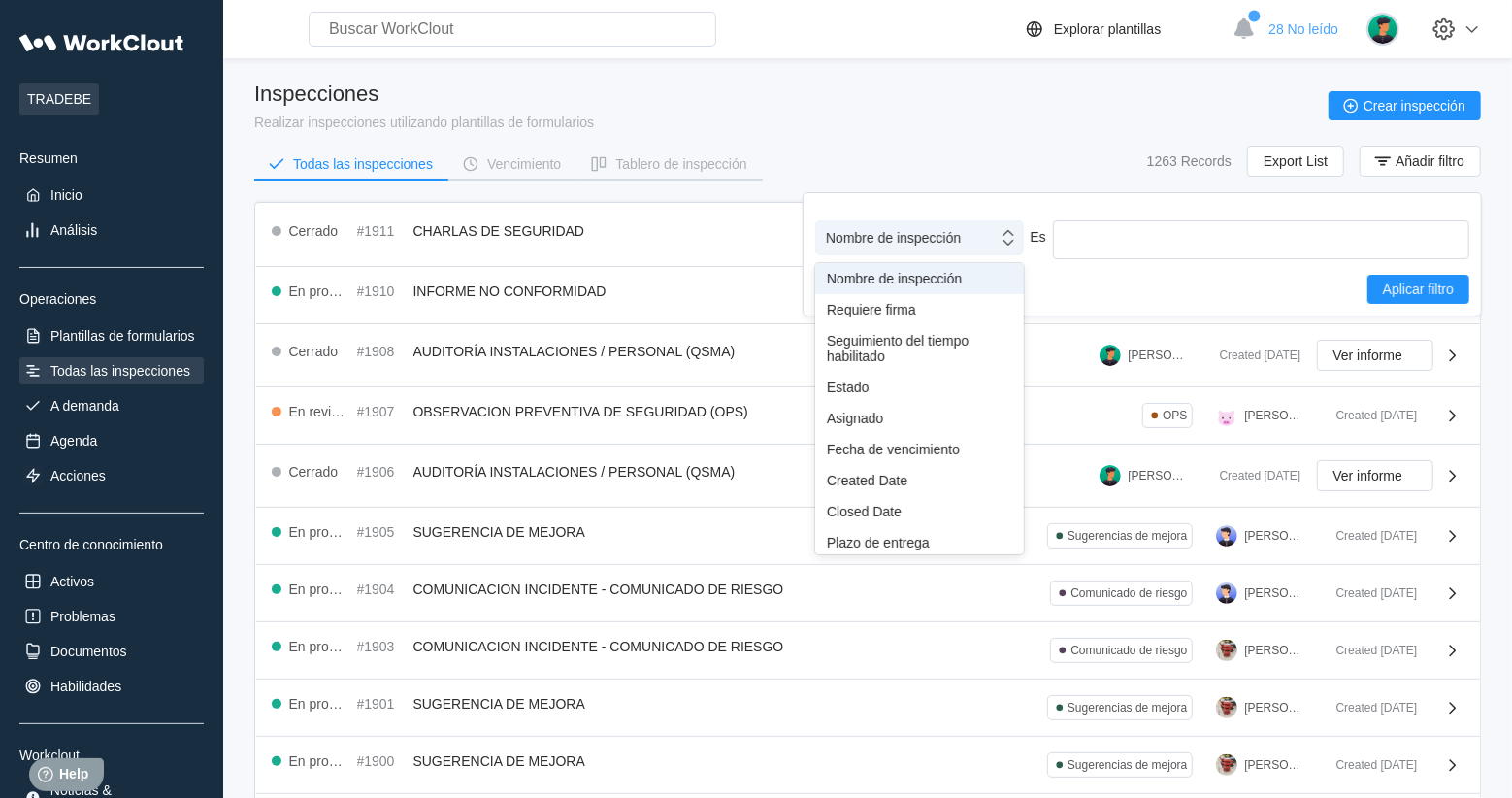
click at [957, 239] on div "Nombre de inspección" at bounding box center [893, 238] width 135 height 16
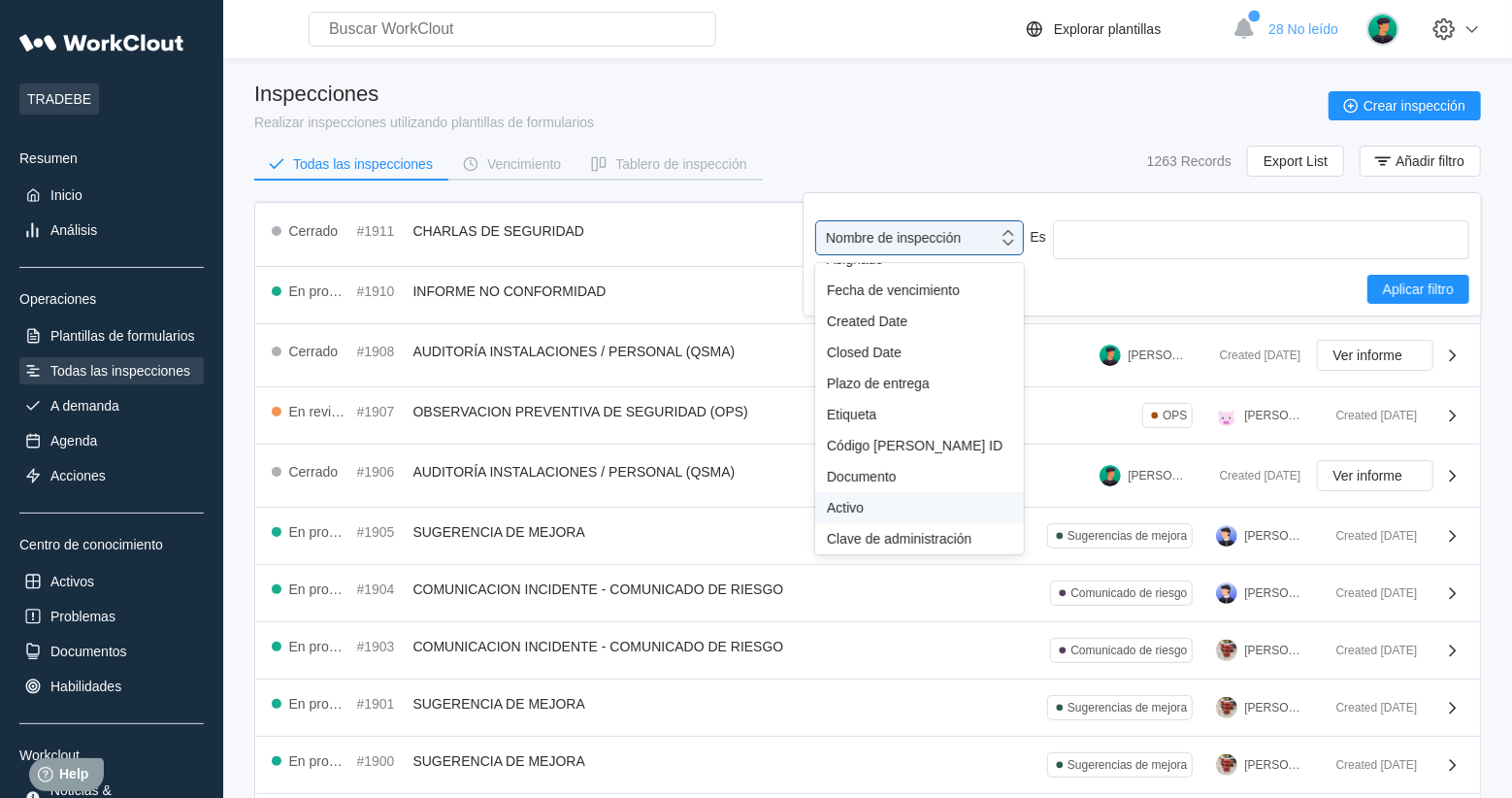
scroll to position [169, 0]
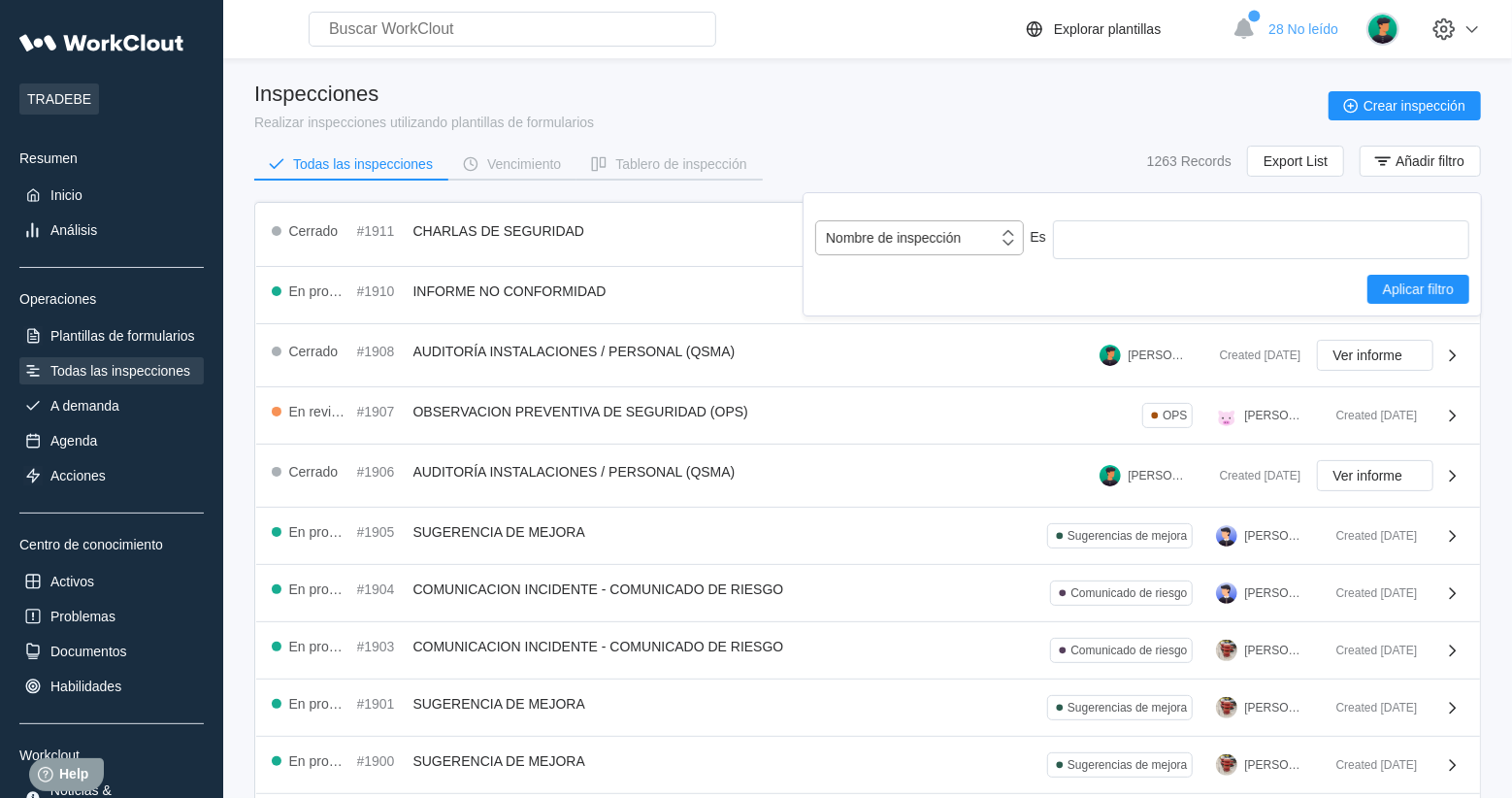
drag, startPoint x: 869, startPoint y: 400, endPoint x: 982, endPoint y: 240, distance: 195.9
click at [982, 240] on div "Nombre de inspección" at bounding box center [906, 237] width 181 height 27
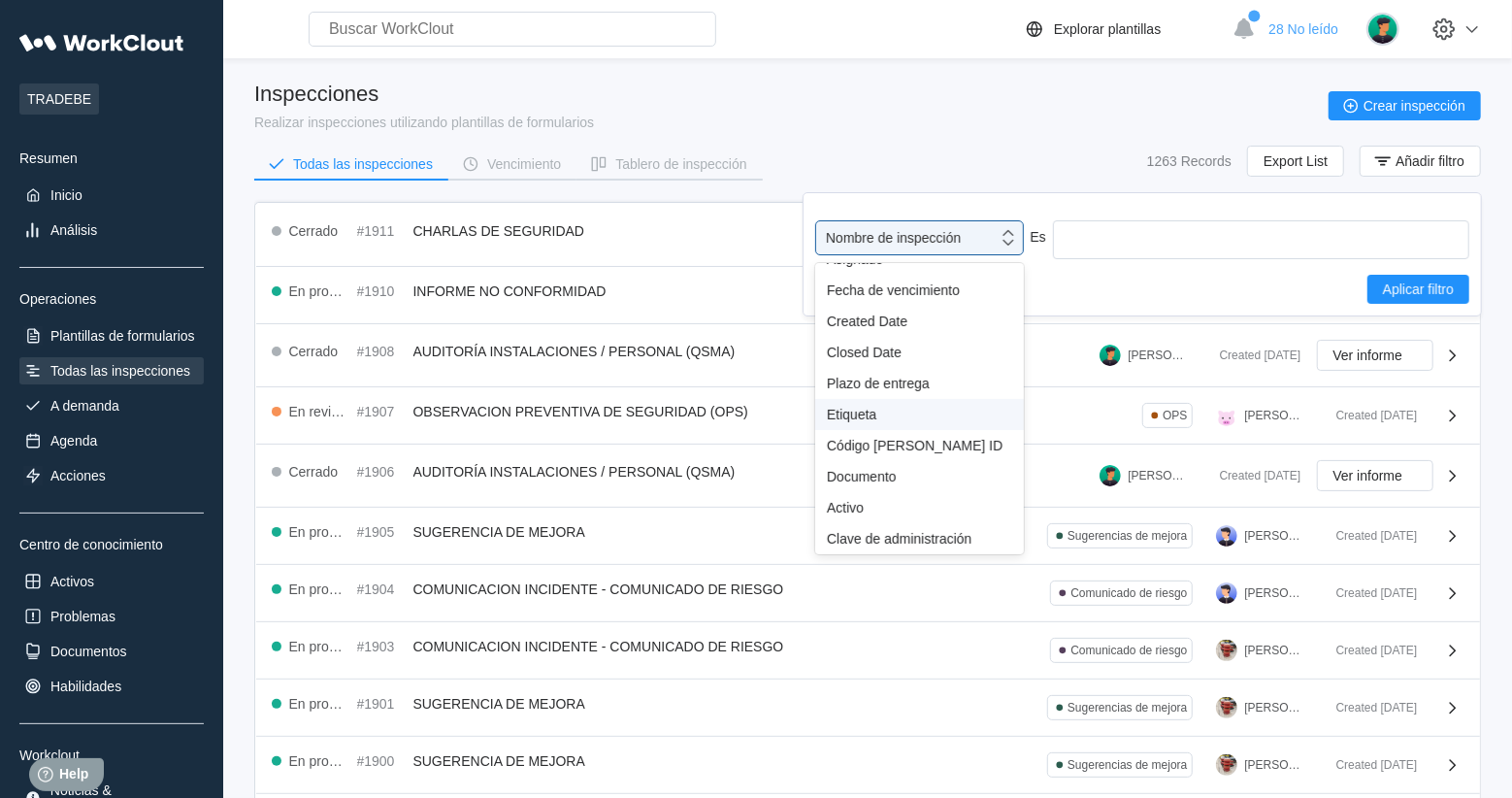
click at [856, 411] on div "Etiqueta" at bounding box center [919, 414] width 185 height 16
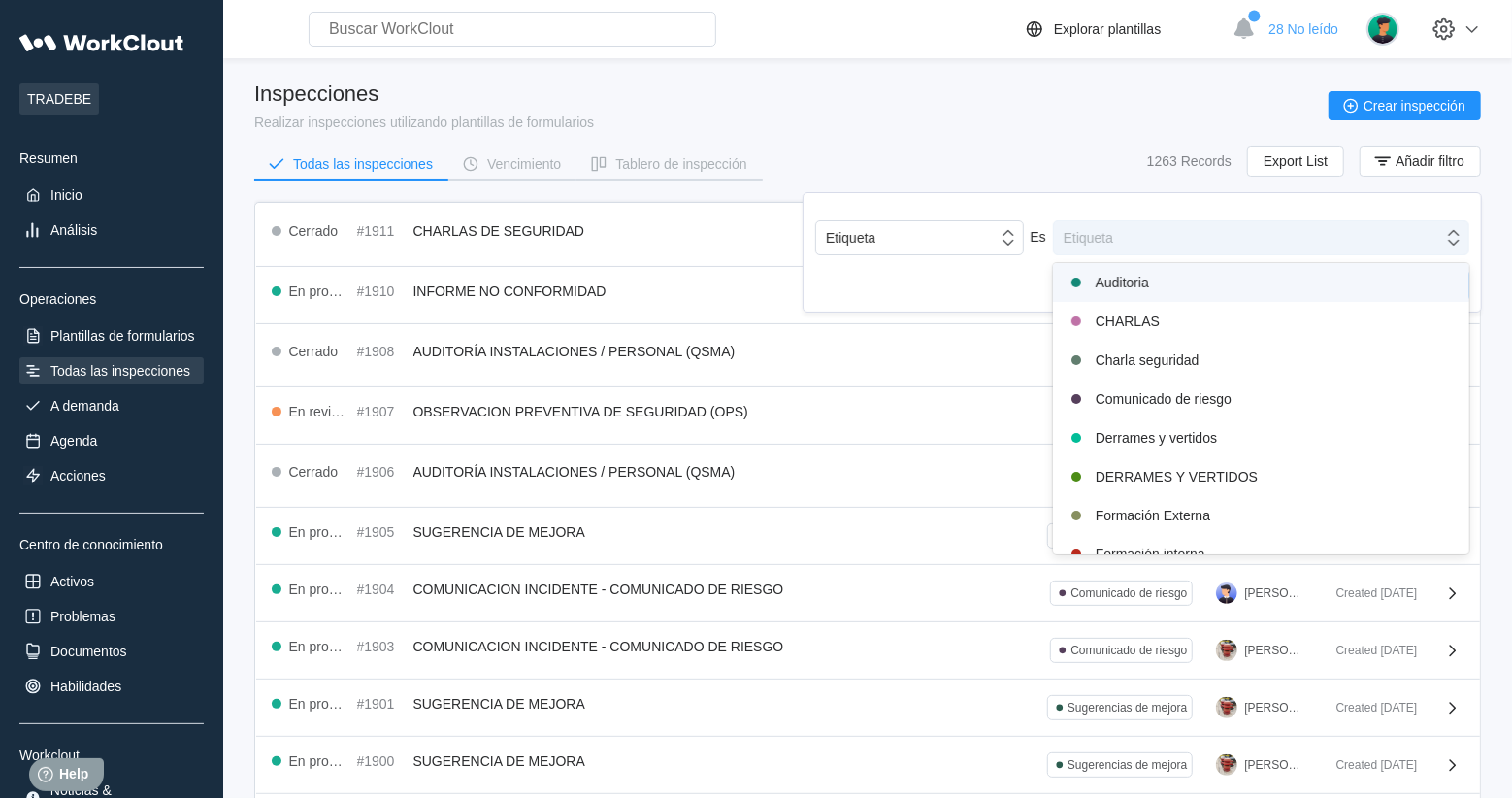
click at [1136, 244] on div "Etiqueta" at bounding box center [1248, 237] width 389 height 27
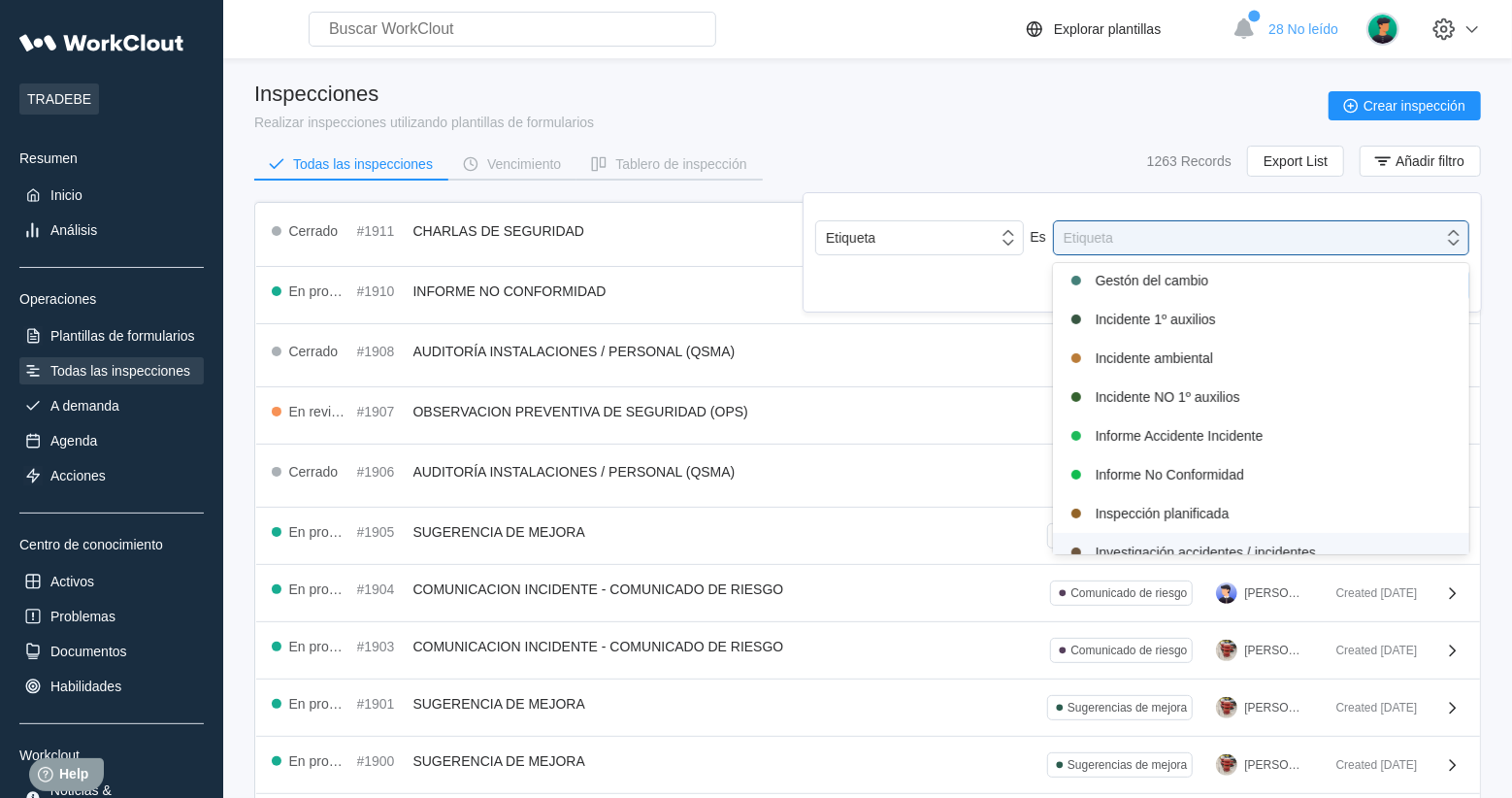
scroll to position [350, 0]
click at [1251, 481] on div "Informe No Conformidad" at bounding box center [1261, 475] width 393 height 23
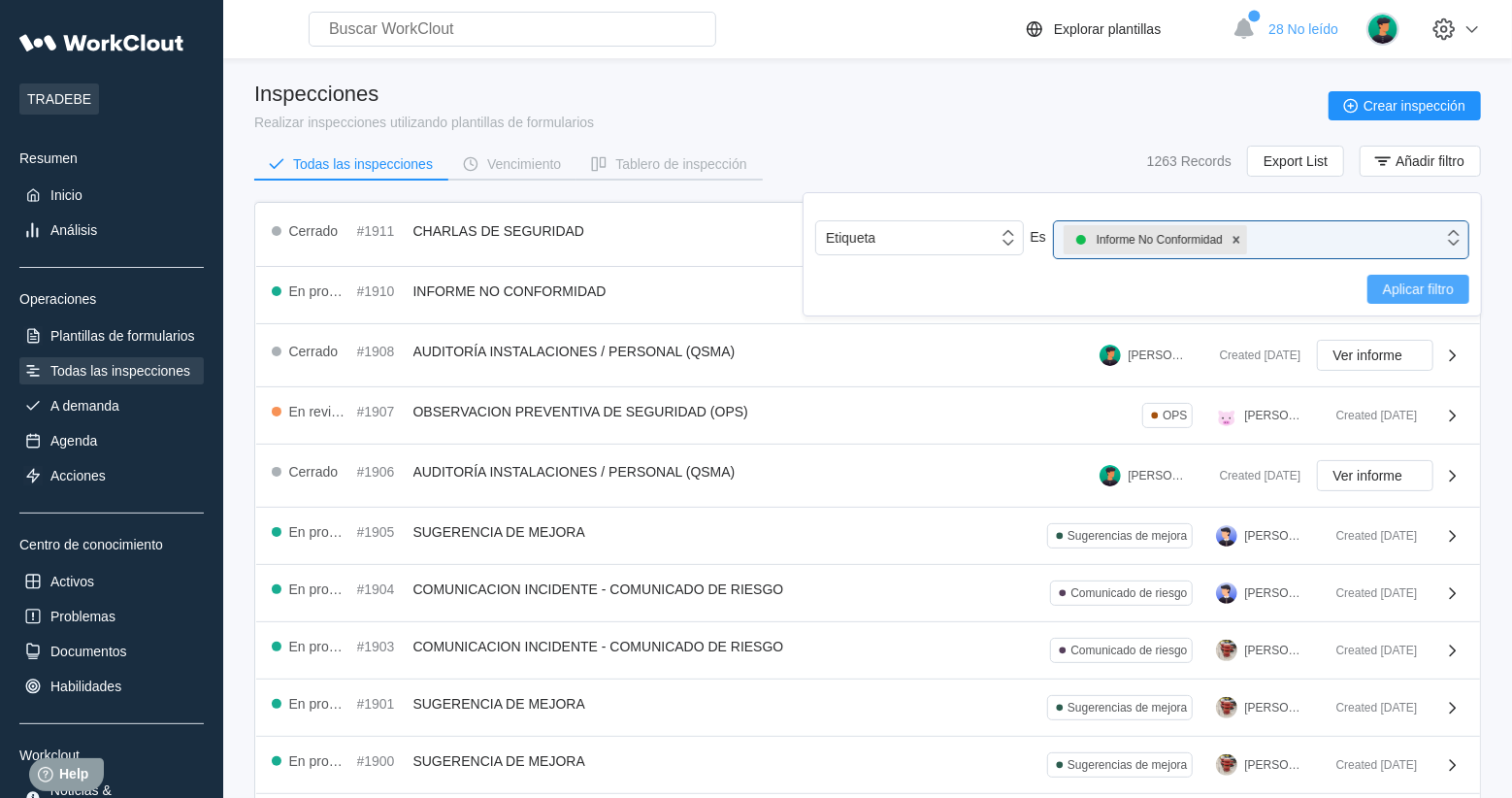
click at [1411, 284] on span "Aplicar filtro" at bounding box center [1418, 289] width 70 height 14
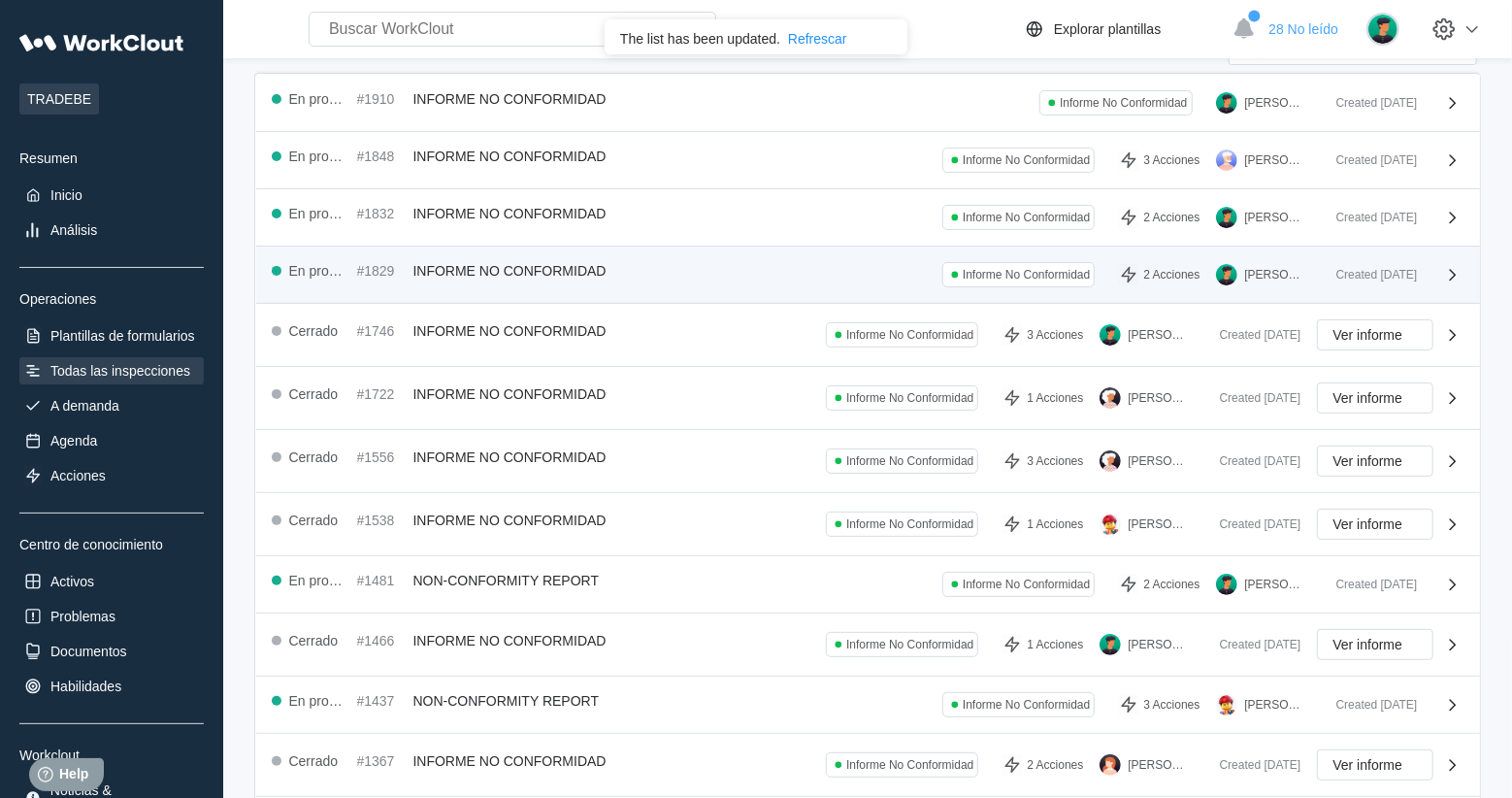
scroll to position [0, 0]
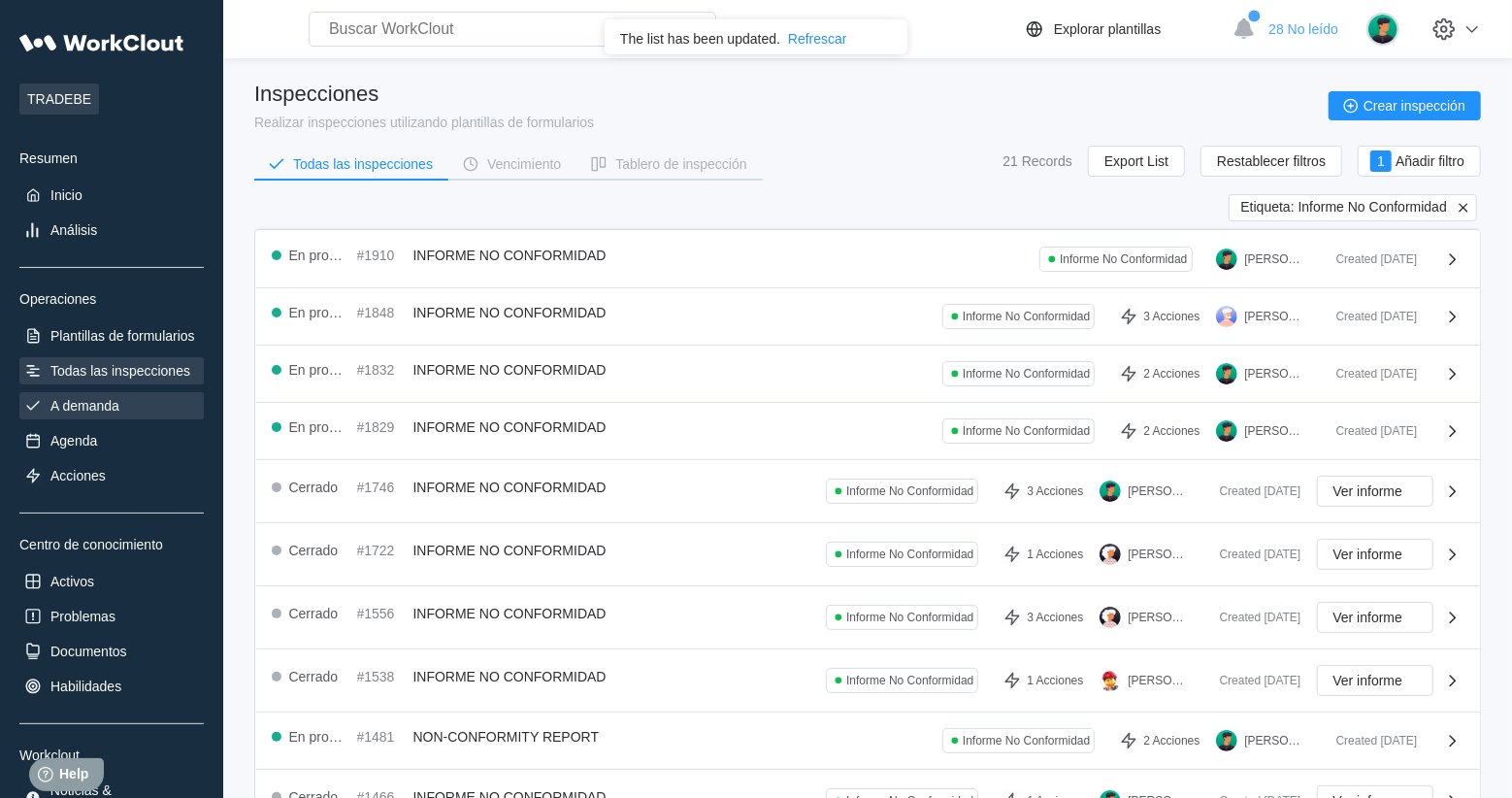
click at [76, 401] on div "A demanda" at bounding box center [84, 405] width 68 height 16
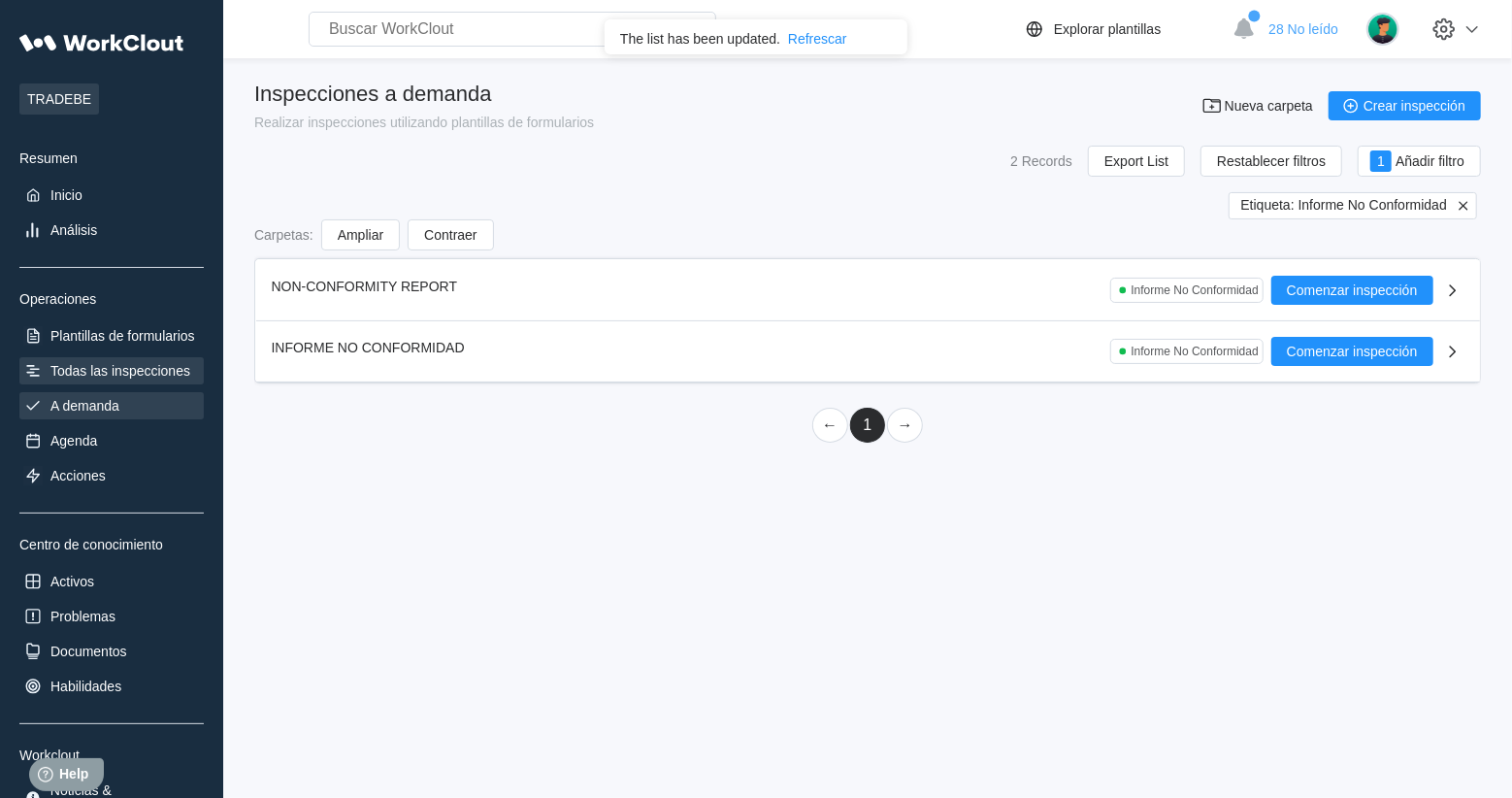
click at [100, 377] on div "Todas las inspecciones" at bounding box center [120, 371] width 140 height 16
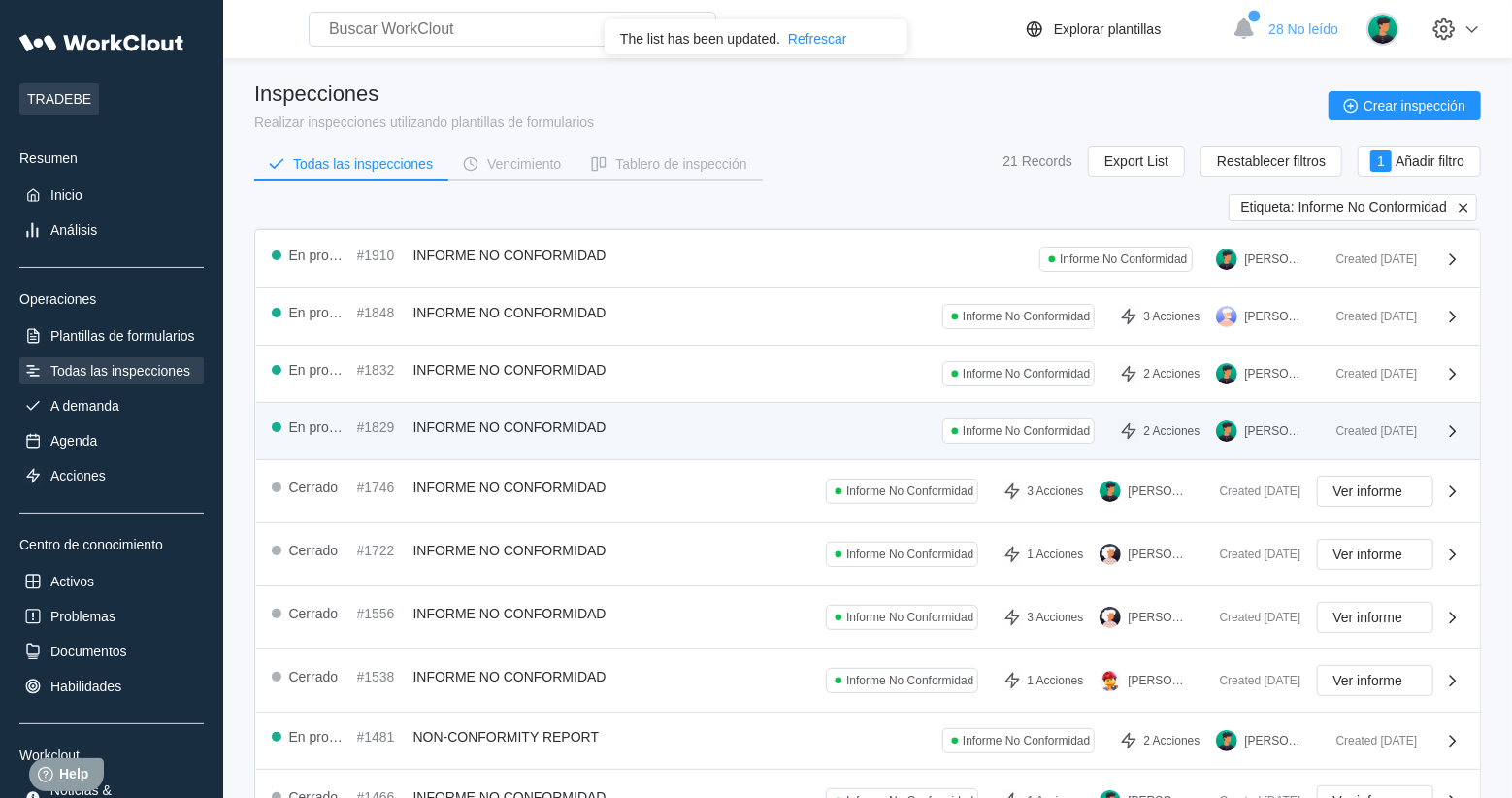
click at [1397, 424] on div "Created 05/26/25" at bounding box center [1369, 431] width 97 height 14
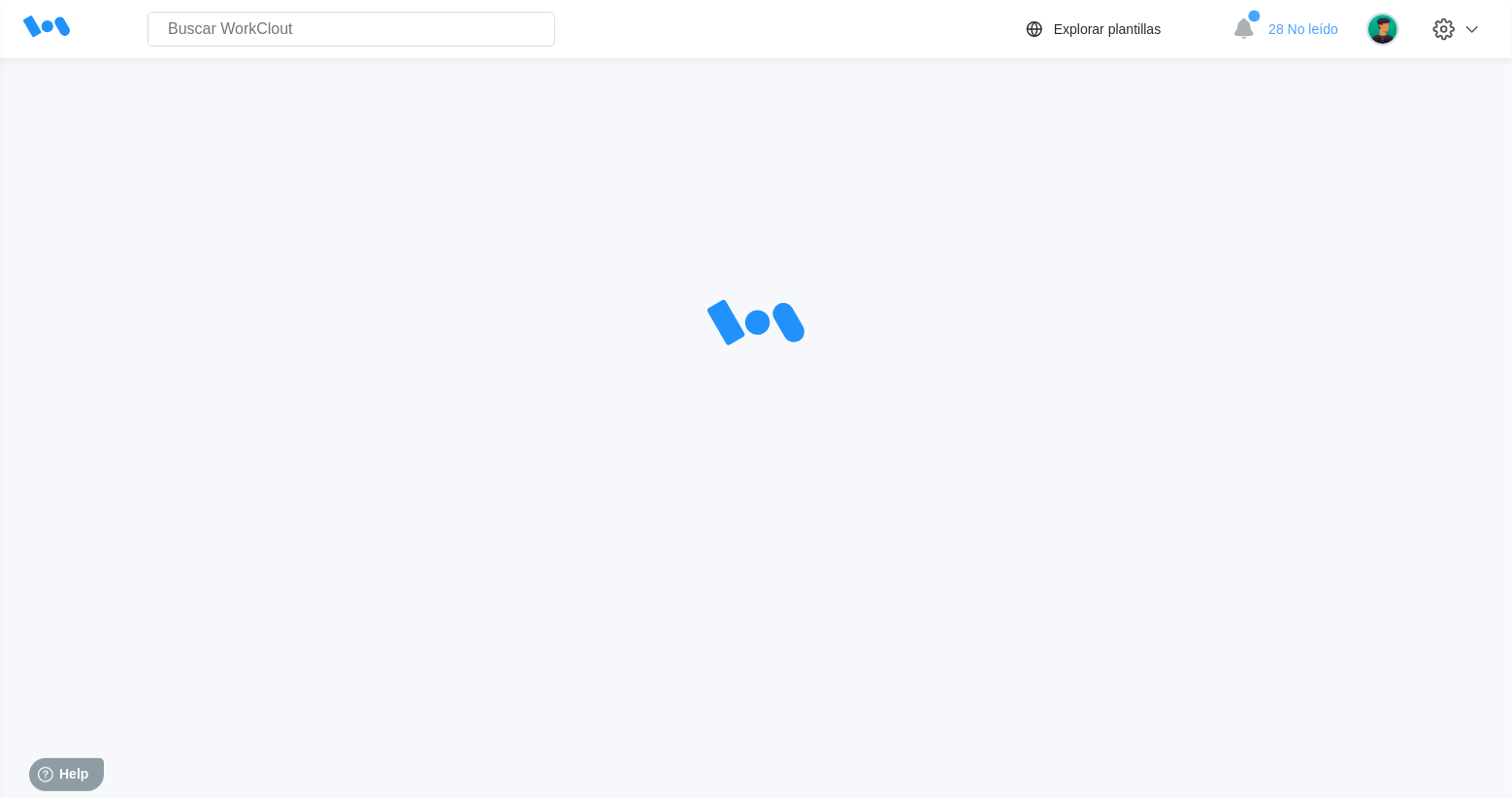
click at [1397, 424] on div at bounding box center [756, 323] width 1450 height 485
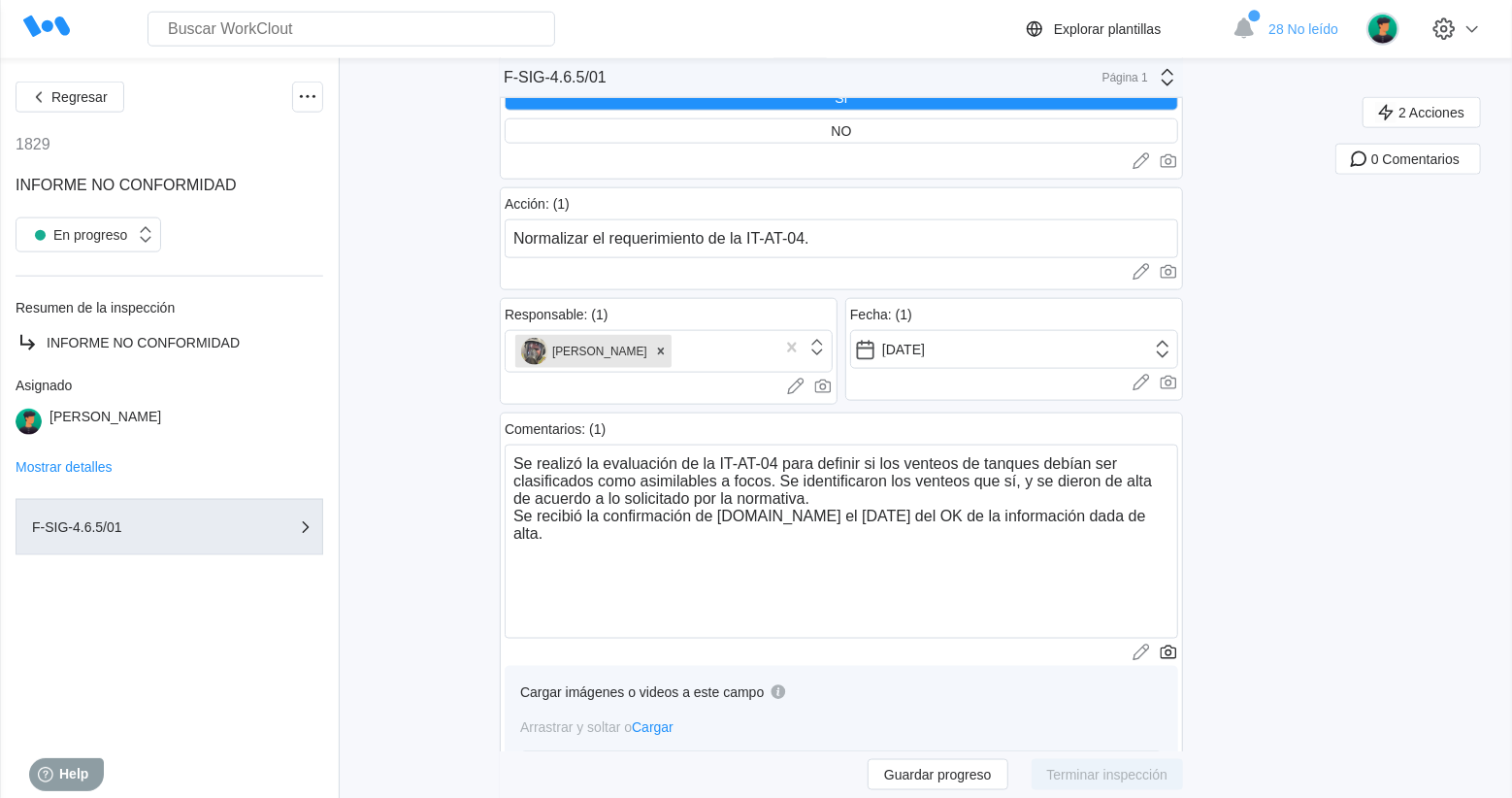
scroll to position [1349, 0]
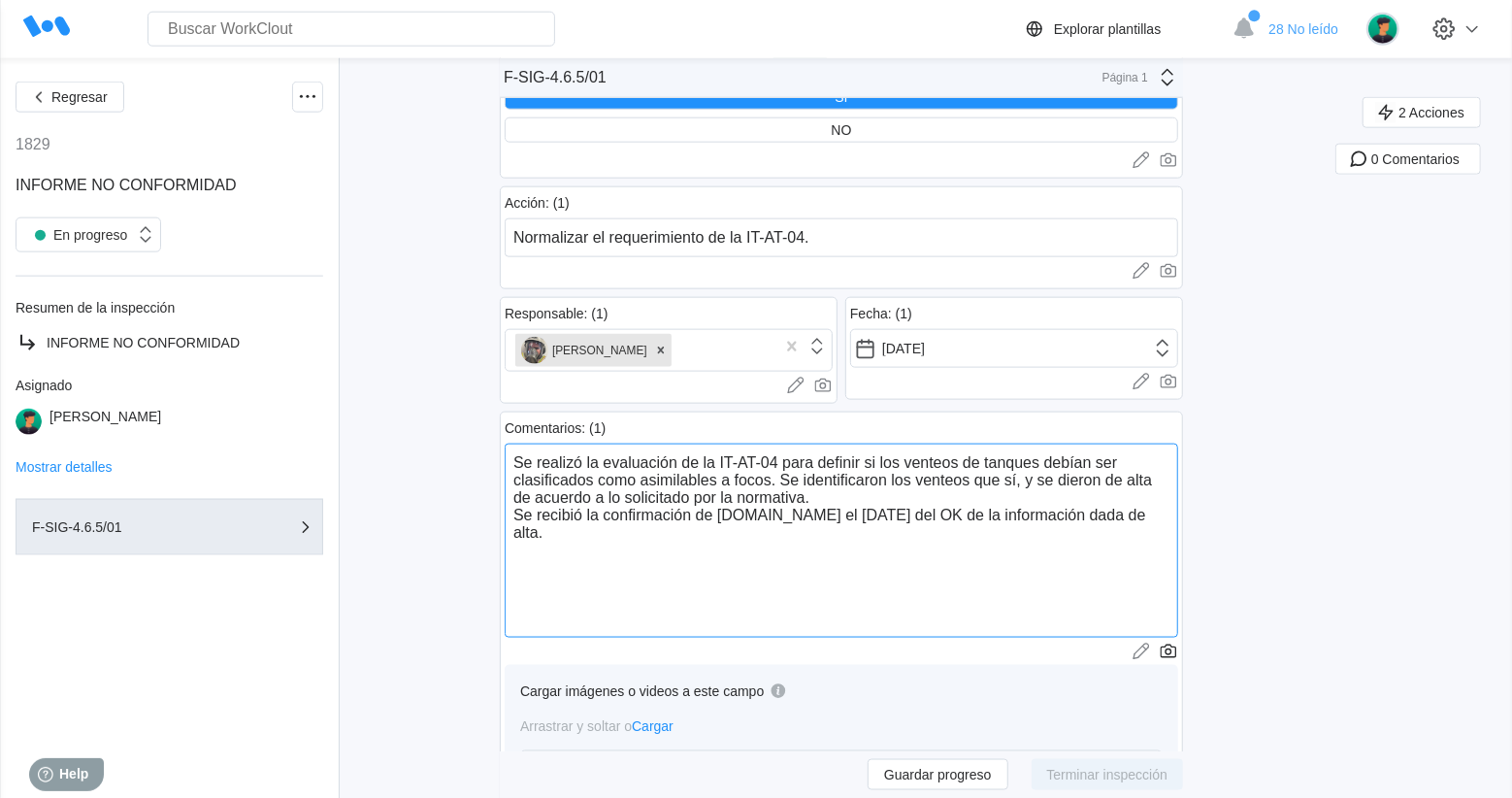
click at [751, 528] on textarea "Se realizó la evaluación de la IT-AT-04 para definir si los venteos de tanques …" at bounding box center [841, 540] width 673 height 194
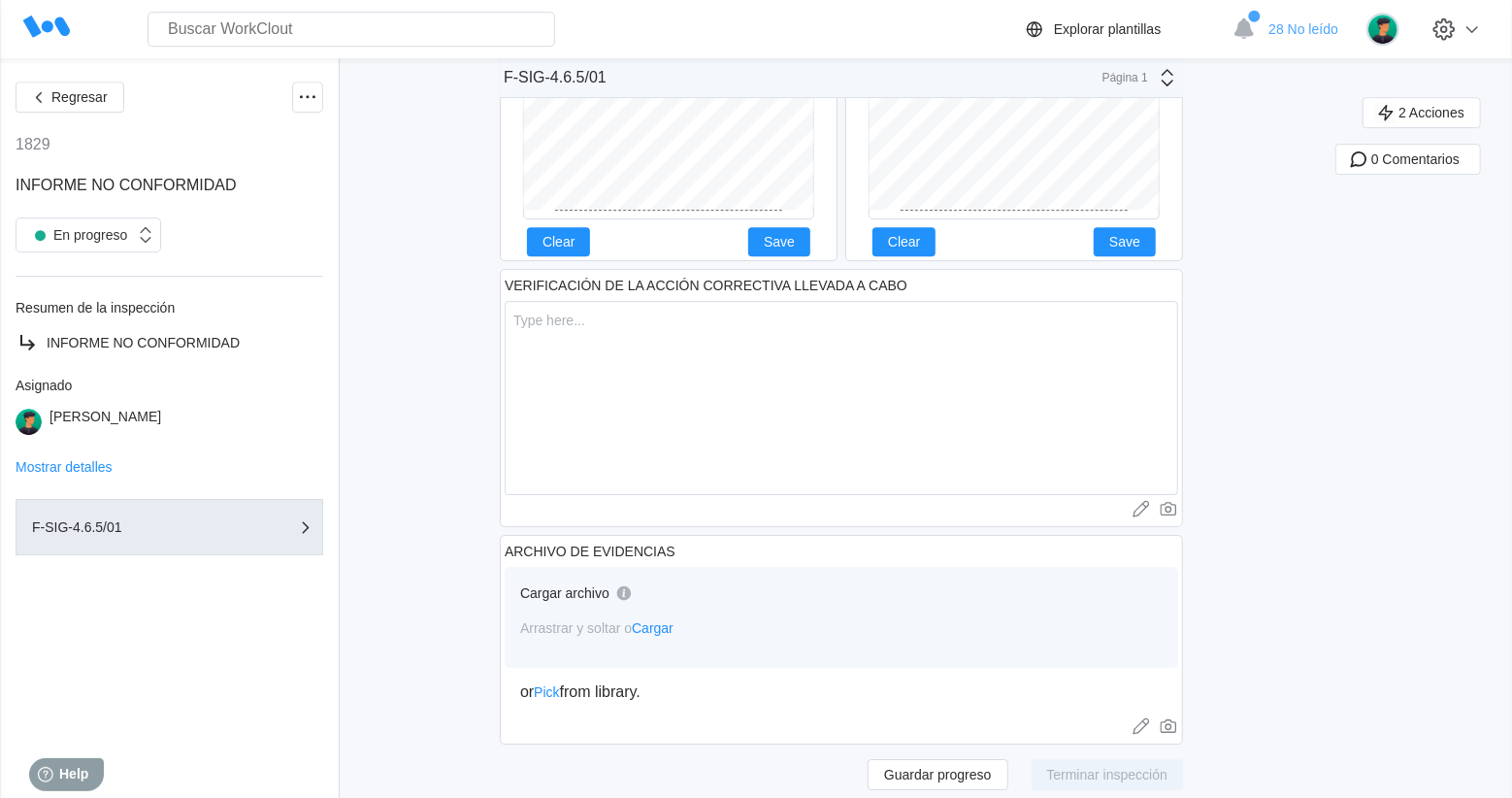
scroll to position [3686, 0]
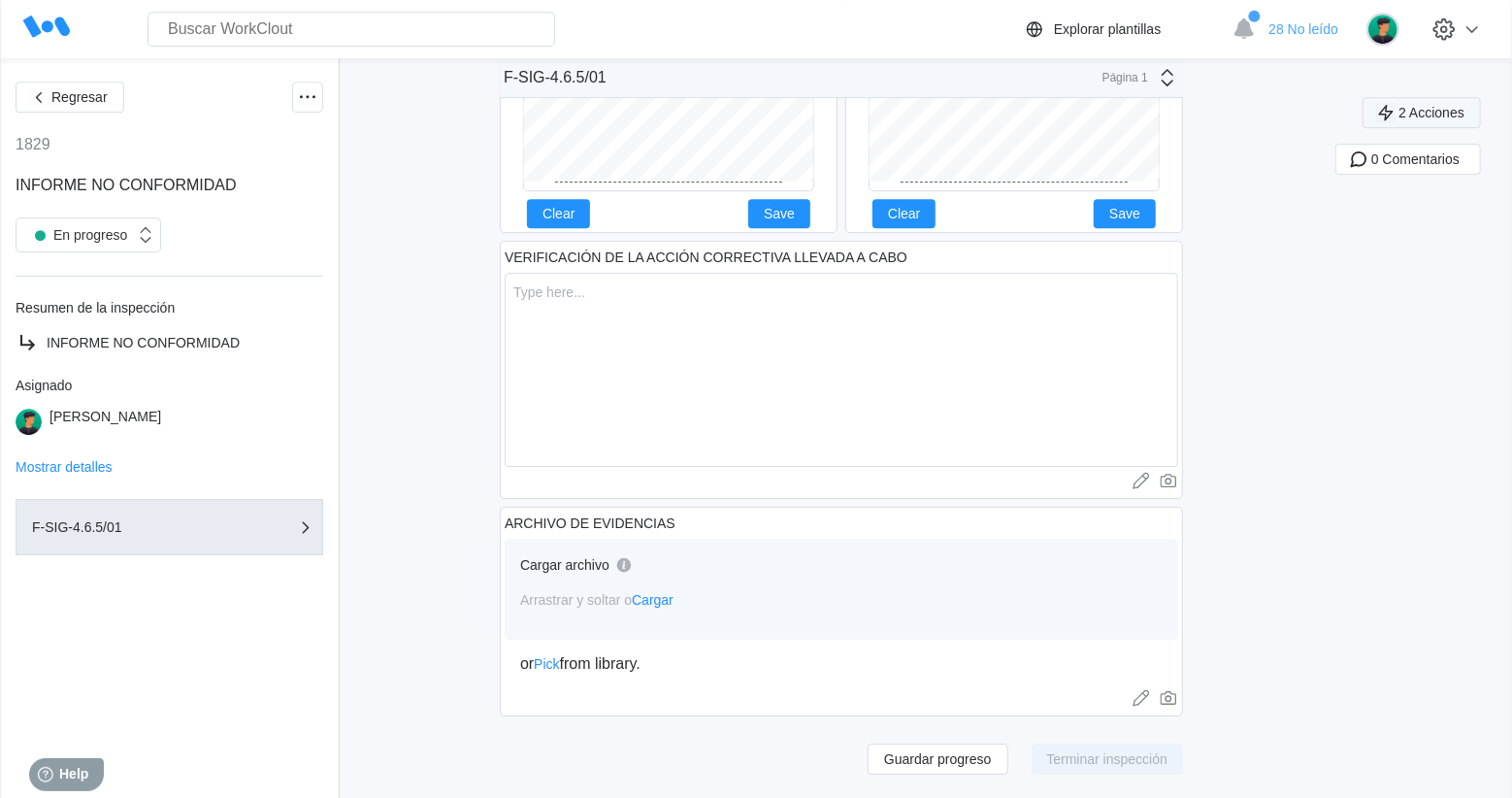
click at [1419, 118] on span "2 Acciones" at bounding box center [1431, 113] width 66 height 14
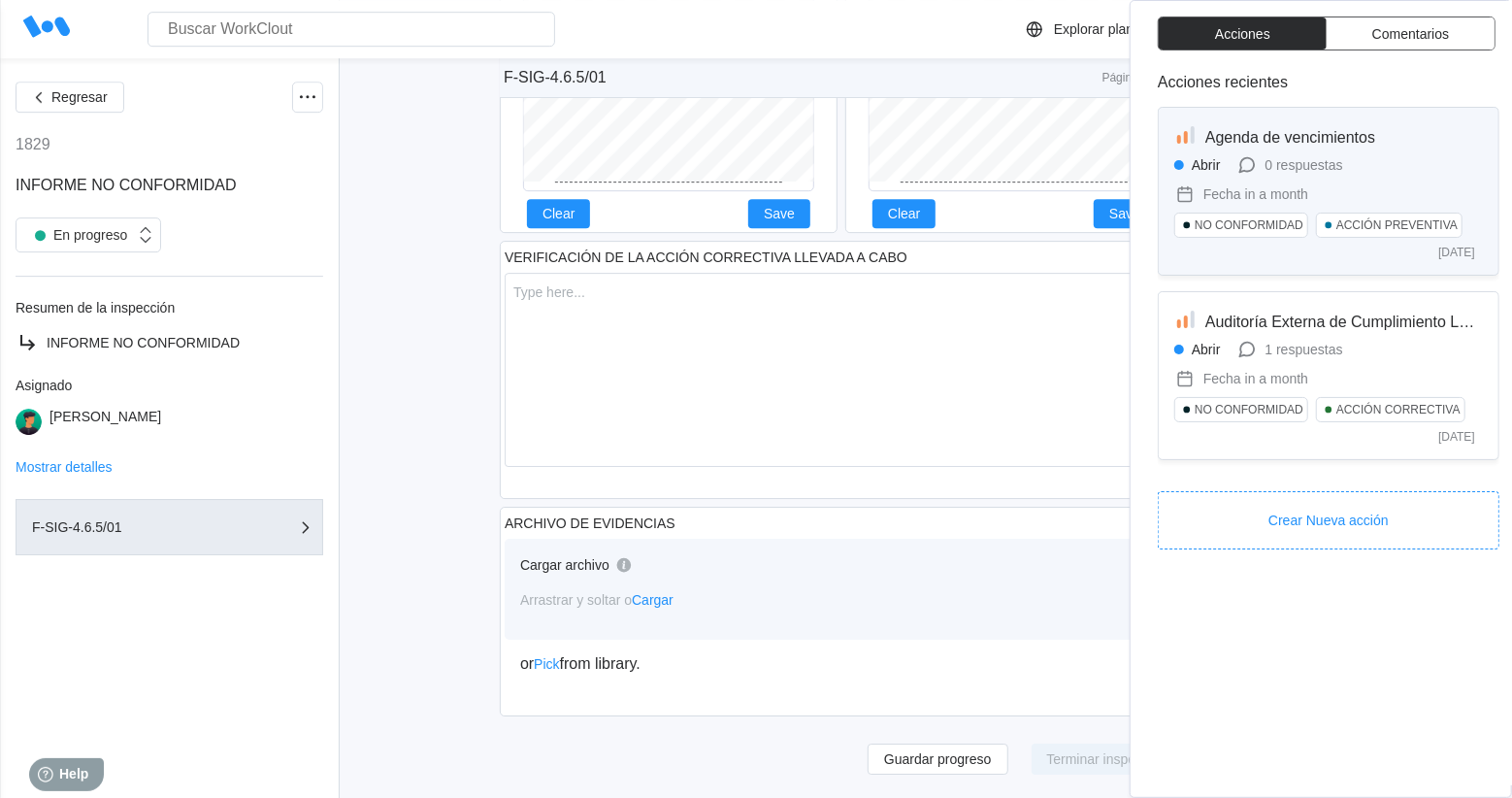
click at [1337, 144] on span "Agenda de vencimientos" at bounding box center [1290, 137] width 170 height 17
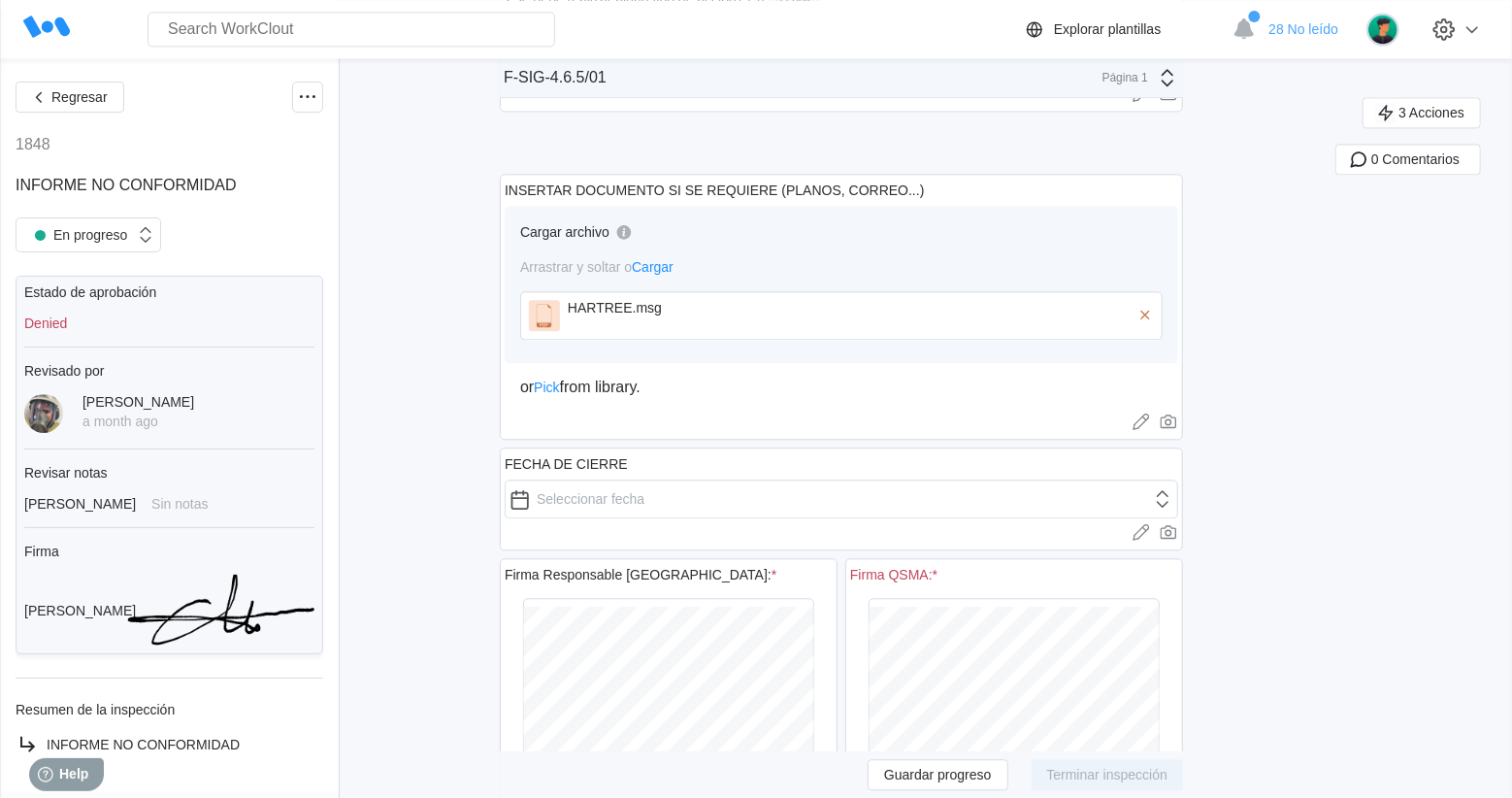
scroll to position [2670, 0]
click at [673, 304] on div "HARTREE.msg" at bounding box center [679, 306] width 223 height 16
click at [677, 307] on div "HARTREE.msg" at bounding box center [679, 306] width 223 height 16
click at [570, 301] on div "HARTREE.msg" at bounding box center [842, 314] width 642 height 49
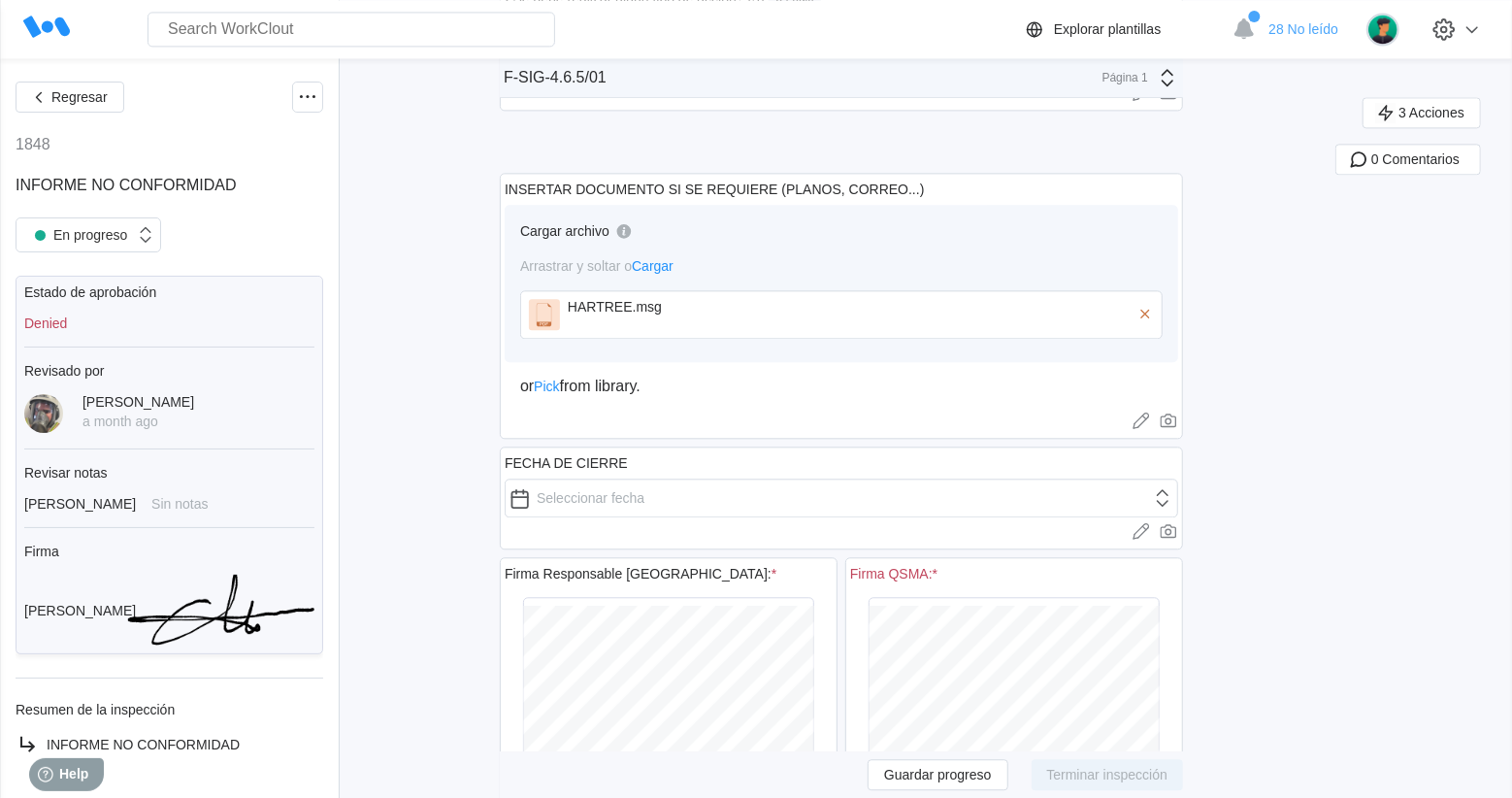
click at [570, 301] on div "HARTREE.msg" at bounding box center [842, 314] width 642 height 49
click at [553, 310] on icon at bounding box center [543, 313] width 31 height 31
click at [938, 307] on div "HARTREE.msg" at bounding box center [861, 313] width 586 height 31
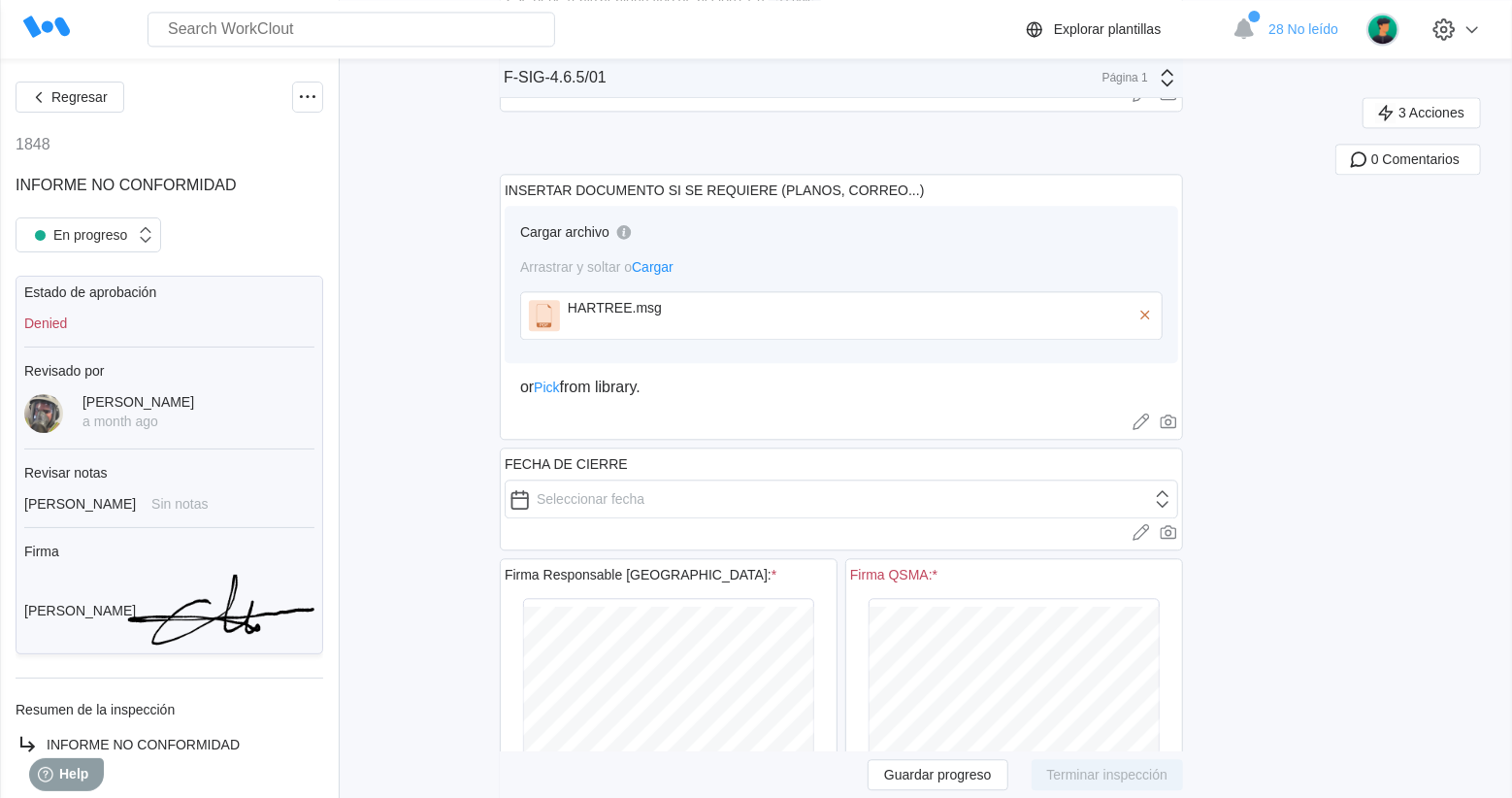
click at [663, 297] on div "HARTREE.msg" at bounding box center [842, 315] width 642 height 49
drag, startPoint x: 594, startPoint y: 322, endPoint x: 1358, endPoint y: 386, distance: 766.7
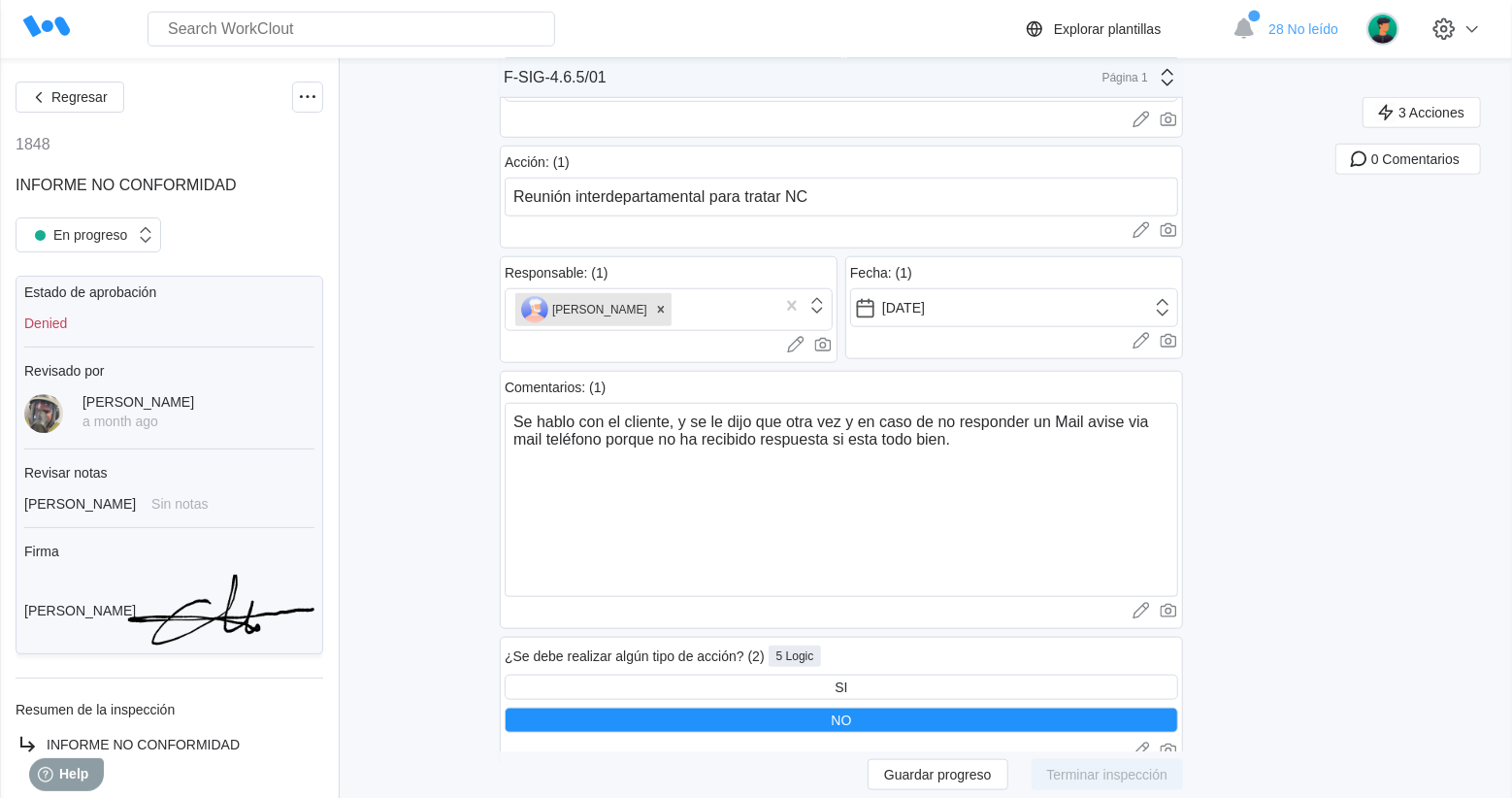
scroll to position [1011, 0]
click at [1464, 110] on span "3 Acciones" at bounding box center [1431, 113] width 66 height 14
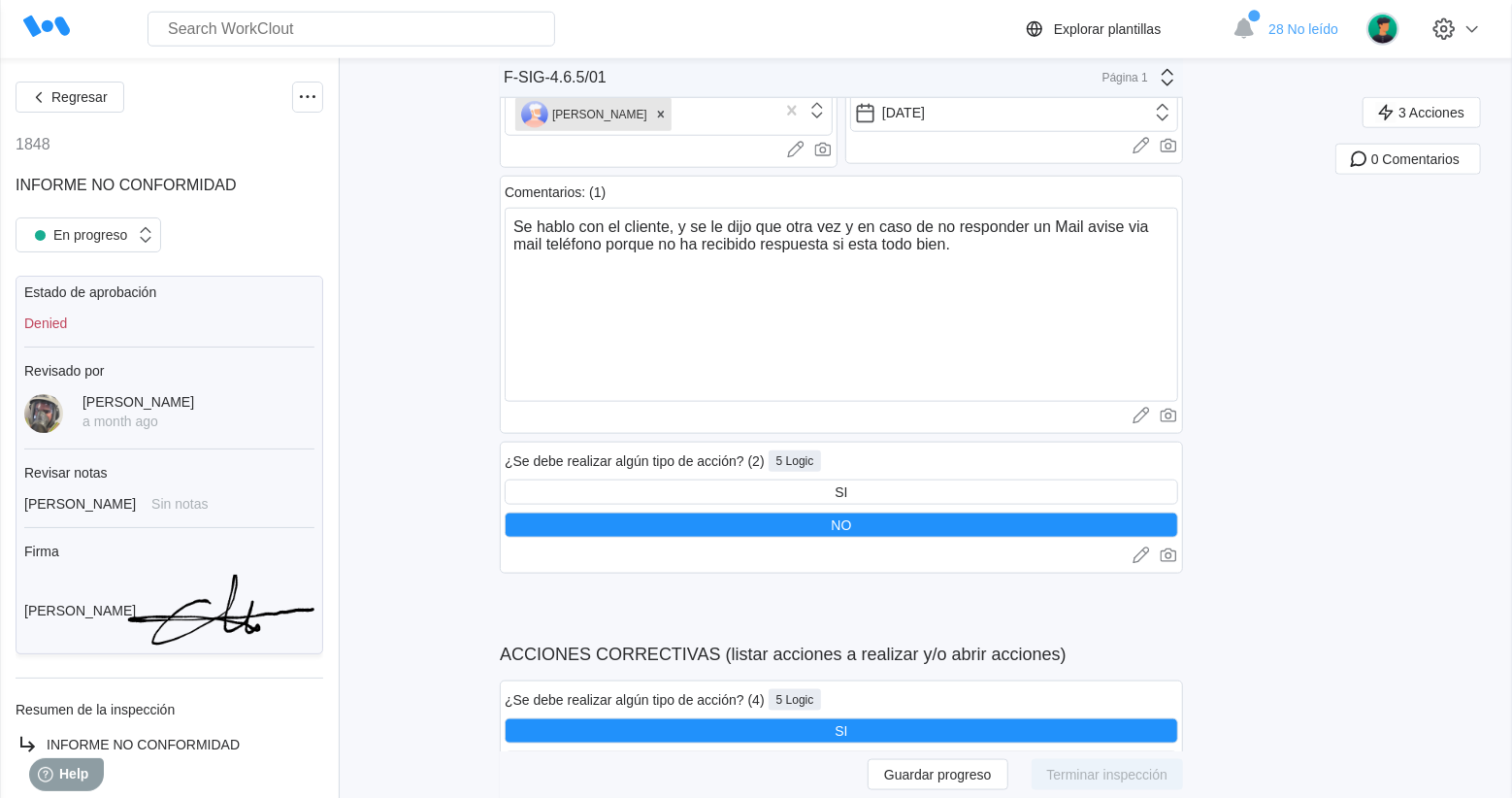
scroll to position [1204, 0]
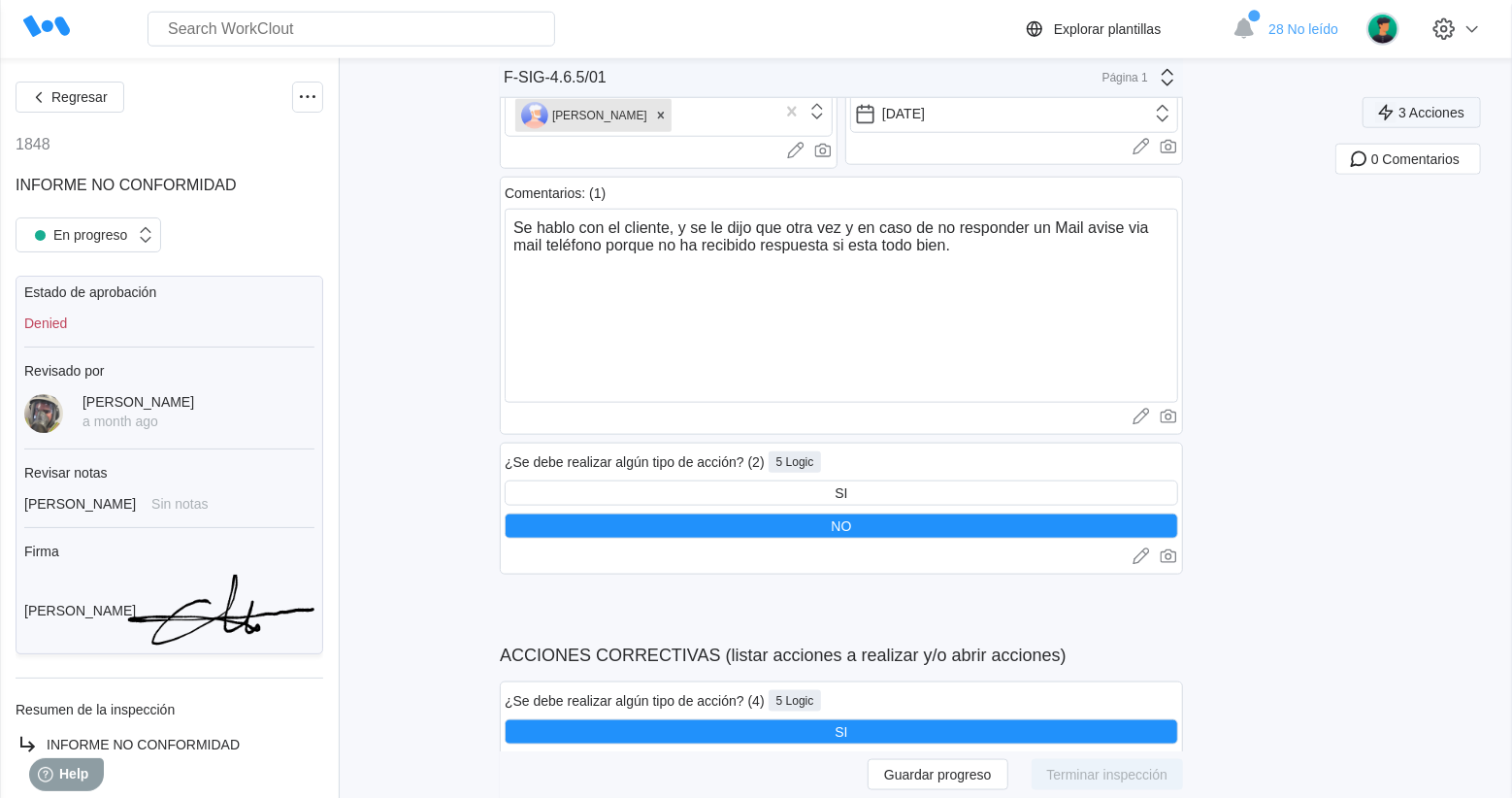
click at [1458, 98] on button "3 Acciones" at bounding box center [1421, 112] width 118 height 31
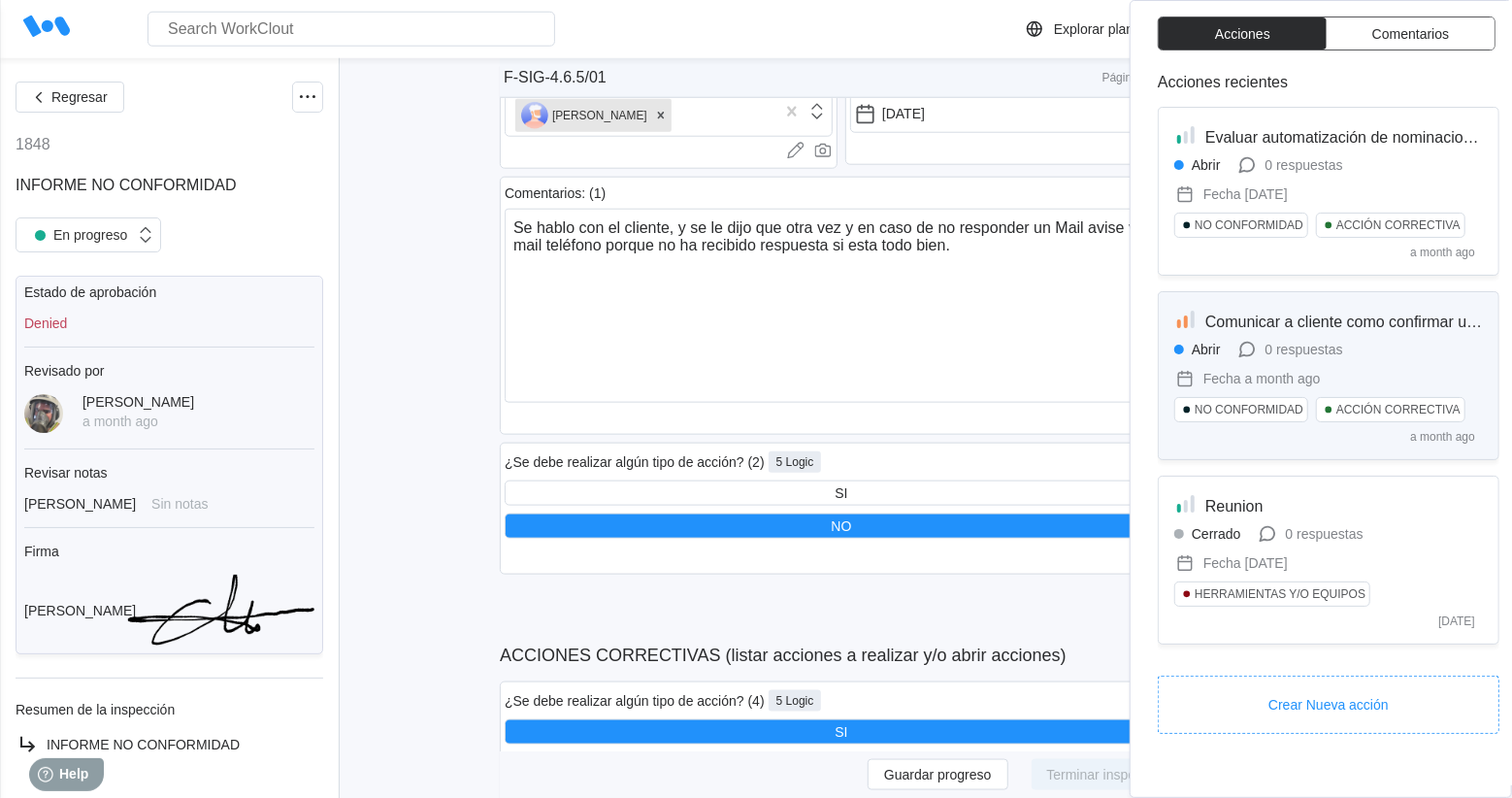
drag, startPoint x: 1390, startPoint y: 317, endPoint x: 1382, endPoint y: 306, distance: 13.6
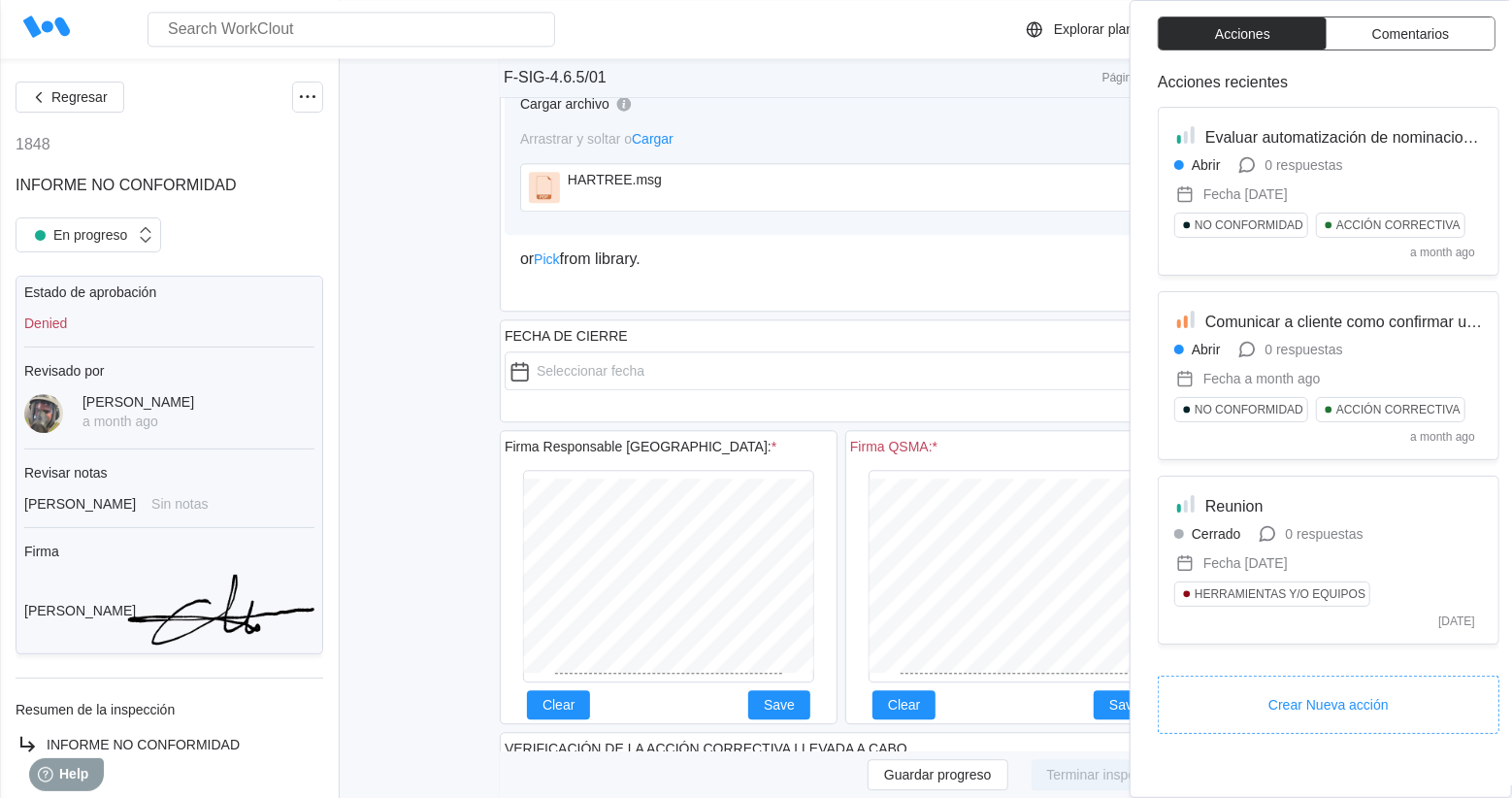
scroll to position [3288, 0]
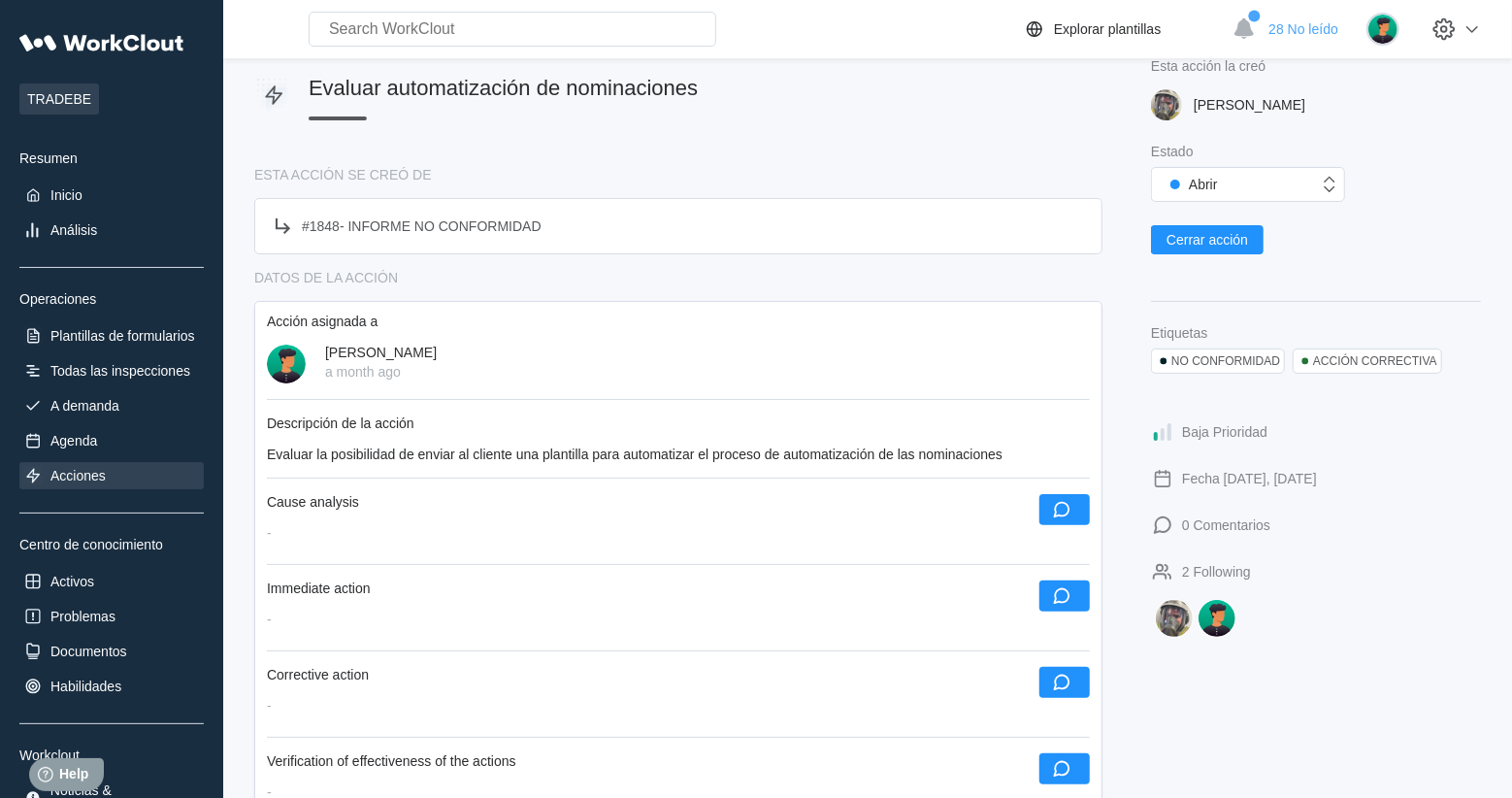
scroll to position [16, 0]
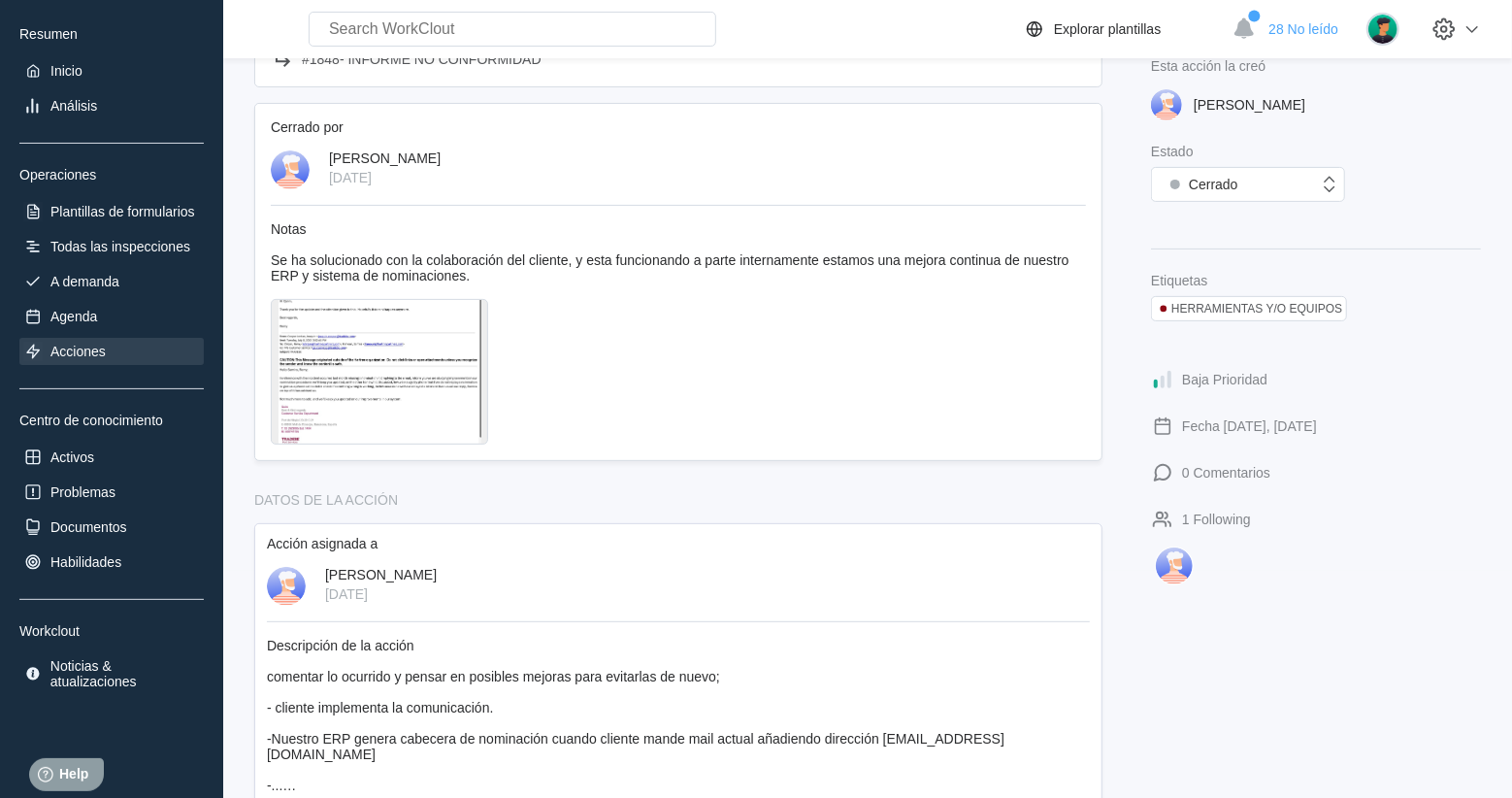
scroll to position [229, 0]
click at [407, 356] on div at bounding box center [379, 370] width 217 height 146
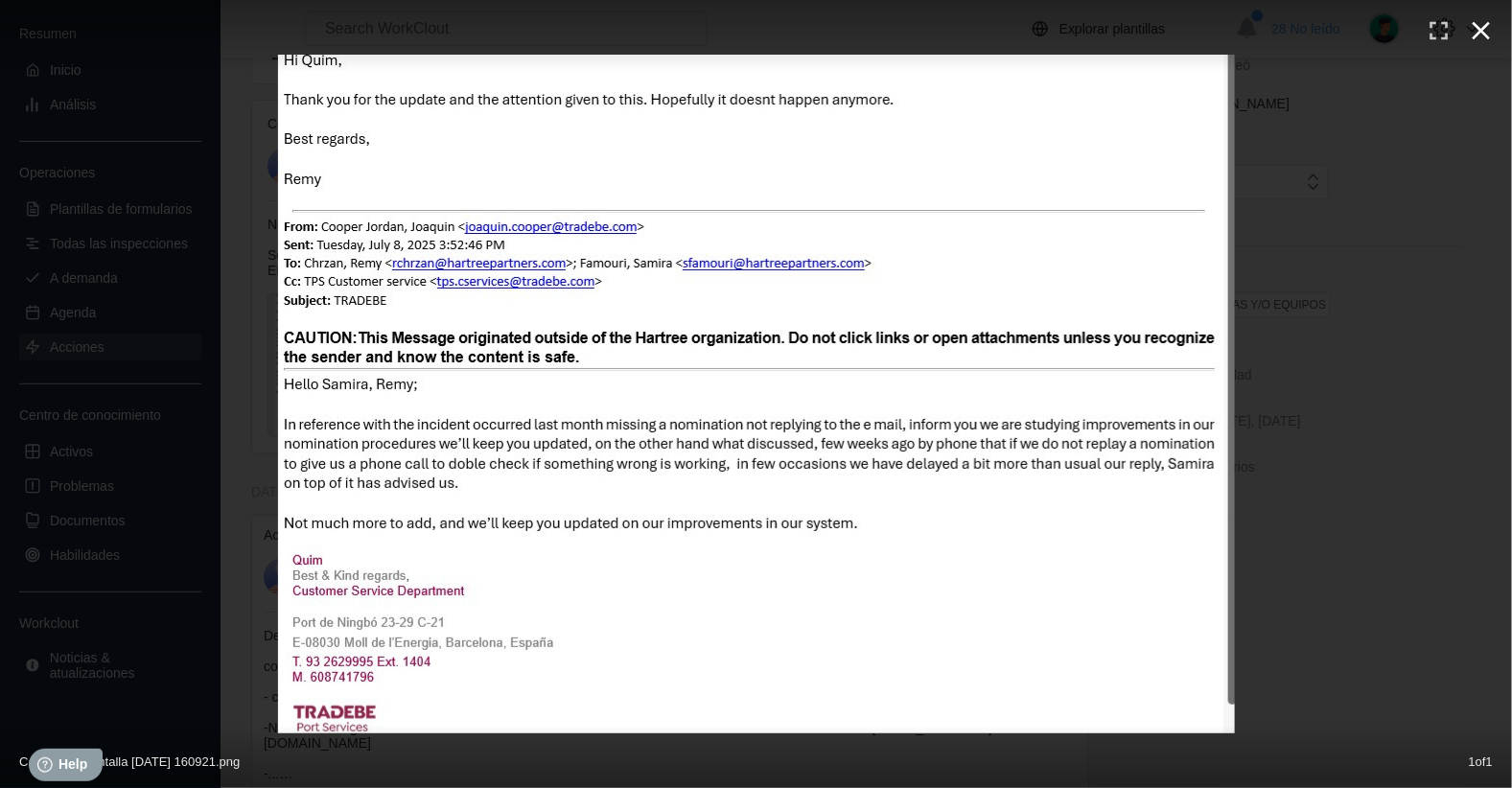
click at [1486, 30] on icon "button" at bounding box center [1481, 30] width 30 height 30
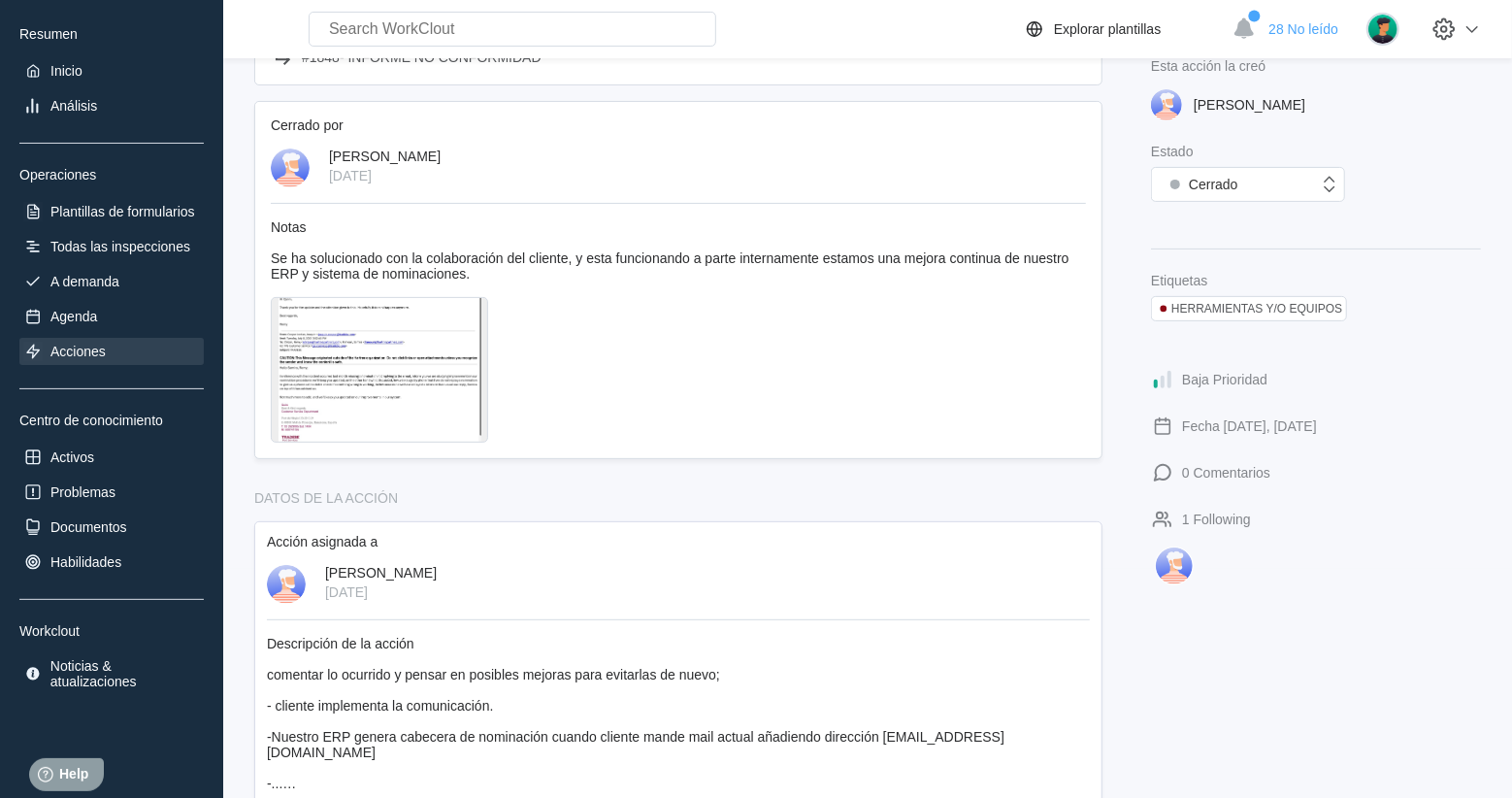
click at [1032, 492] on div "DATOS DE LA ACCIÓN" at bounding box center [677, 498] width 848 height 16
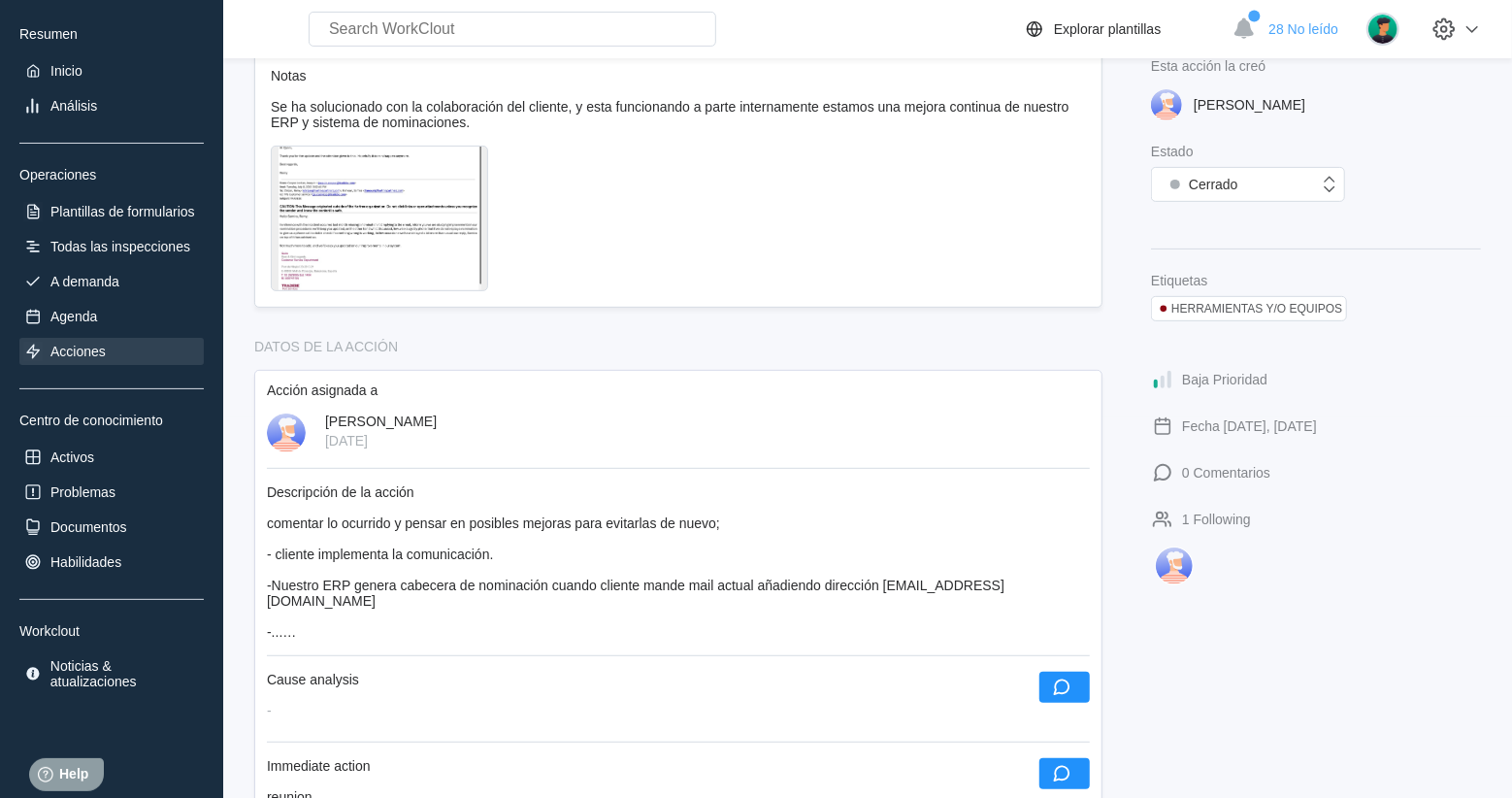
scroll to position [383, 0]
click at [1389, 614] on div "Esta acción la creó JOAQUIN COOPER Estado Cerrado Etiquetas HERRAMIENTAS Y/O EQ…" at bounding box center [1316, 647] width 330 height 1895
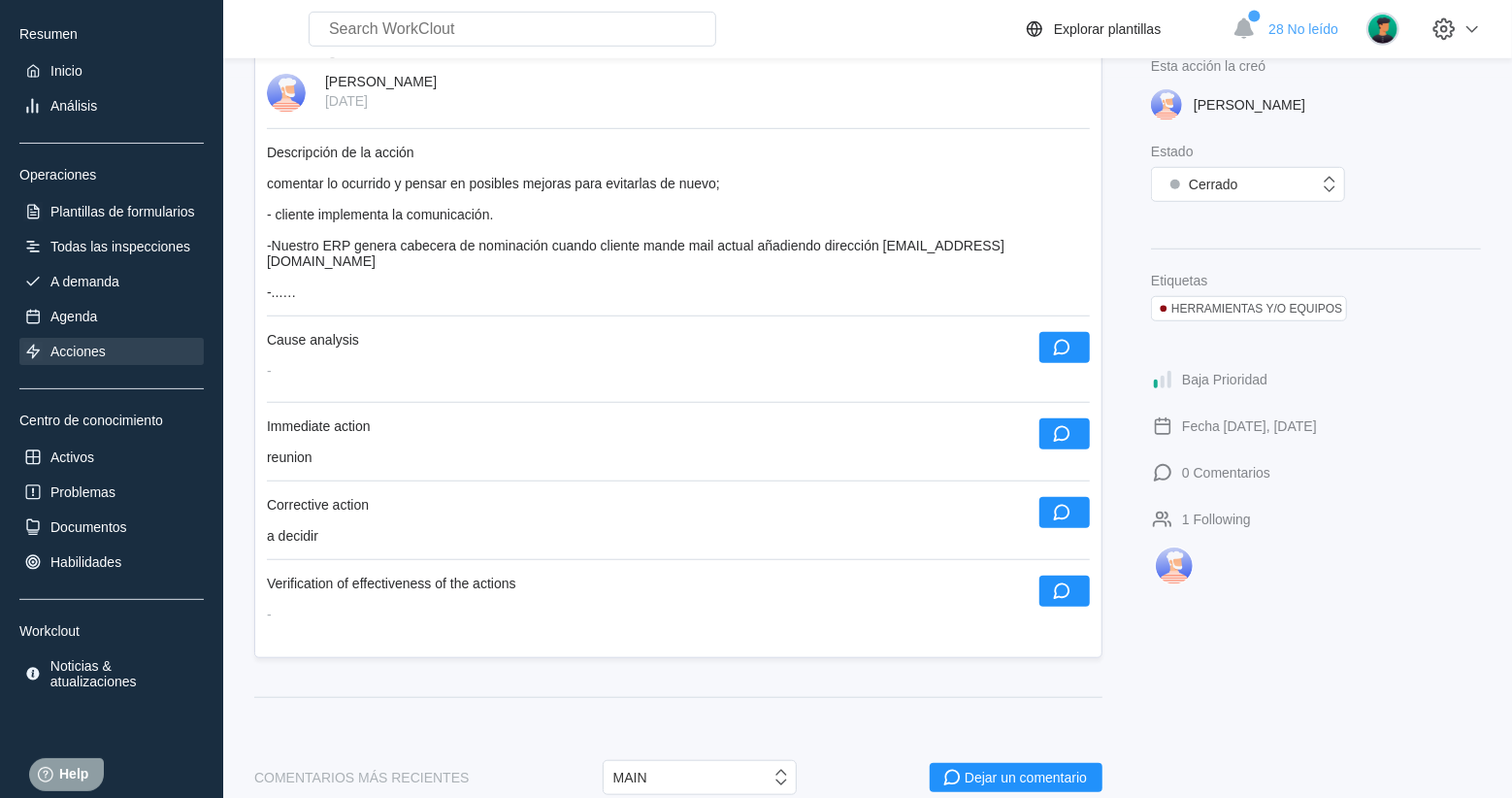
scroll to position [719, 0]
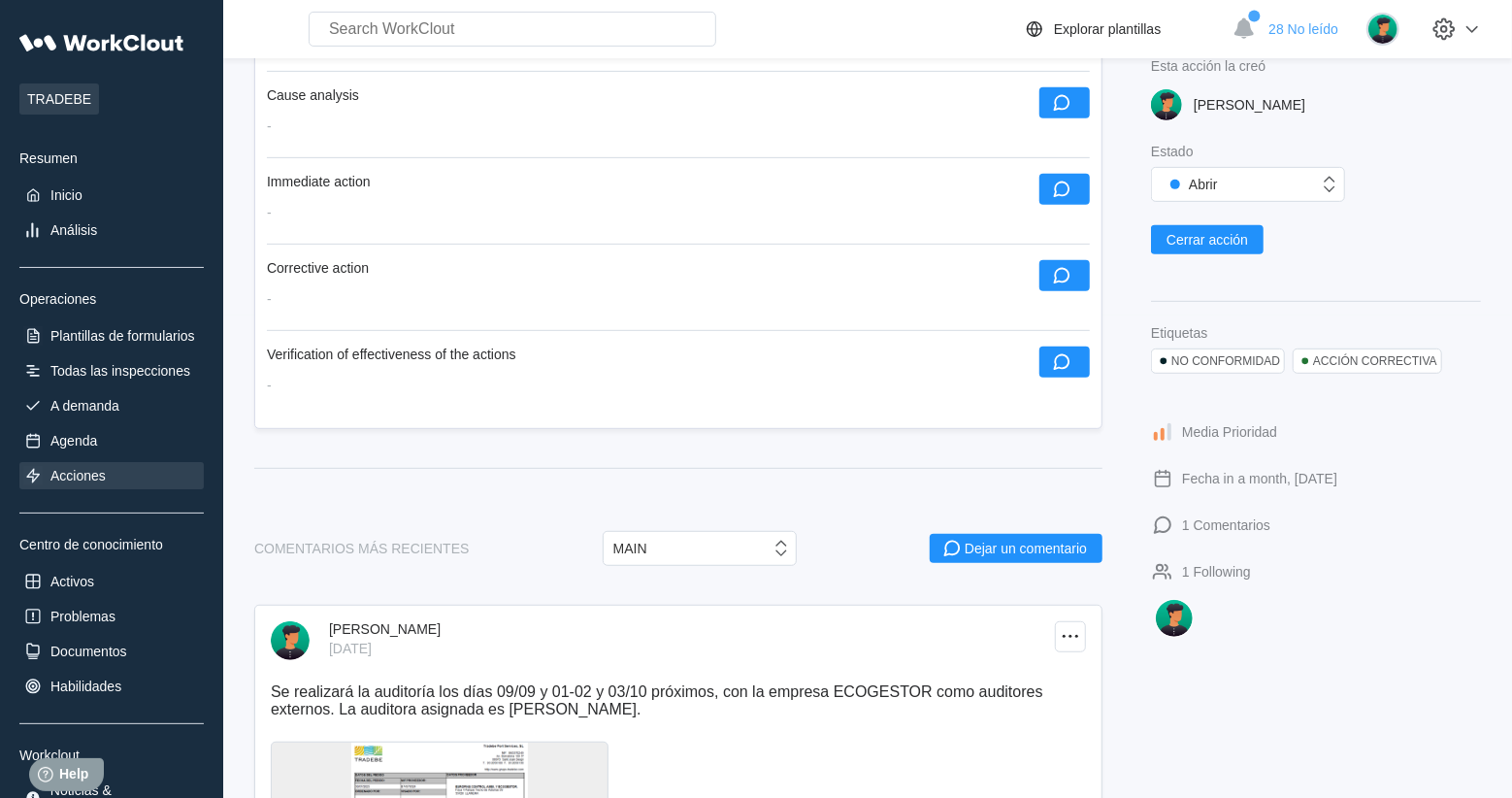
scroll to position [705, 0]
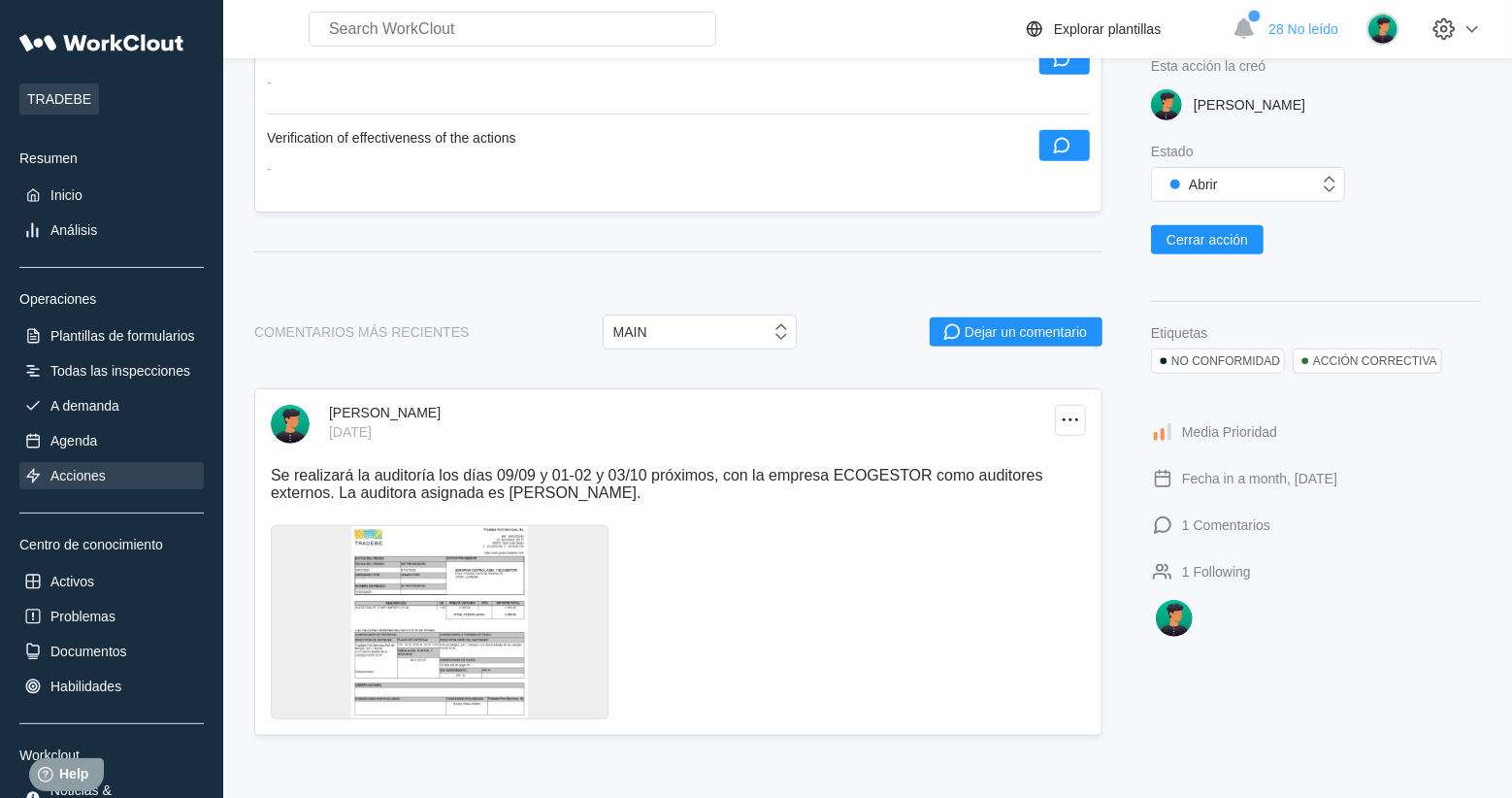
click at [410, 584] on div at bounding box center [439, 623] width 338 height 194
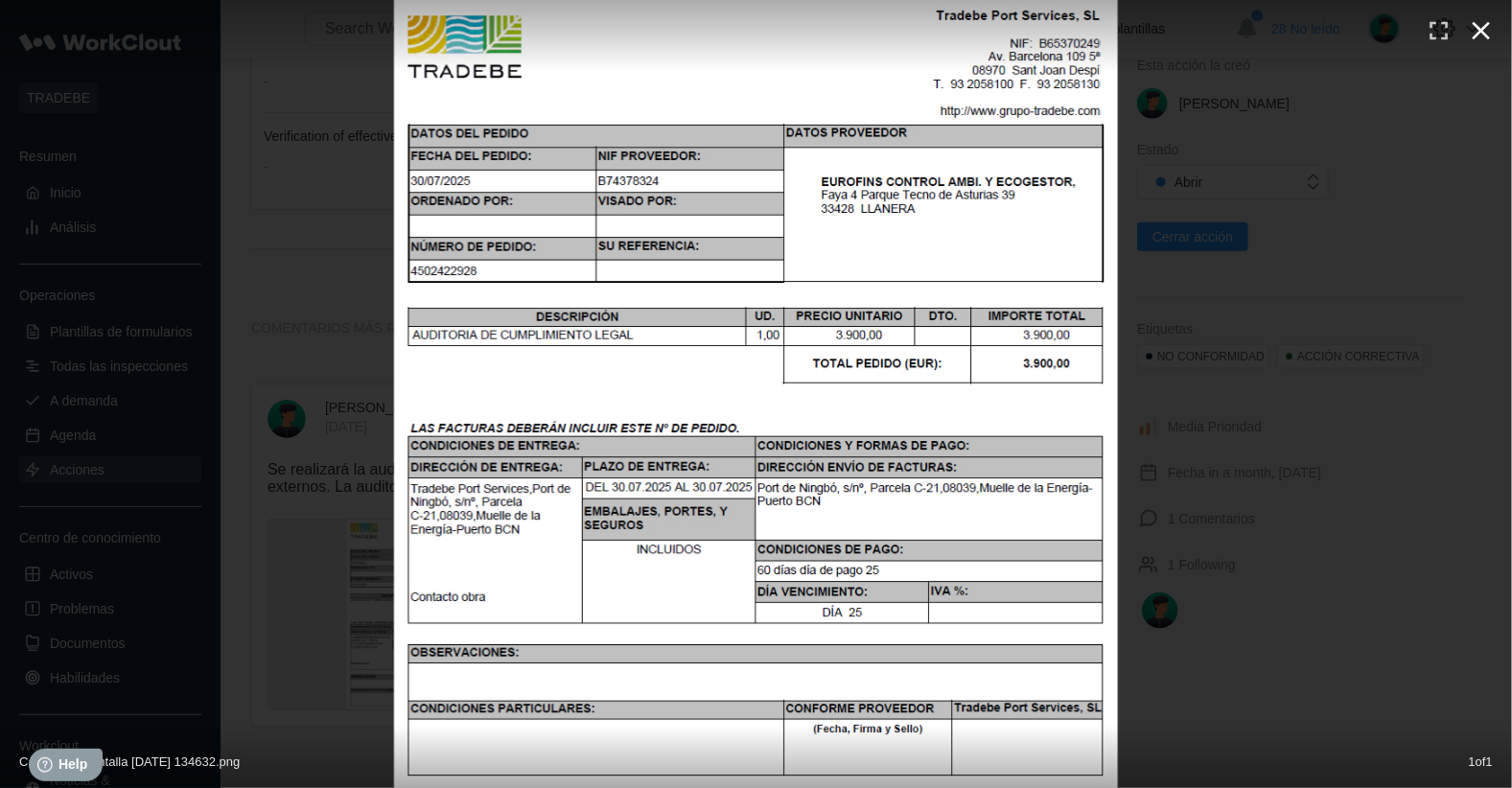
click at [1482, 29] on icon "button" at bounding box center [1481, 31] width 19 height 19
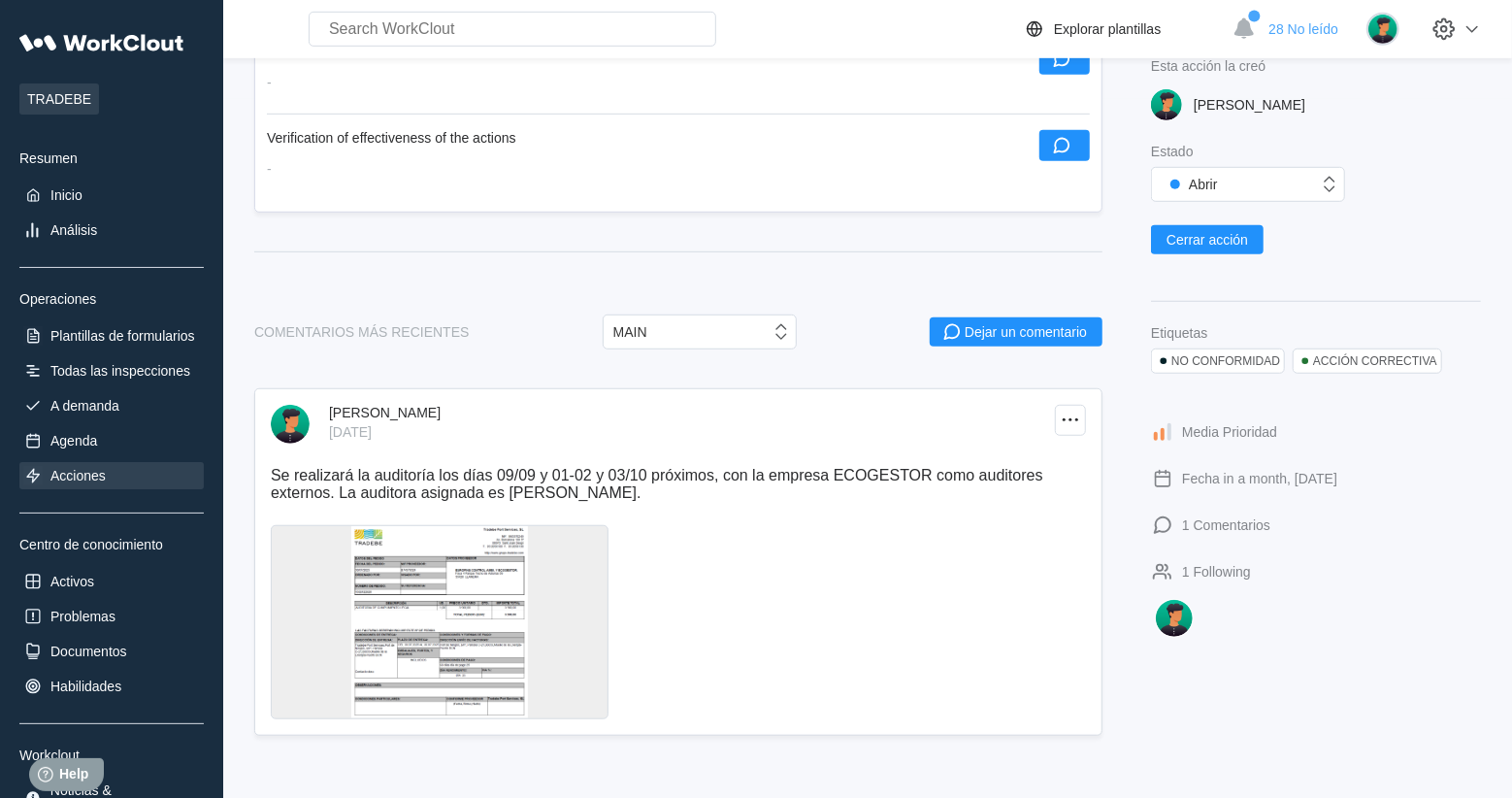
scroll to position [0, 0]
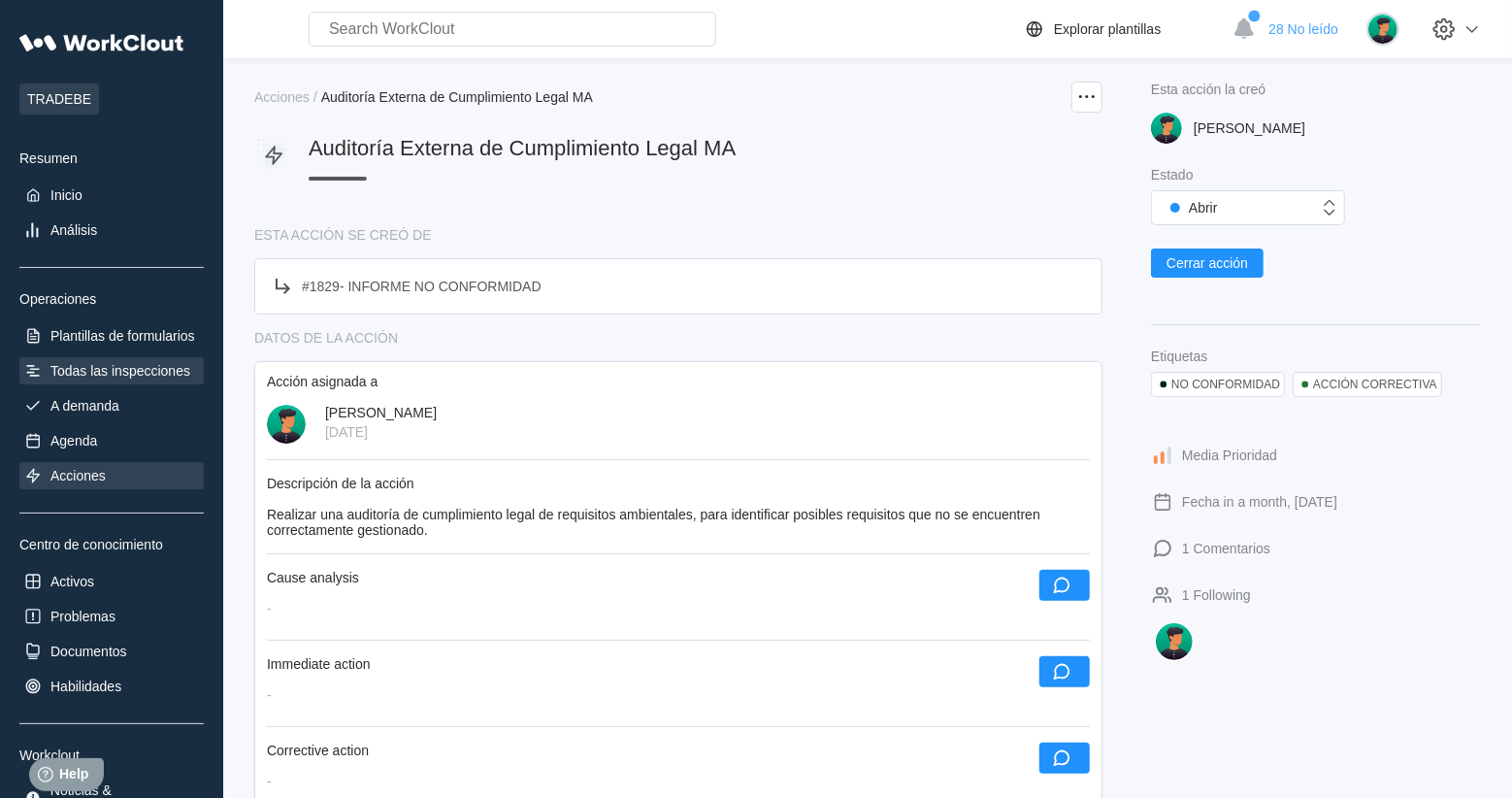
click at [129, 362] on div "Todas las inspecciones" at bounding box center [112, 370] width 184 height 27
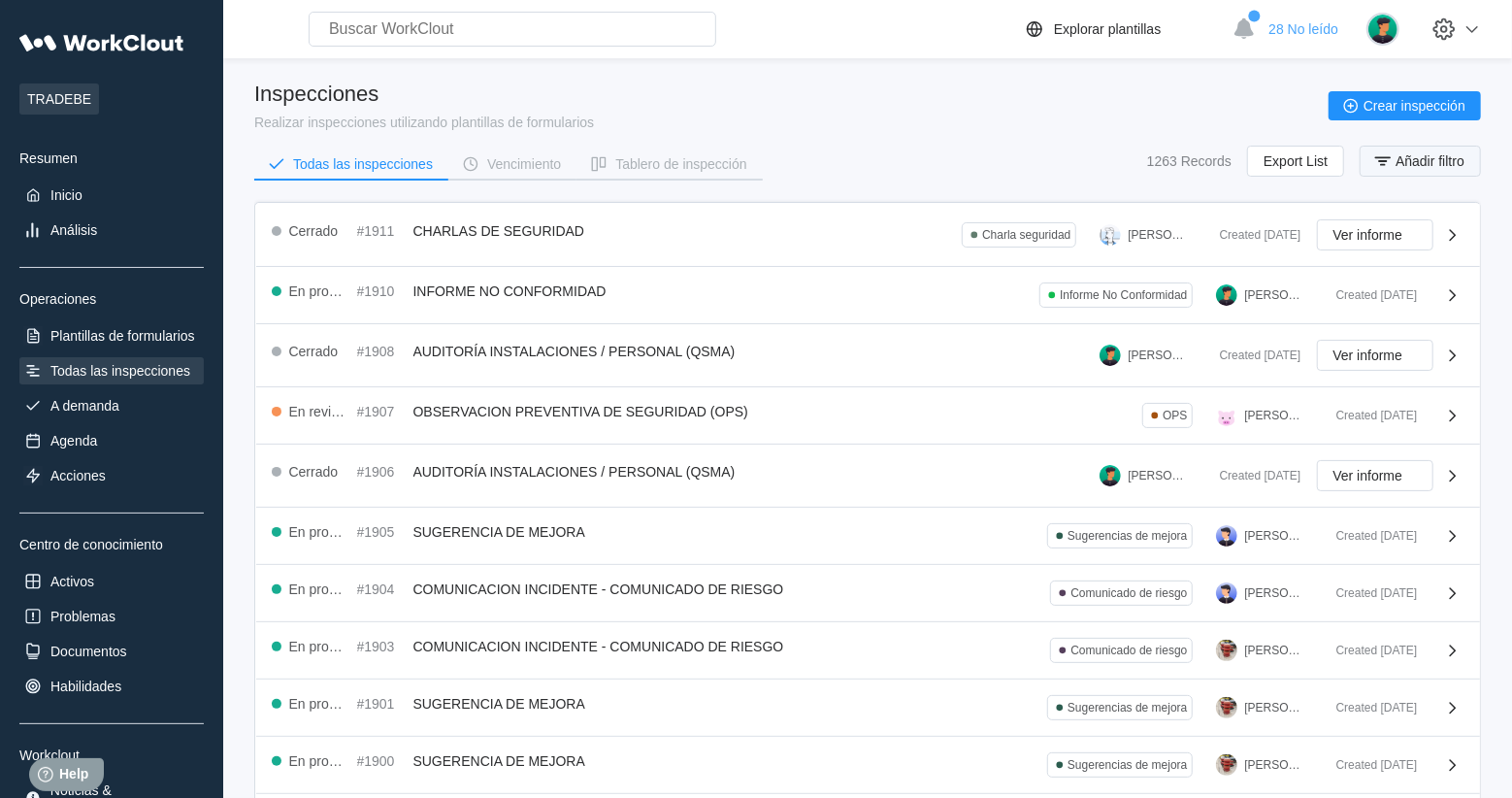
click at [1437, 163] on span "Añadir filtro" at bounding box center [1429, 162] width 68 height 14
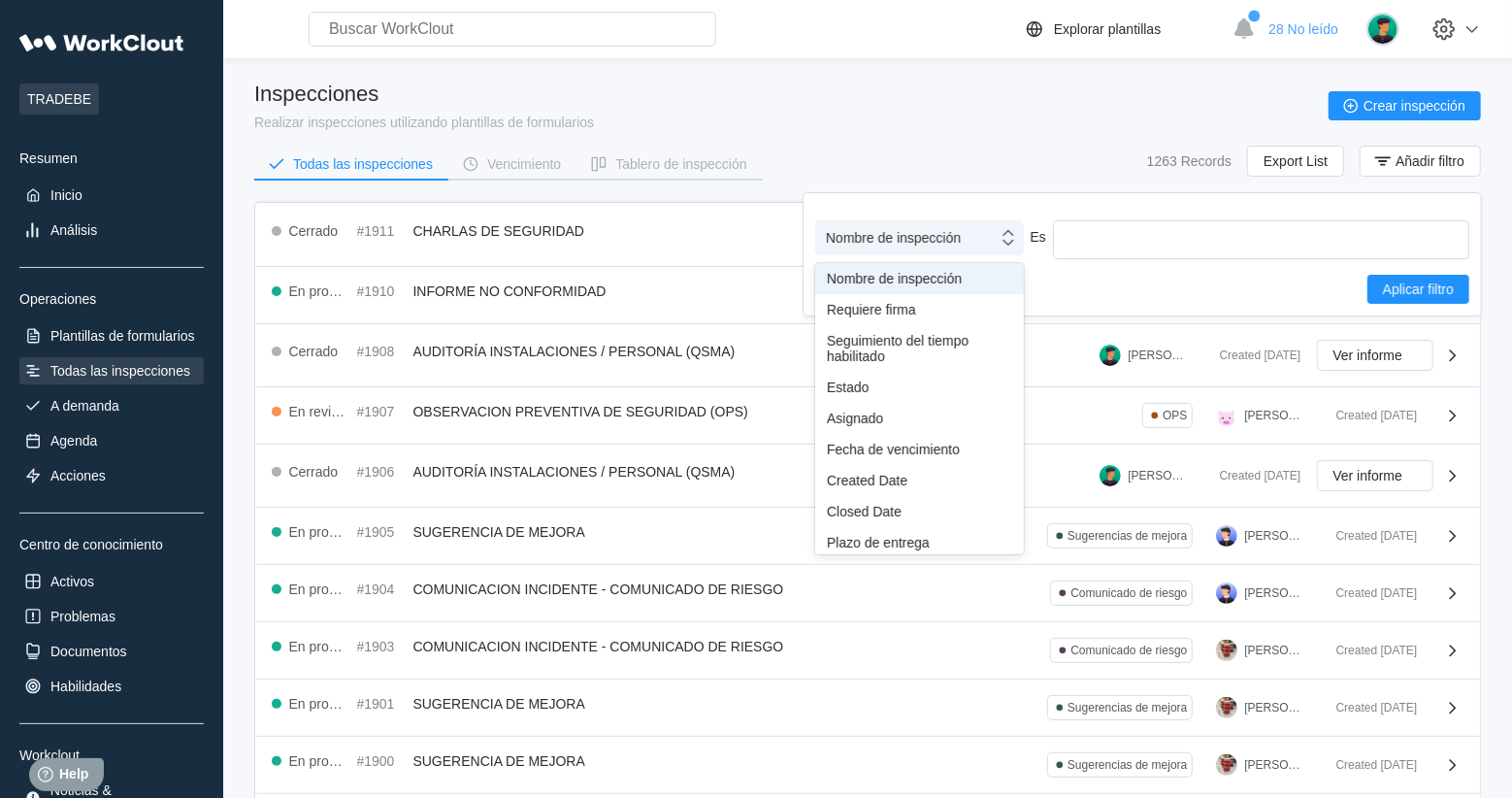
click at [941, 230] on div "Nombre de inspección" at bounding box center [893, 238] width 135 height 16
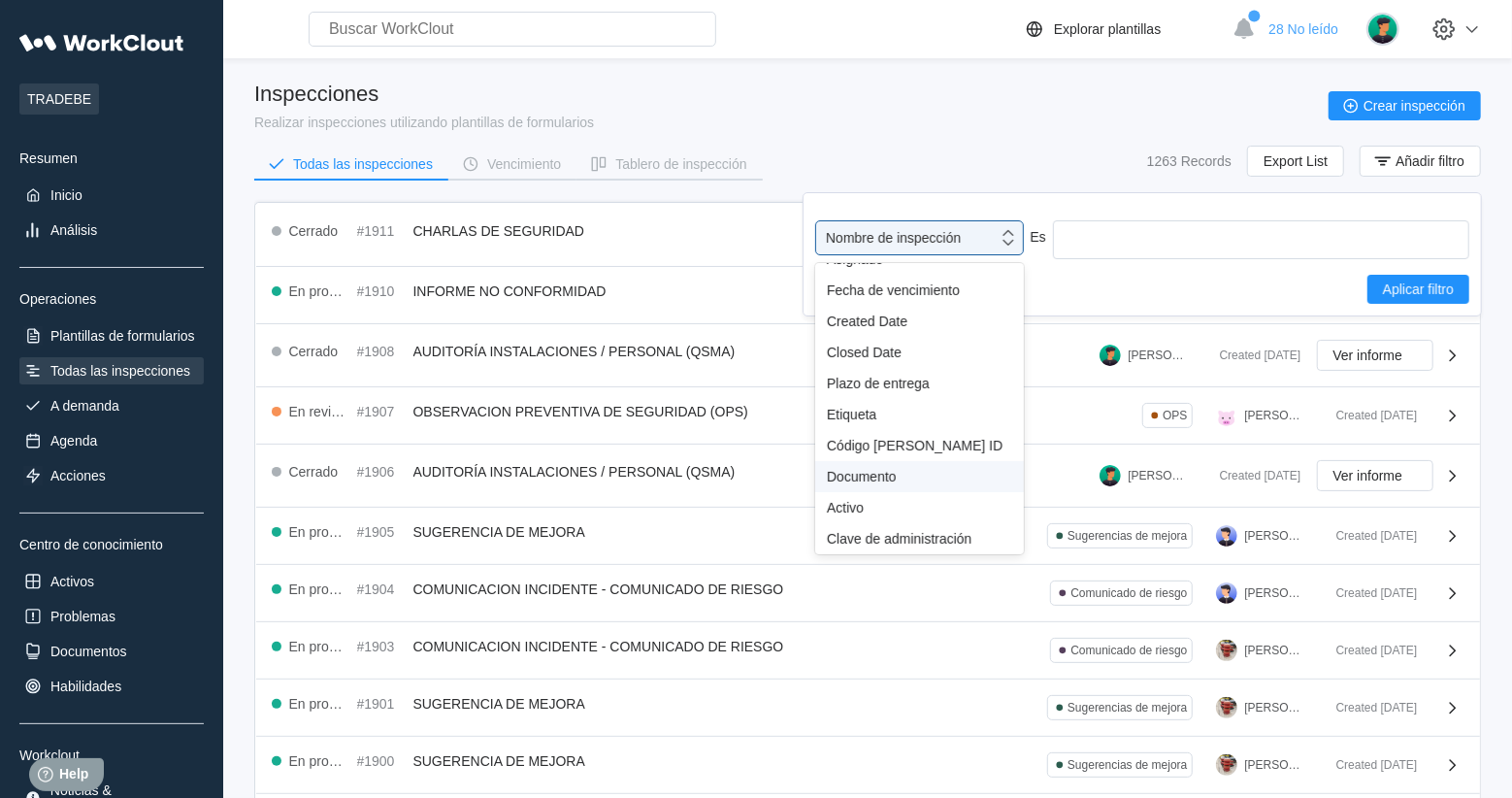
scroll to position [169, 0]
click at [850, 406] on div "Etiqueta" at bounding box center [919, 414] width 185 height 16
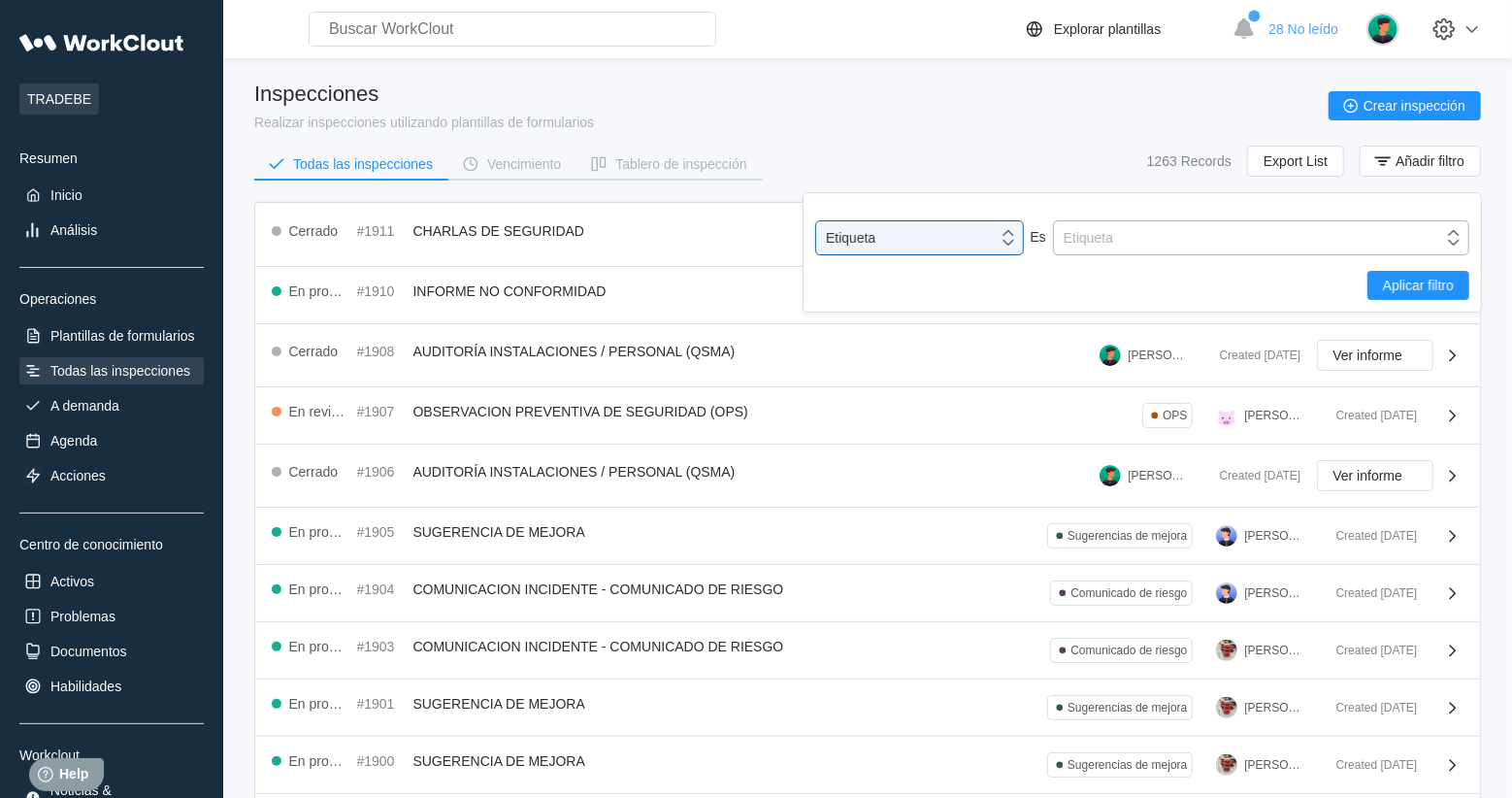
click at [1258, 242] on div "Etiqueta" at bounding box center [1248, 237] width 389 height 27
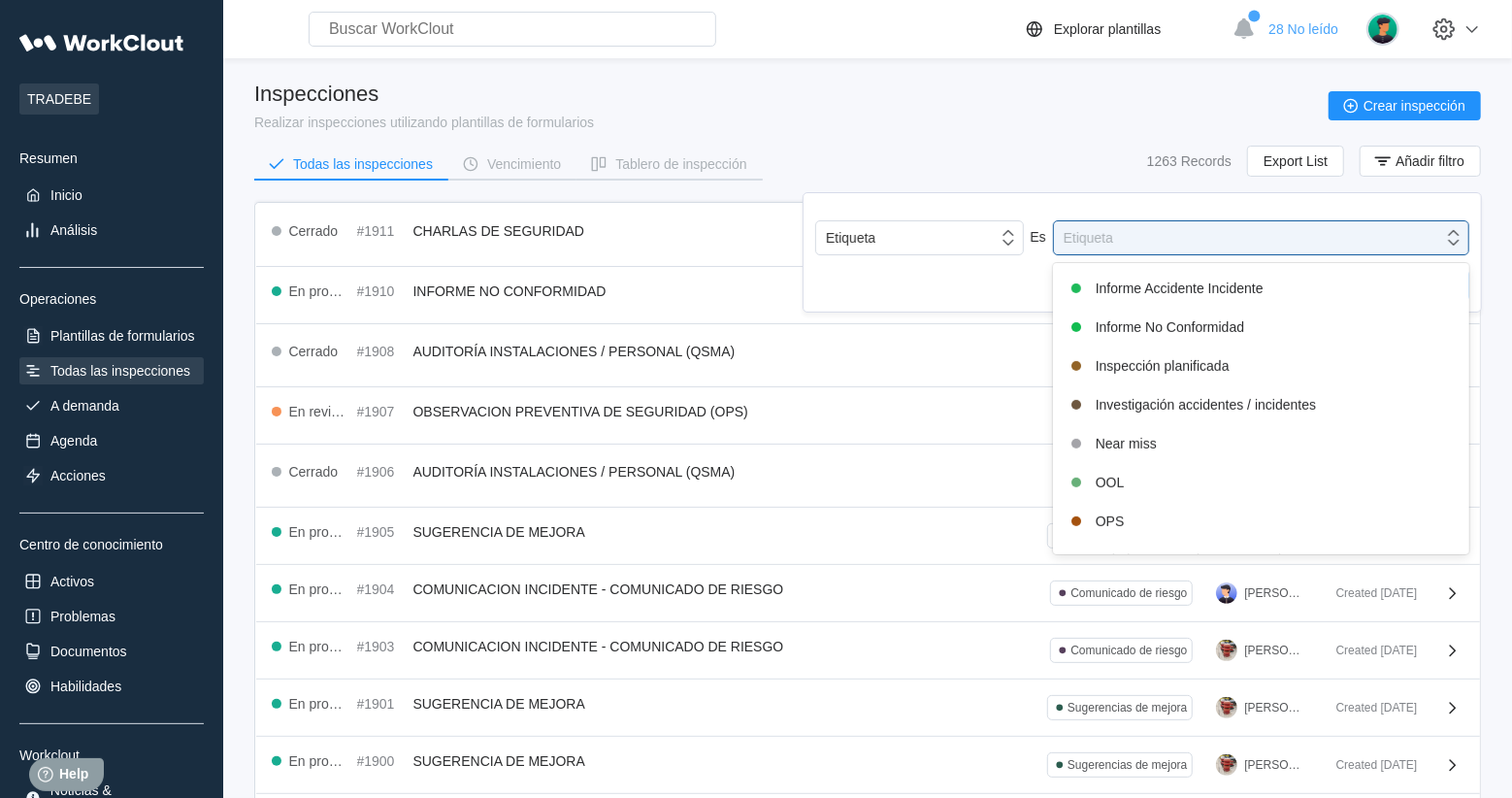
scroll to position [484, 0]
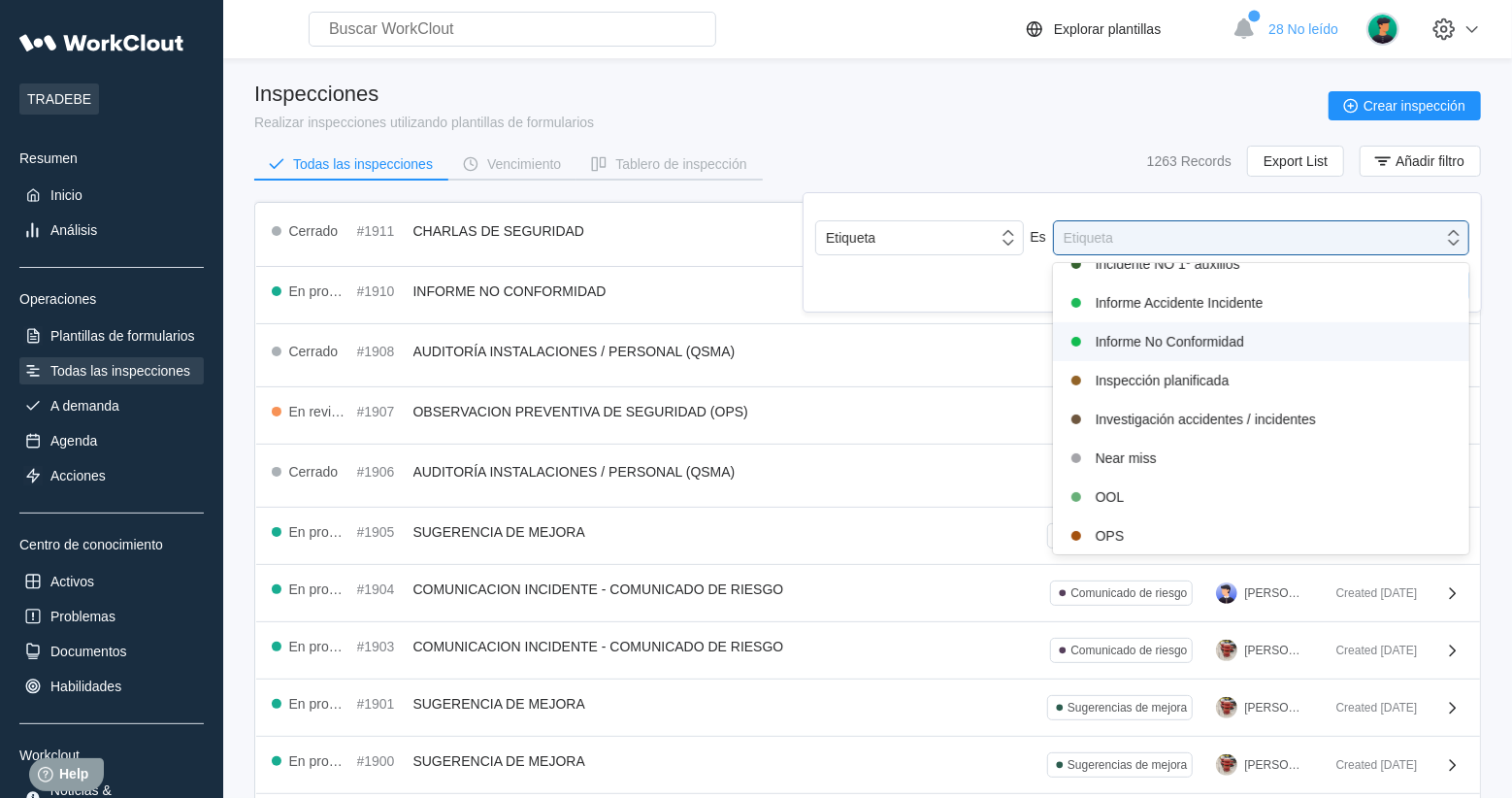
click at [1187, 343] on div "Informe No Conformidad" at bounding box center [1261, 341] width 393 height 23
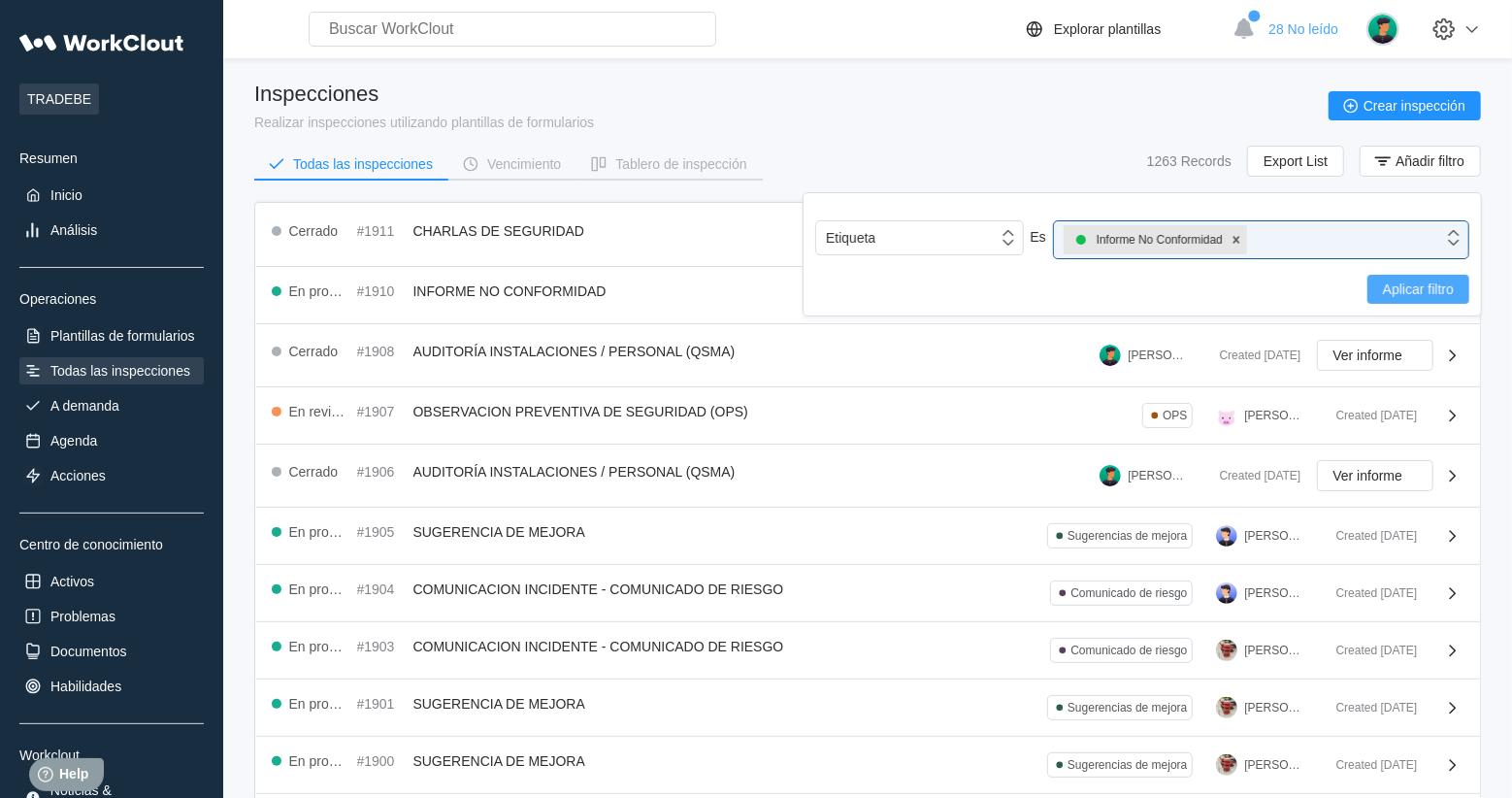
click at [1432, 279] on button "Aplicar filtro" at bounding box center [1418, 288] width 102 height 29
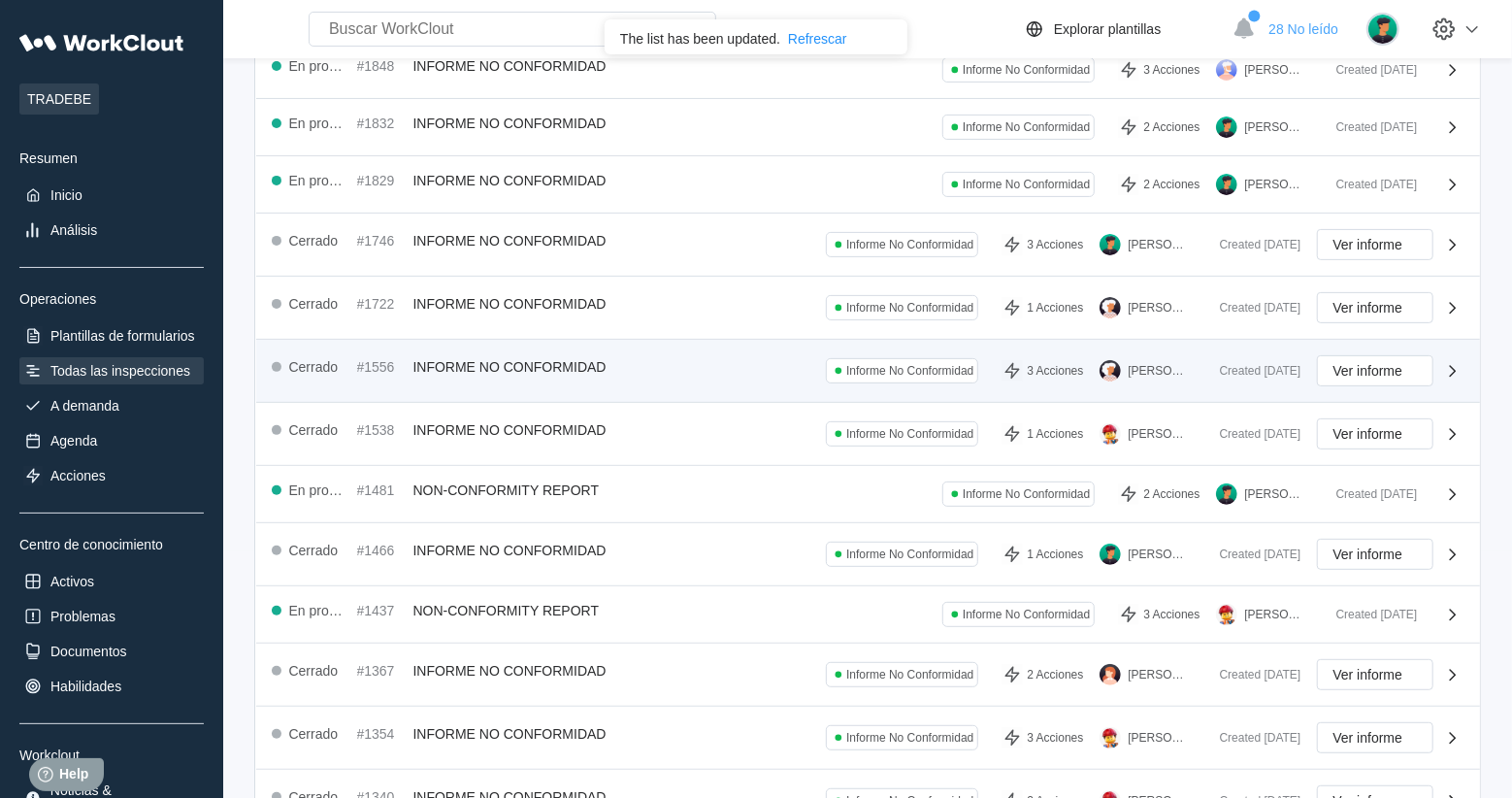
scroll to position [245, 0]
click at [722, 604] on div "En progreso #1437 NON-CONFORMITY REPORT Informe No Conformidad 3 Acciones MANUE…" at bounding box center [796, 616] width 1049 height 25
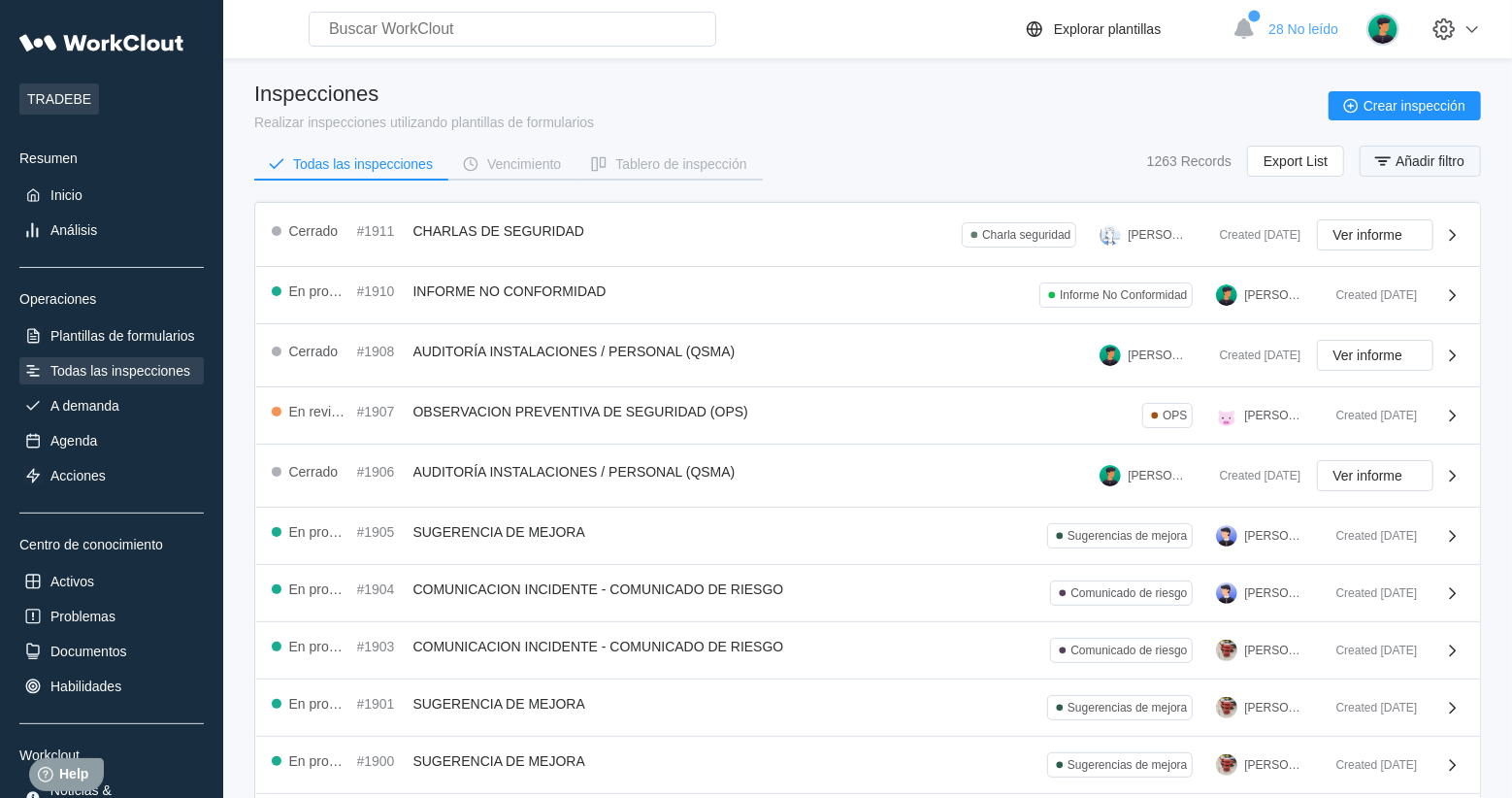
click at [1409, 157] on span "Añadir filtro" at bounding box center [1429, 162] width 68 height 14
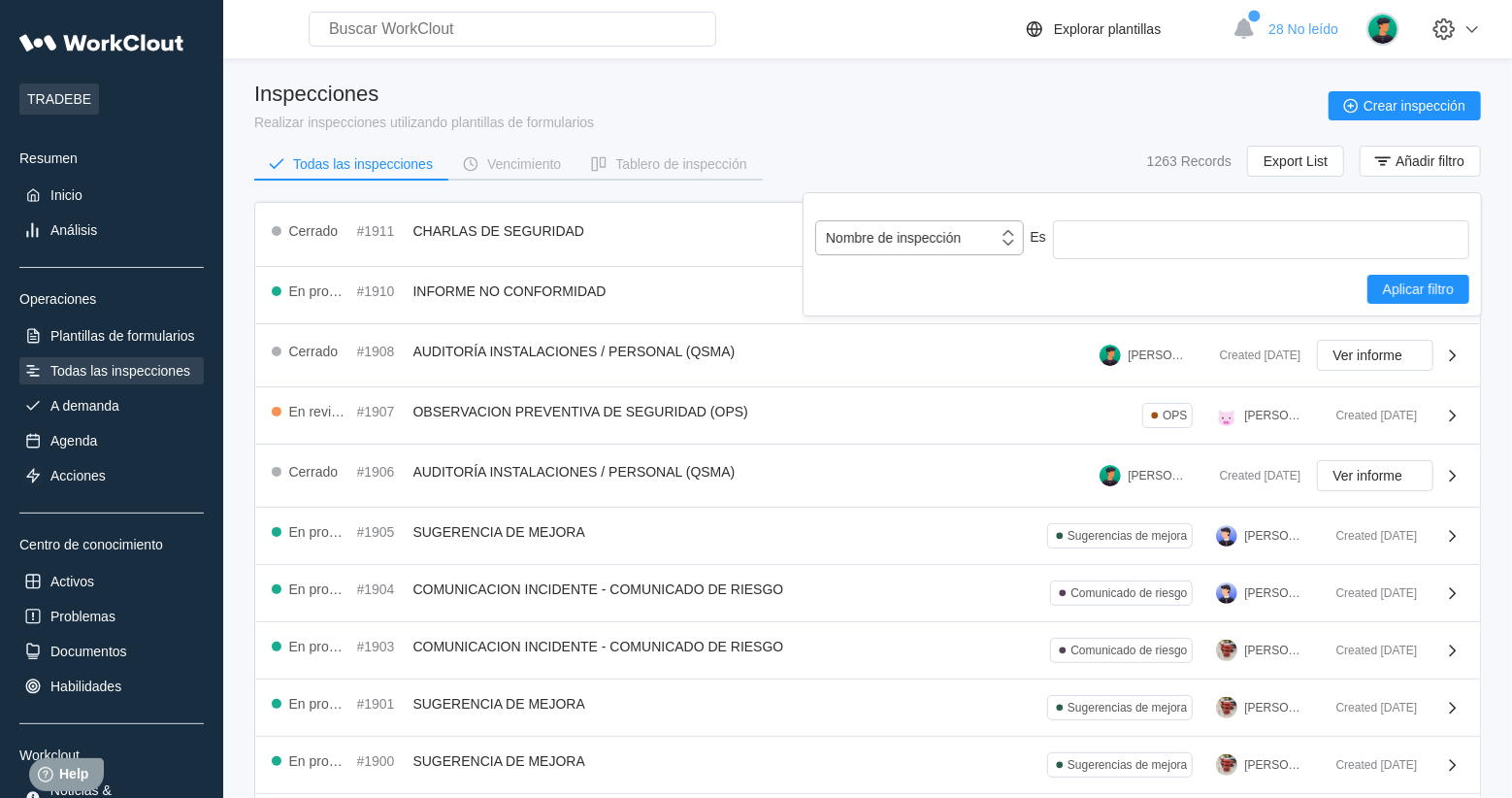
click at [905, 236] on div "Nombre de inspección" at bounding box center [893, 238] width 135 height 16
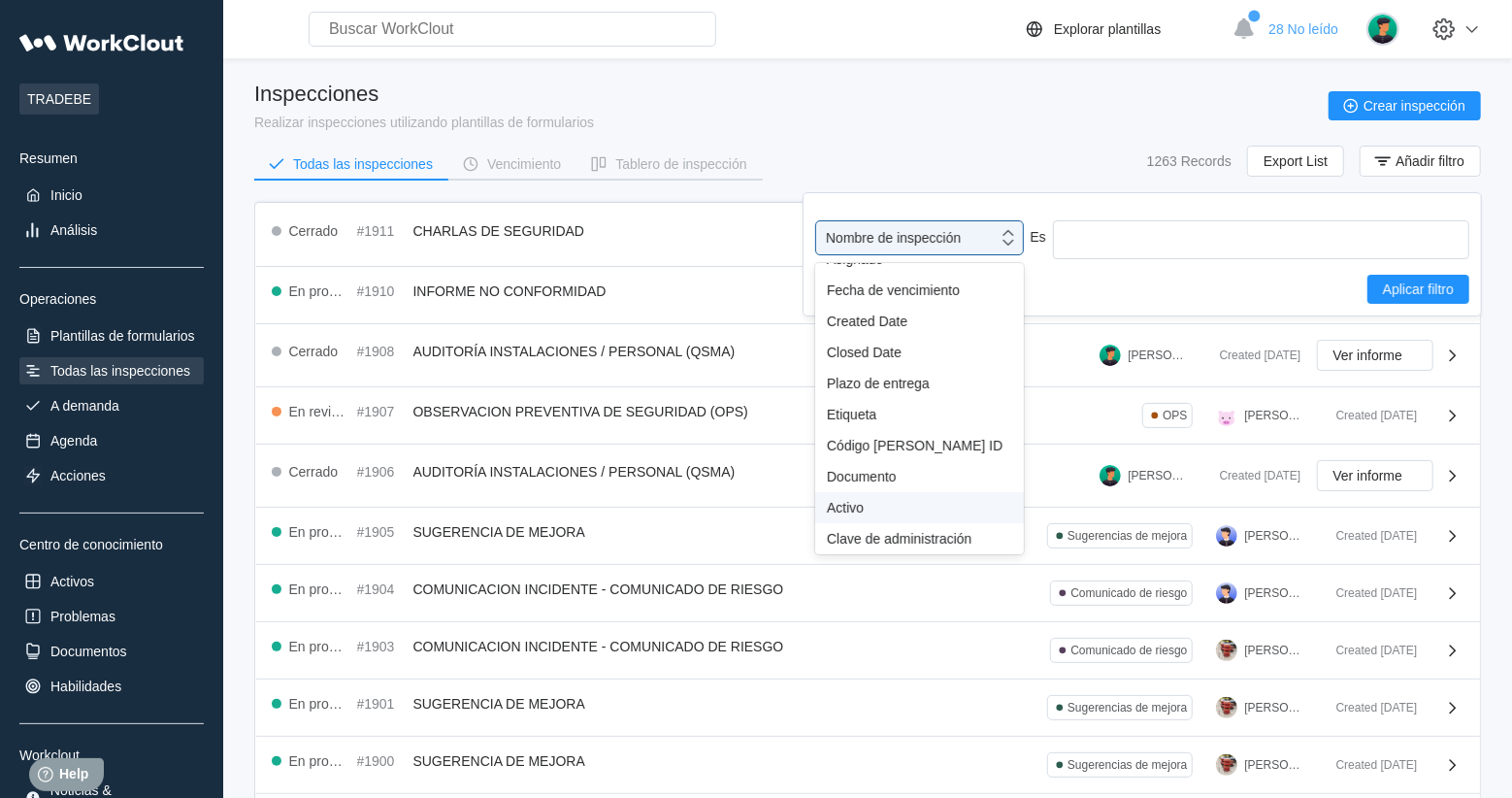
scroll to position [169, 0]
click at [834, 420] on div "Etiqueta" at bounding box center [919, 413] width 208 height 31
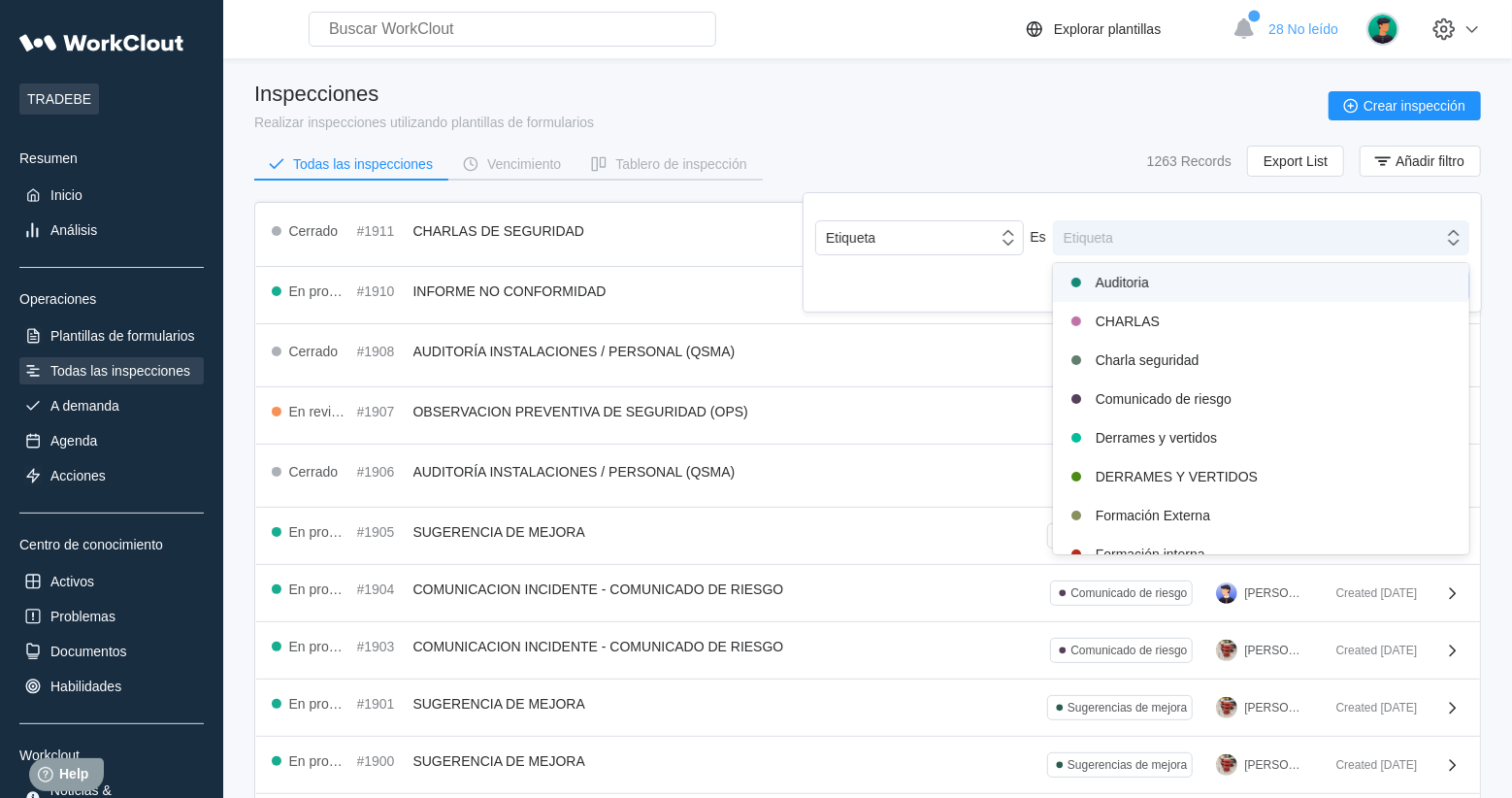
click at [1169, 236] on div "Etiqueta" at bounding box center [1248, 237] width 389 height 27
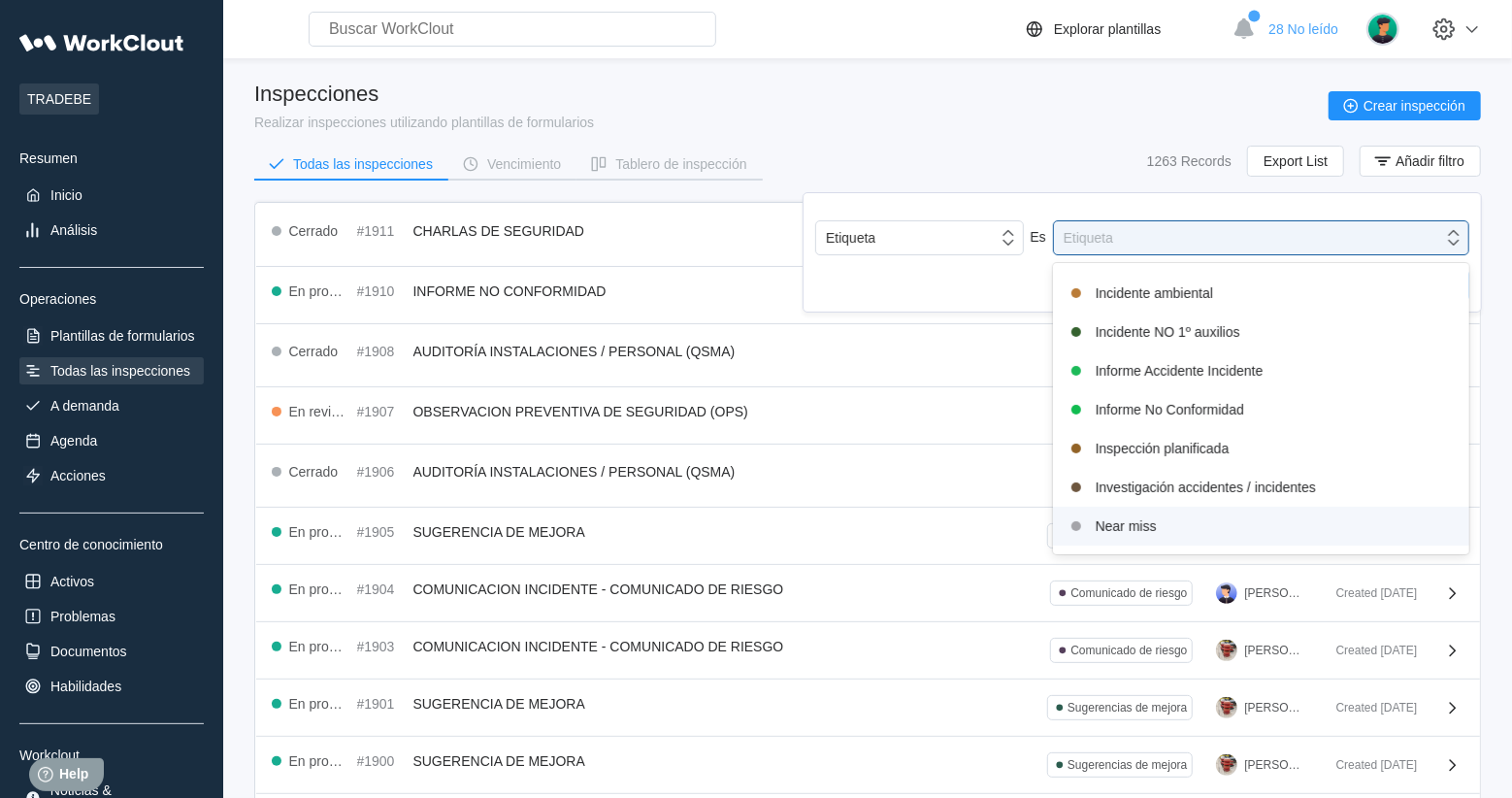
scroll to position [416, 0]
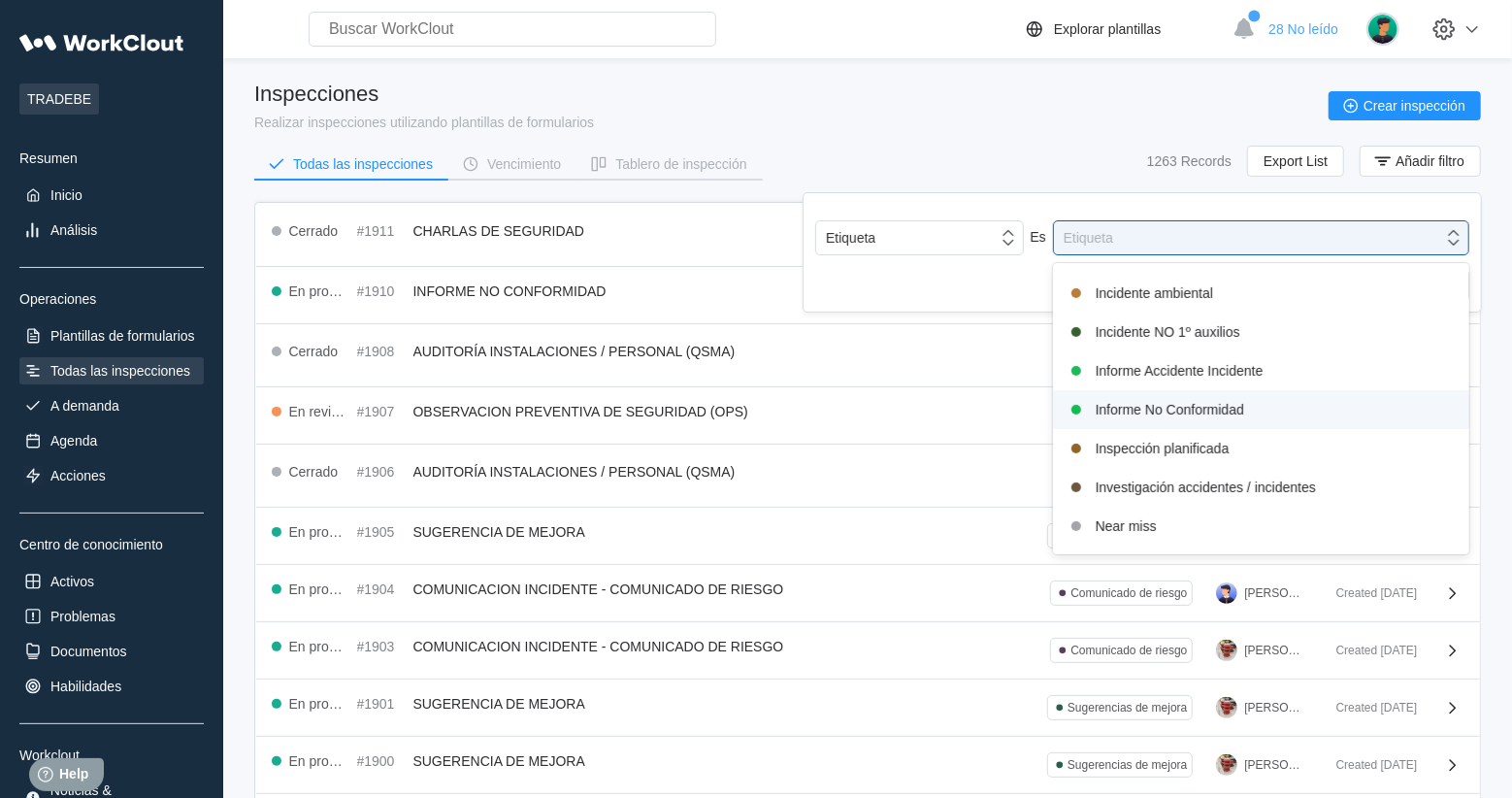
click at [1201, 401] on div "Informe No Conformidad" at bounding box center [1261, 408] width 393 height 23
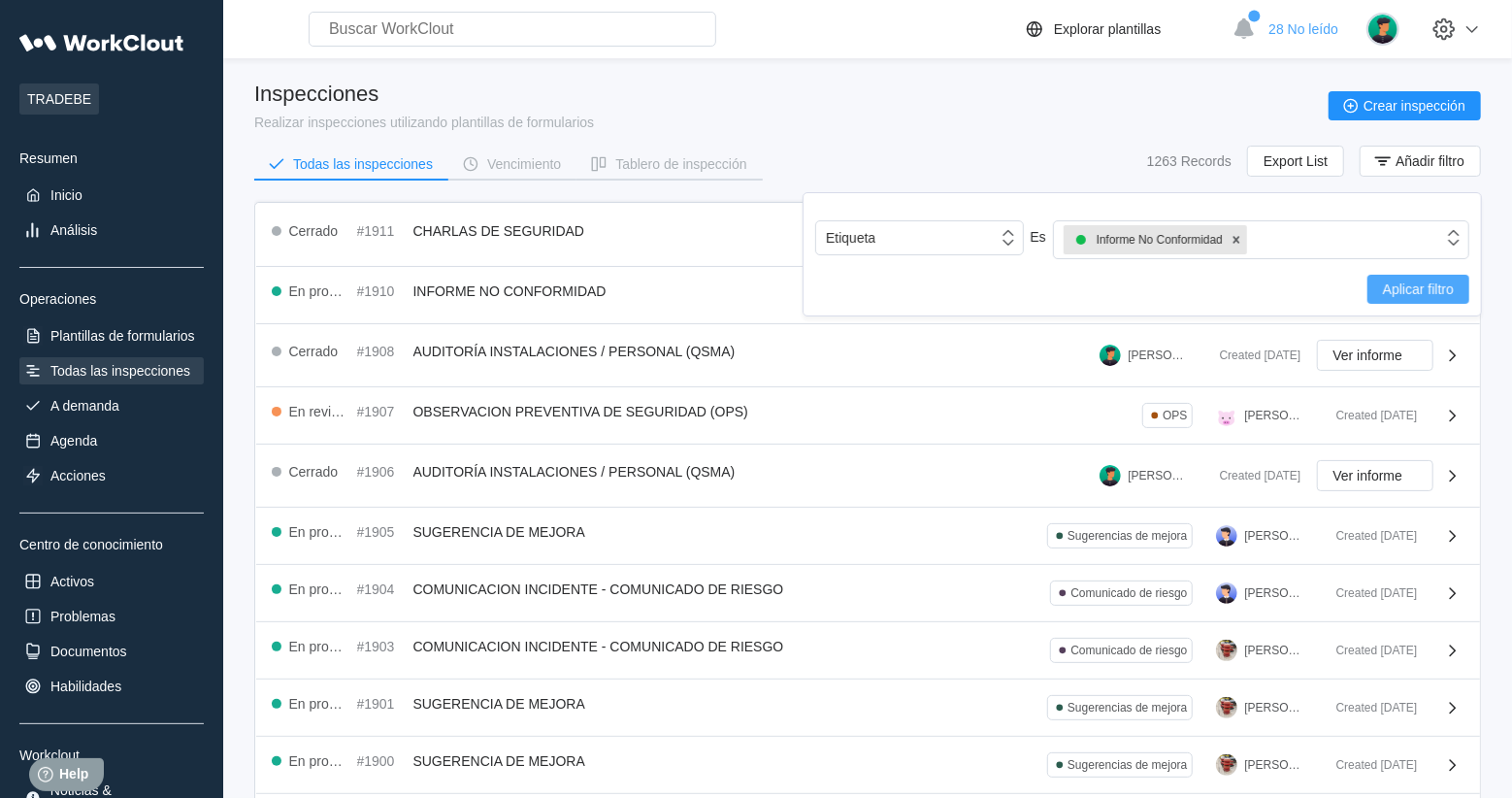
click at [1430, 285] on span "Aplicar filtro" at bounding box center [1418, 289] width 70 height 14
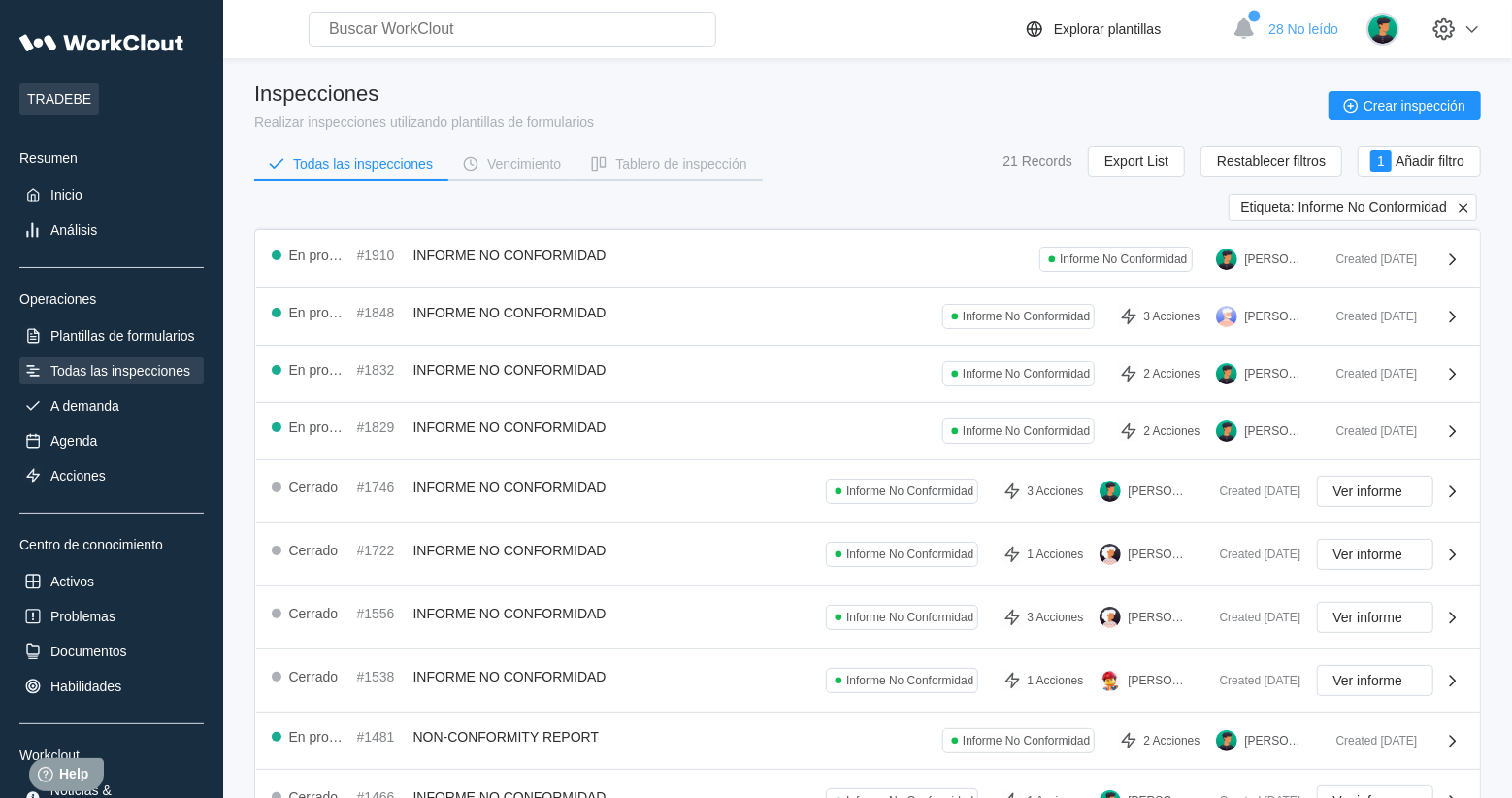
click at [1489, 328] on div "Search for anything... Activos • Empleados • Habilidades • Documentos • Problem…" at bounding box center [868, 617] width 1289 height 1234
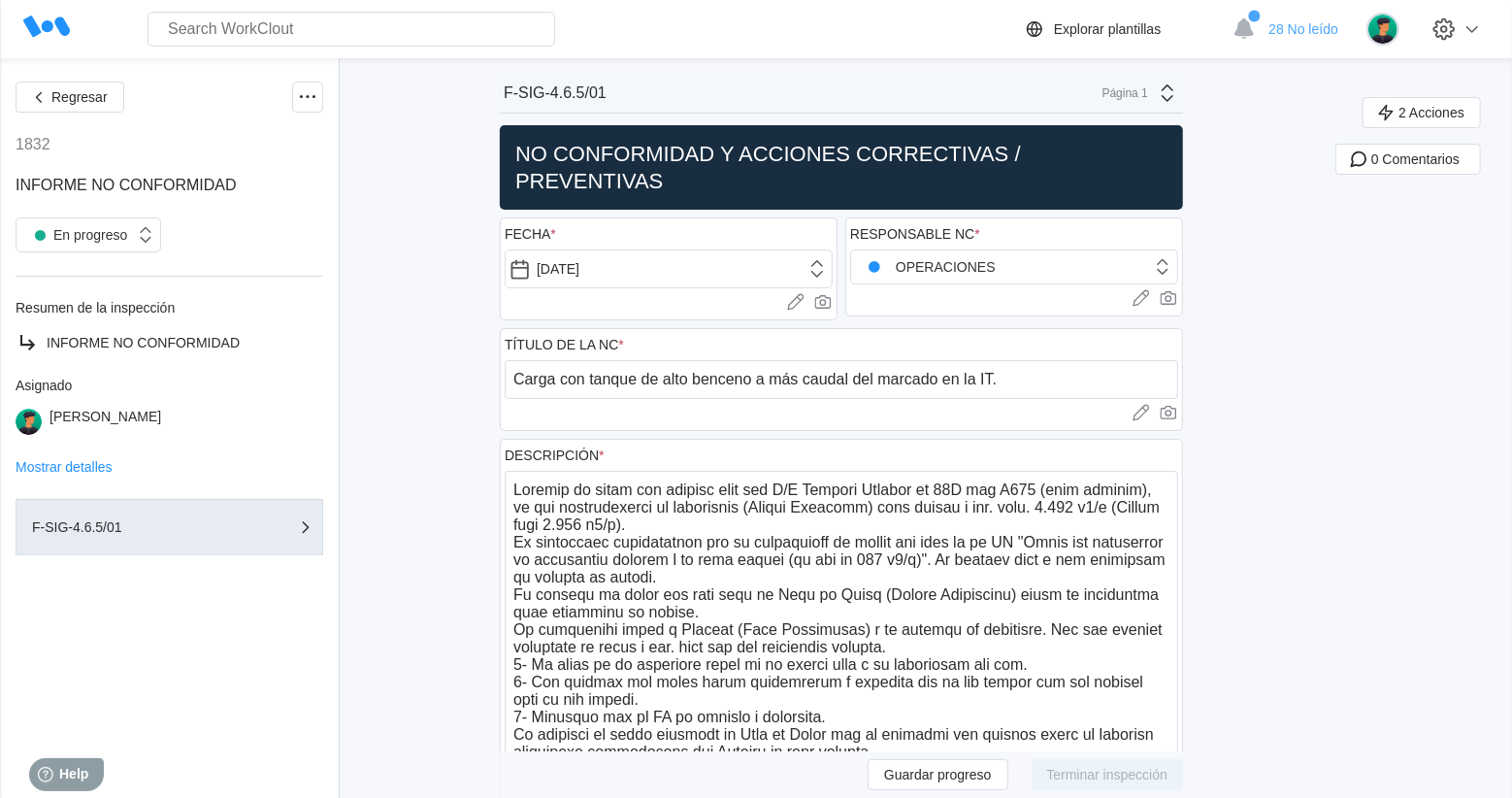
click at [729, 743] on textarea at bounding box center [841, 694] width 673 height 446
